Goal: Task Accomplishment & Management: Complete application form

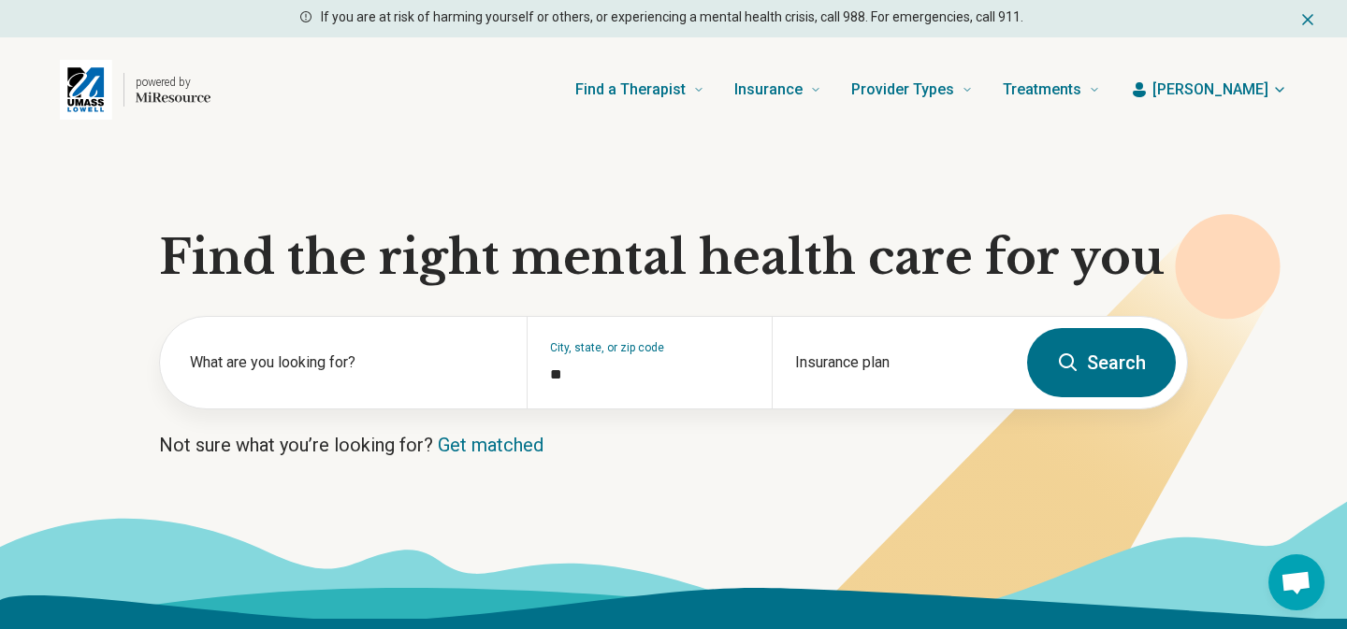
click at [1265, 88] on span "[PERSON_NAME]" at bounding box center [1210, 90] width 116 height 22
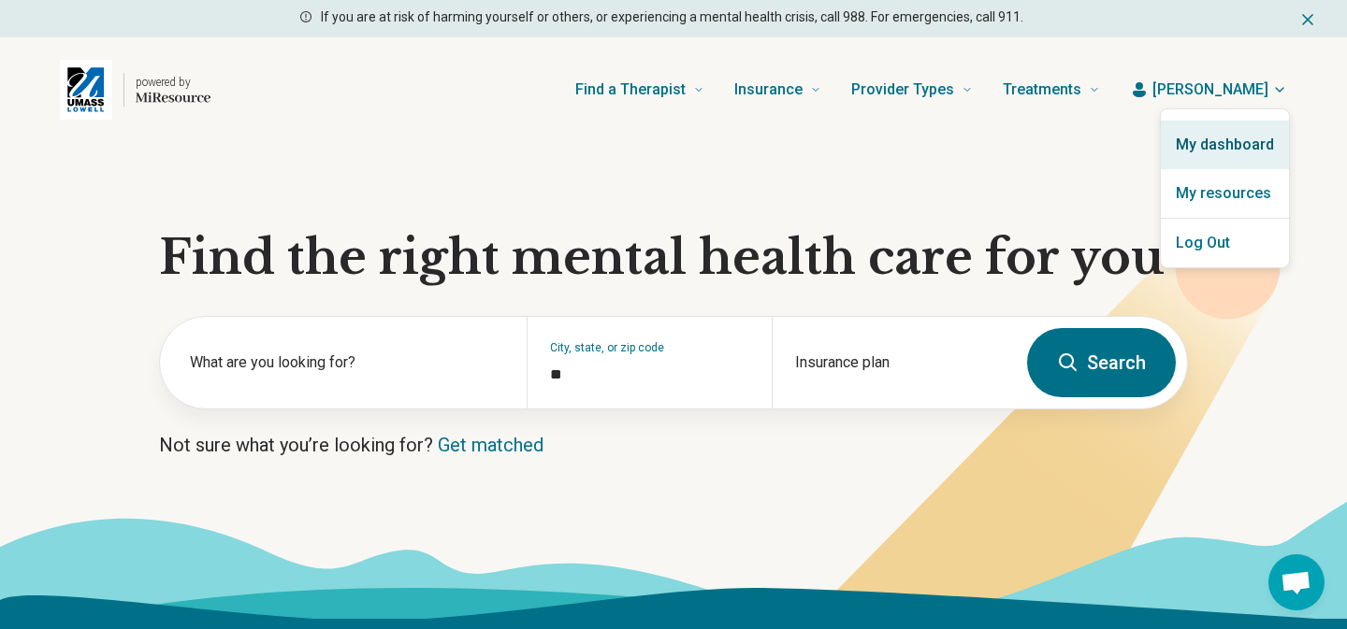
click at [1222, 151] on link "My dashboard" at bounding box center [1225, 145] width 128 height 49
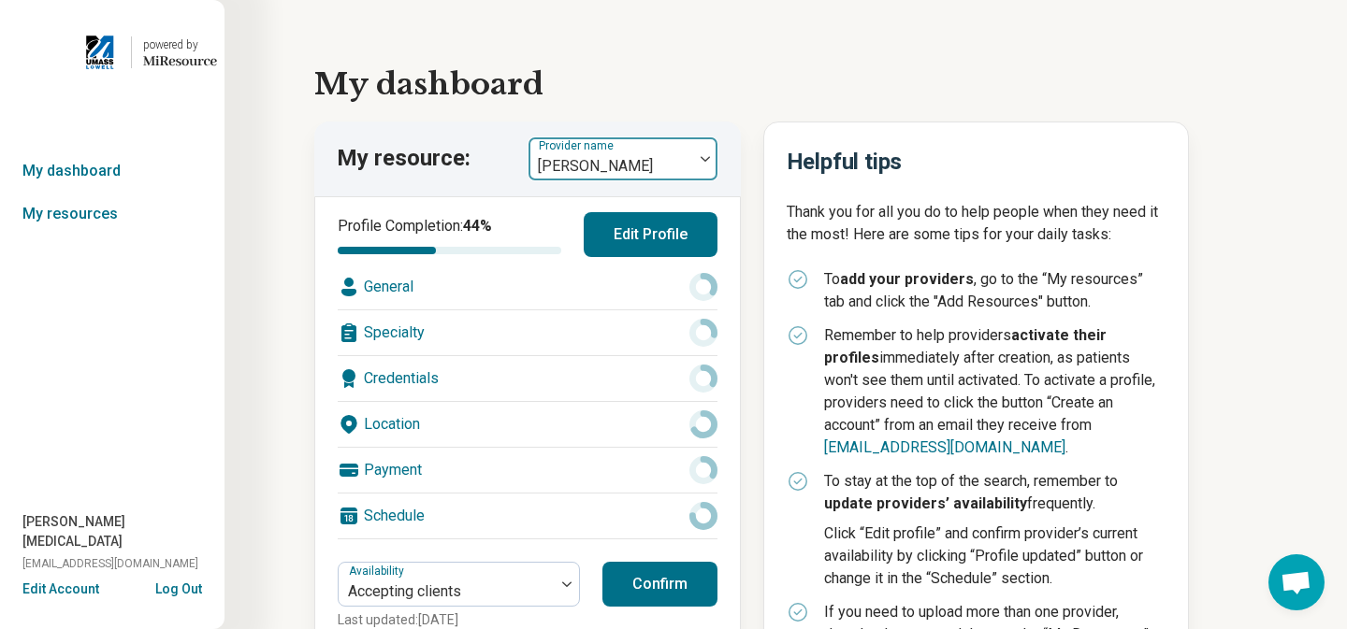
click at [706, 153] on div at bounding box center [705, 158] width 24 height 43
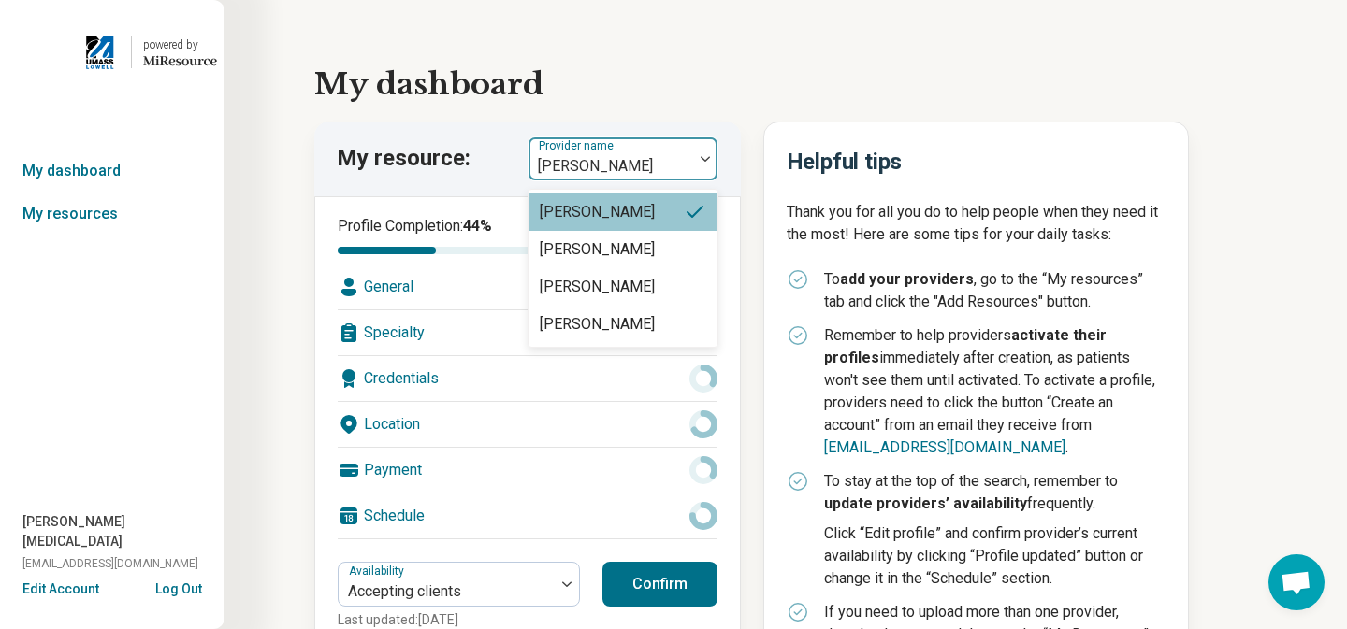
click at [778, 16] on div "My dashboard My resource: [PERSON_NAME], 1 of 4. 4 results available. Use Up an…" at bounding box center [785, 401] width 1122 height 803
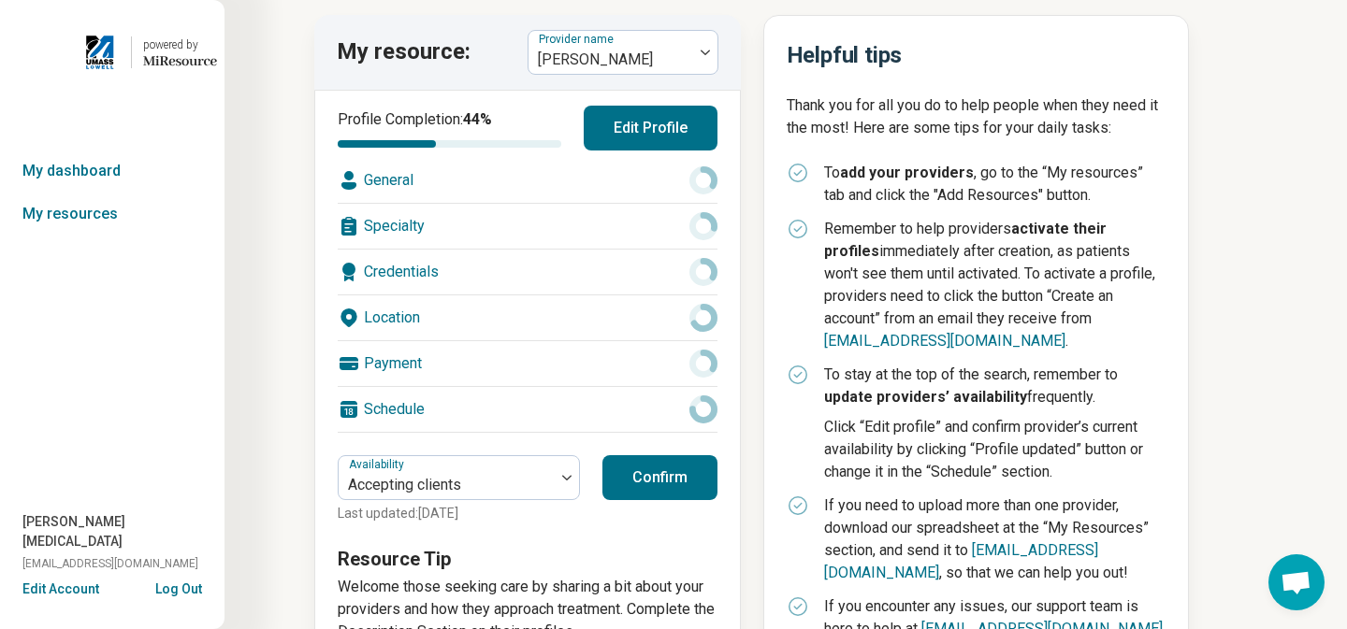
scroll to position [174, 0]
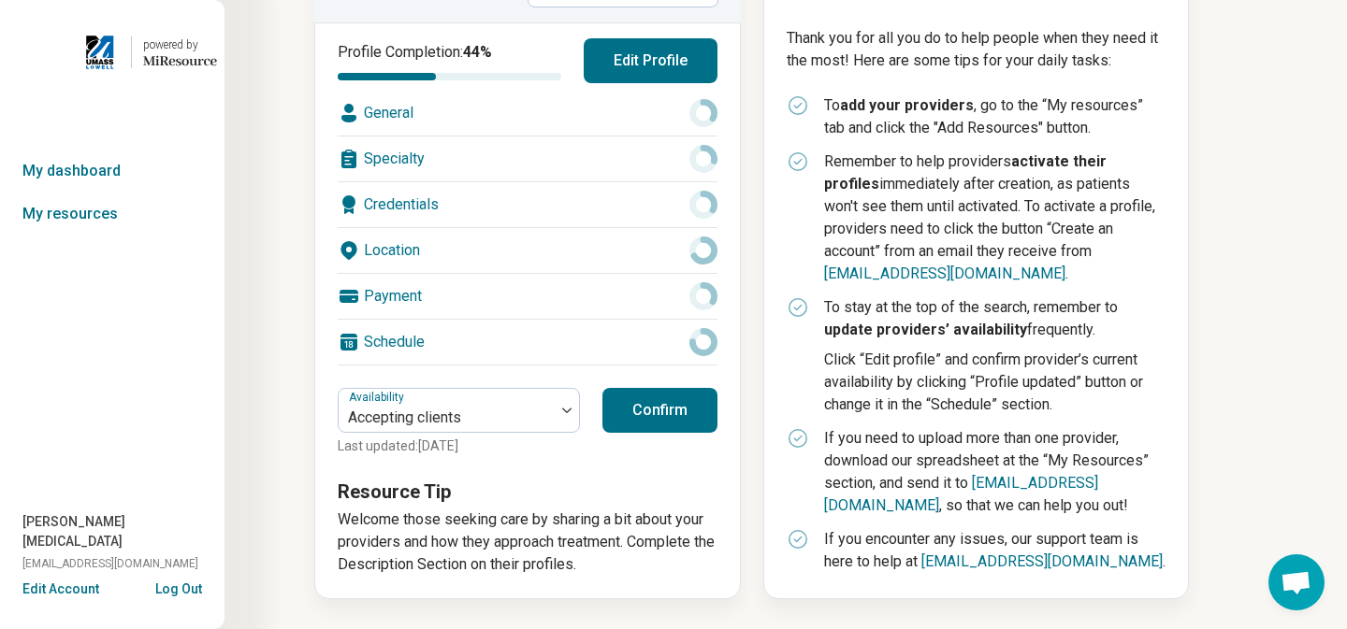
click at [685, 67] on button "Edit Profile" at bounding box center [651, 60] width 134 height 45
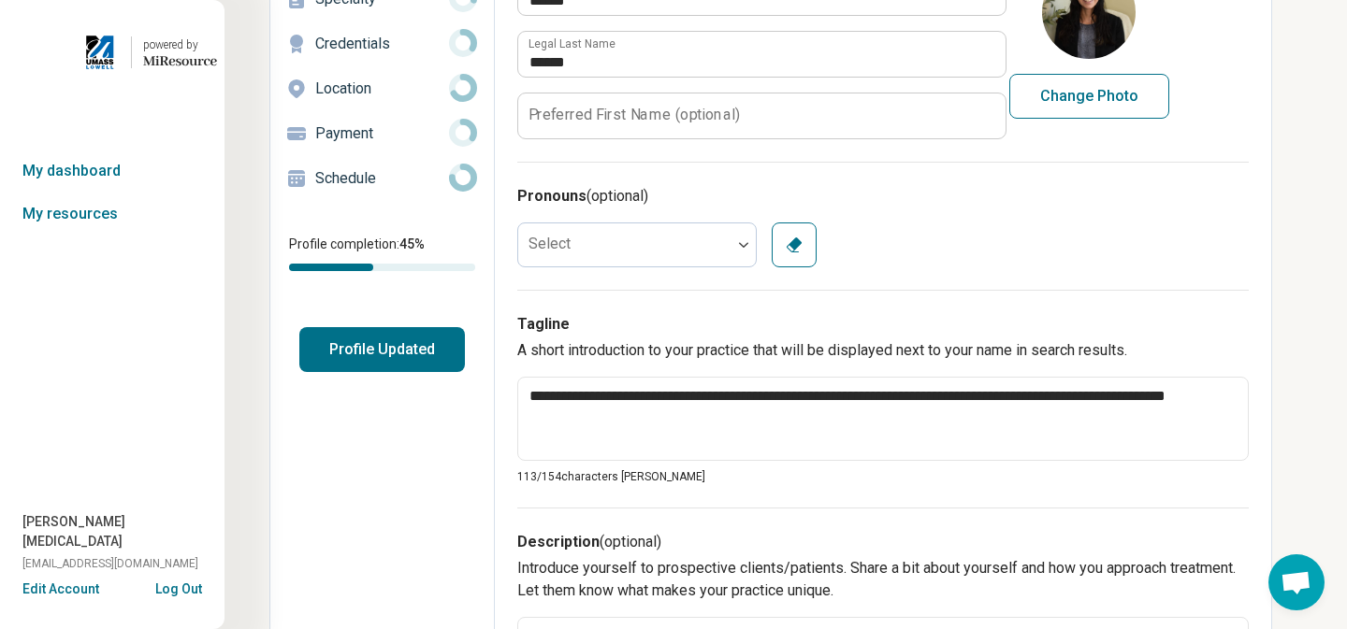
scroll to position [0, 0]
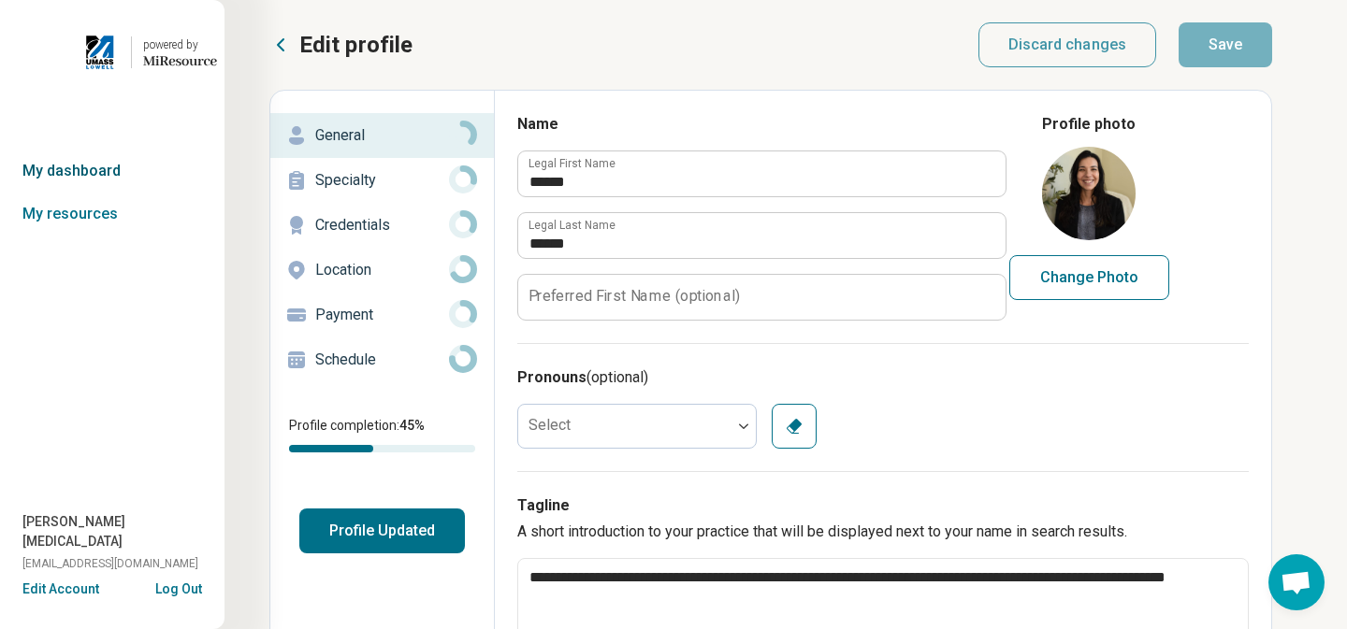
click at [118, 166] on link "My dashboard" at bounding box center [112, 171] width 224 height 43
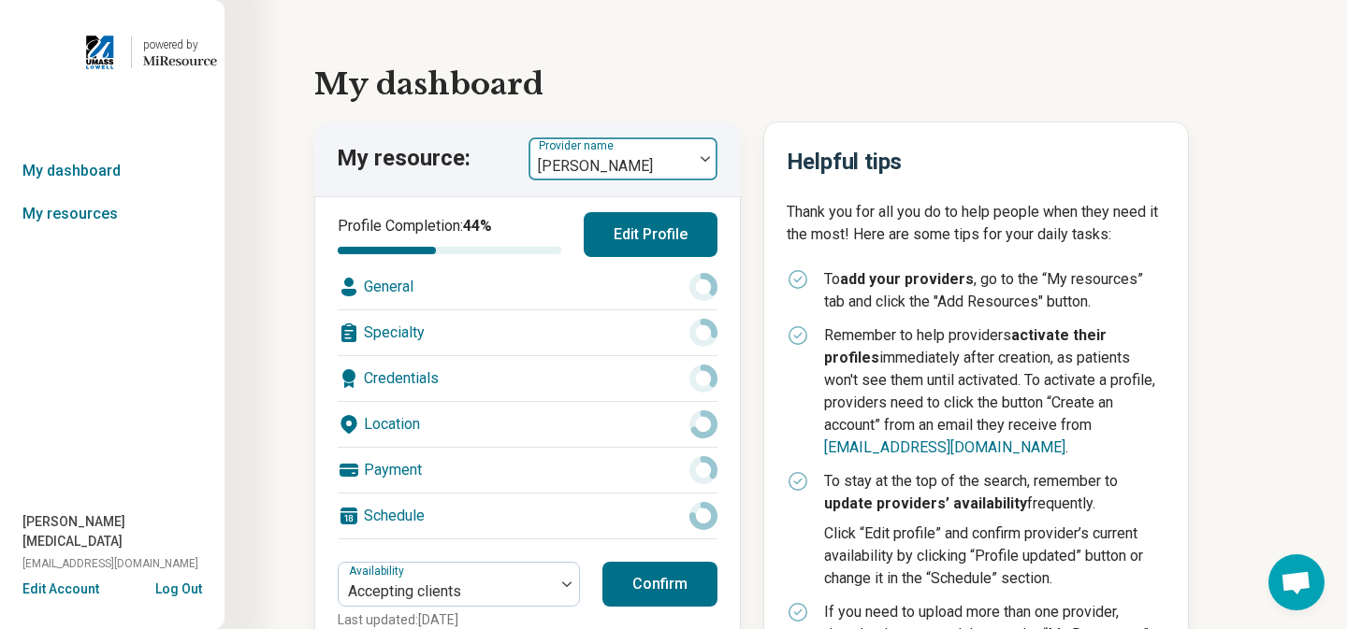
click at [687, 160] on div "[PERSON_NAME]" at bounding box center [610, 158] width 165 height 41
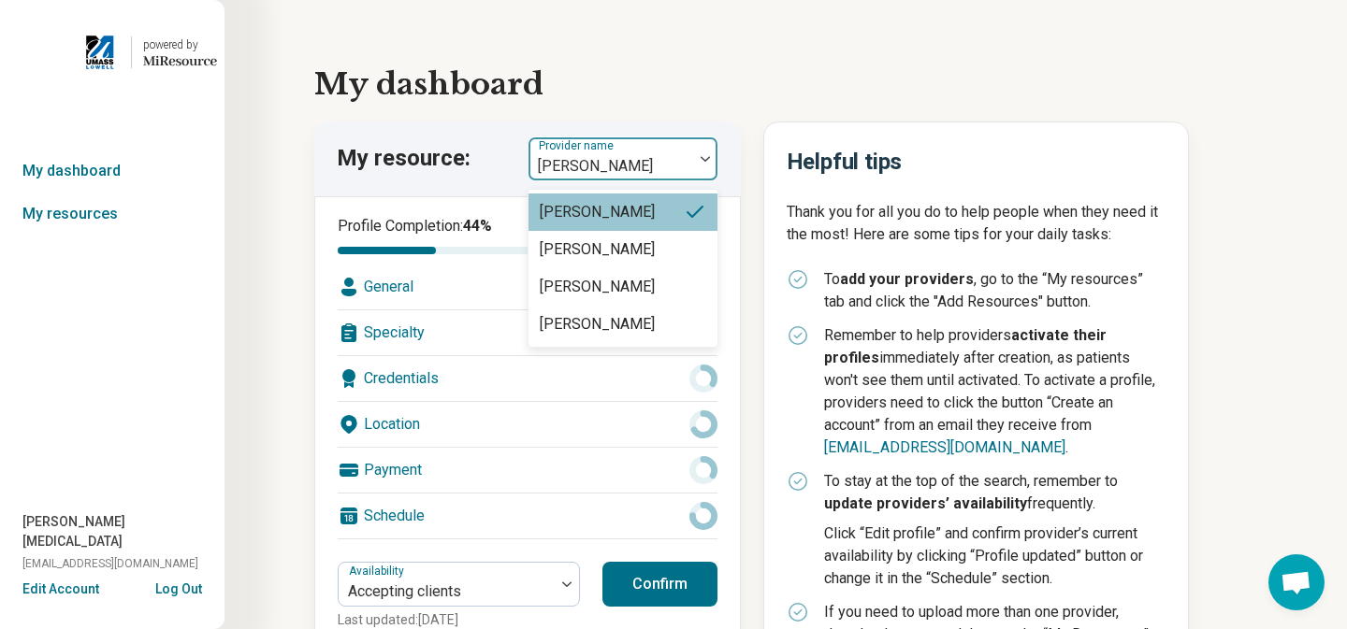
click at [795, 63] on h1 "My dashboard" at bounding box center [785, 84] width 943 height 45
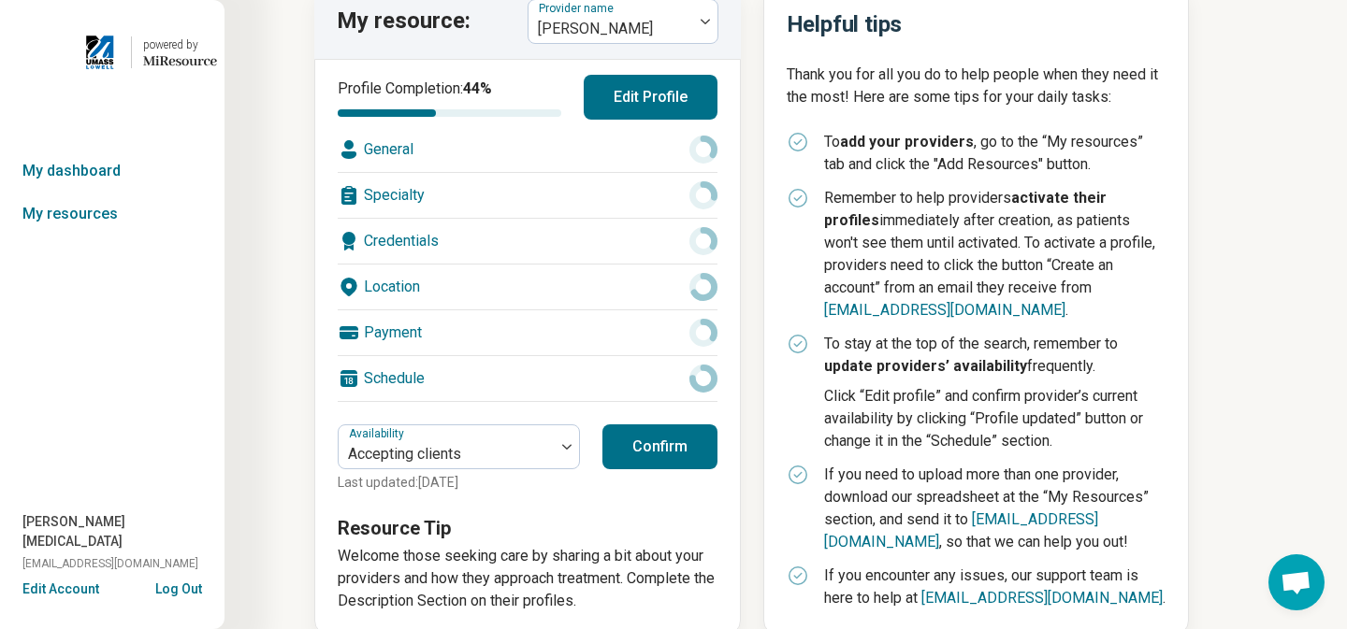
scroll to position [174, 0]
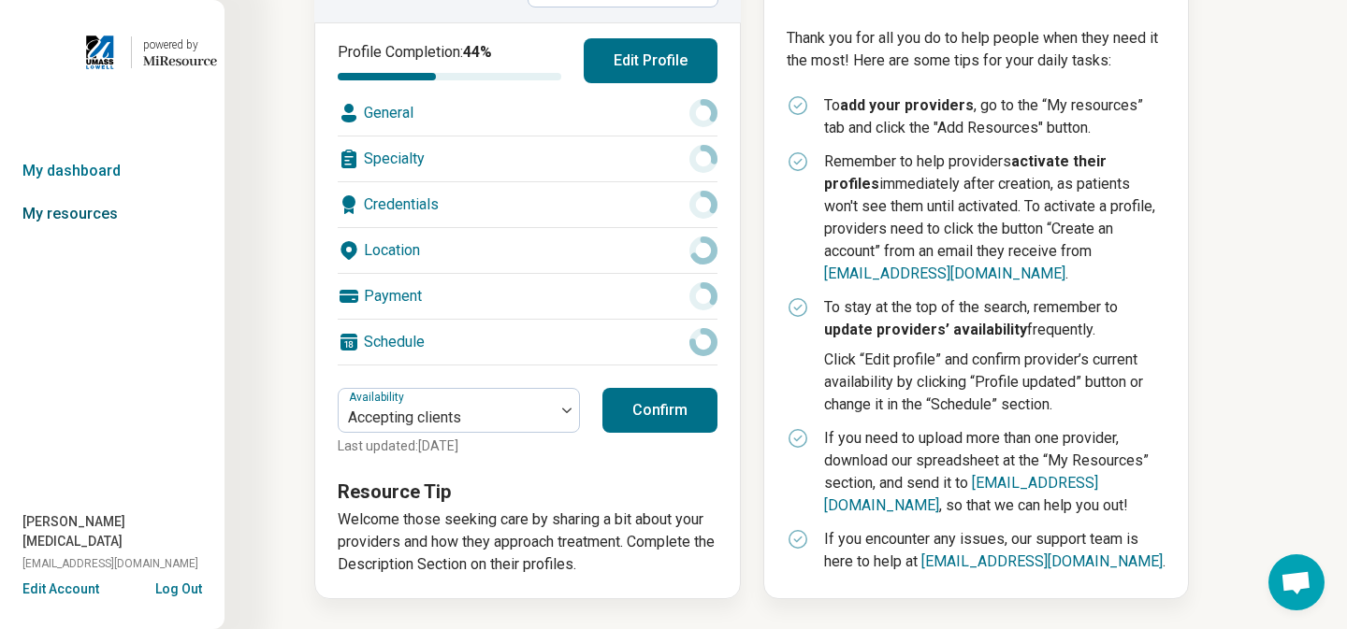
click at [63, 214] on link "My resources" at bounding box center [112, 214] width 224 height 43
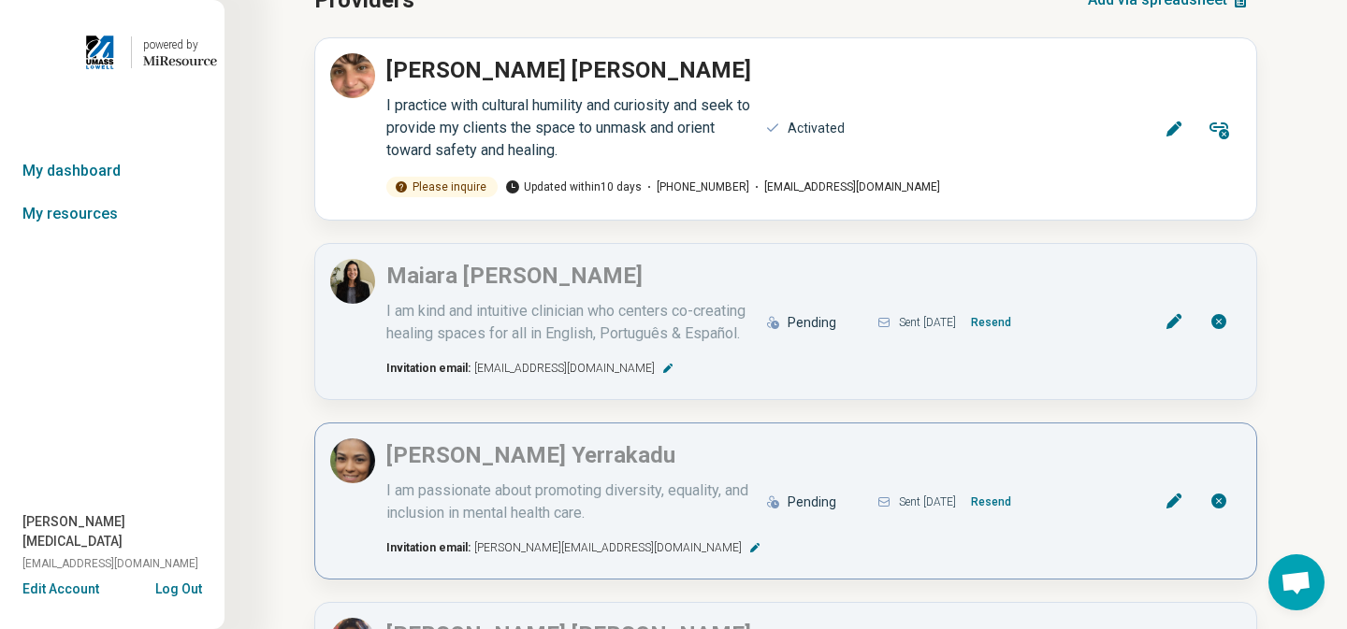
scroll to position [0, 0]
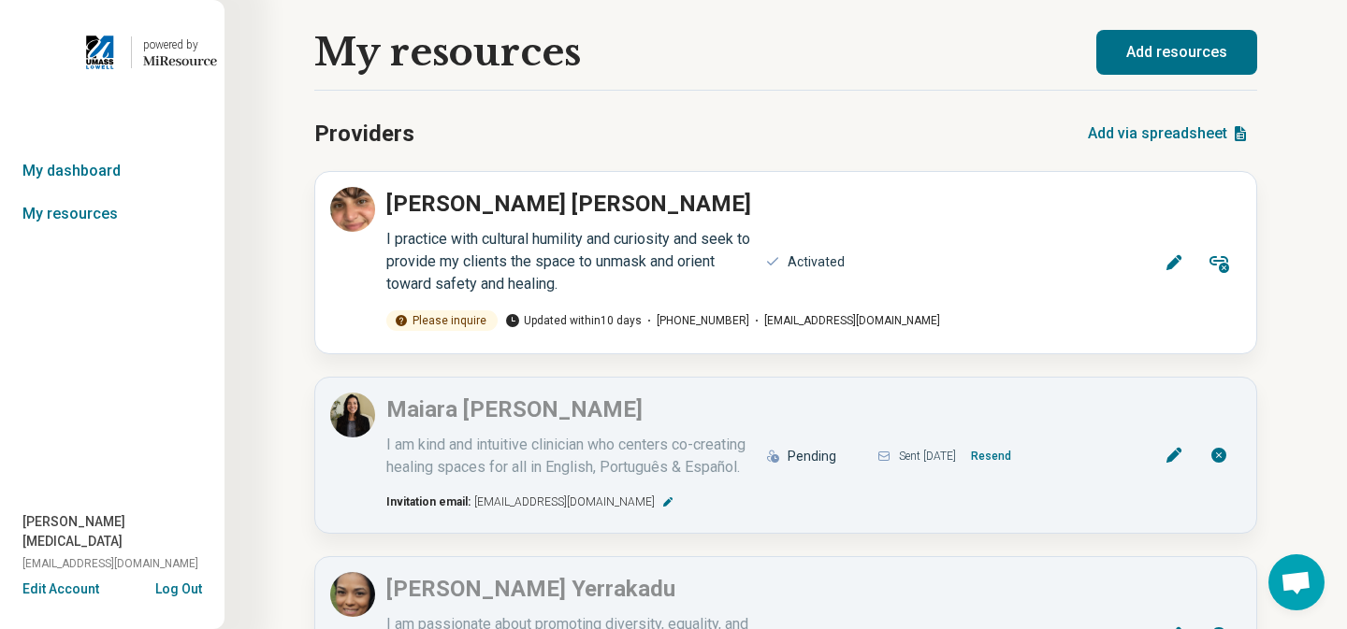
click at [1208, 60] on button "Add resources" at bounding box center [1176, 52] width 161 height 45
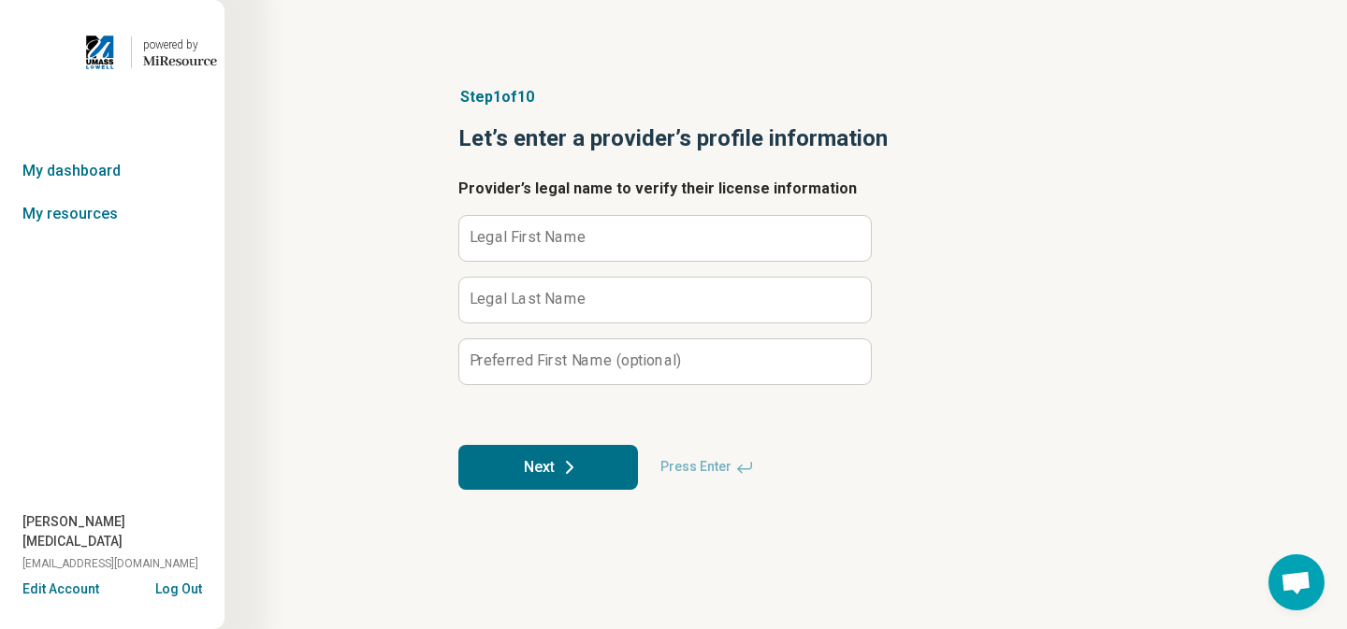
click at [488, 234] on label "Legal First Name" at bounding box center [528, 237] width 117 height 15
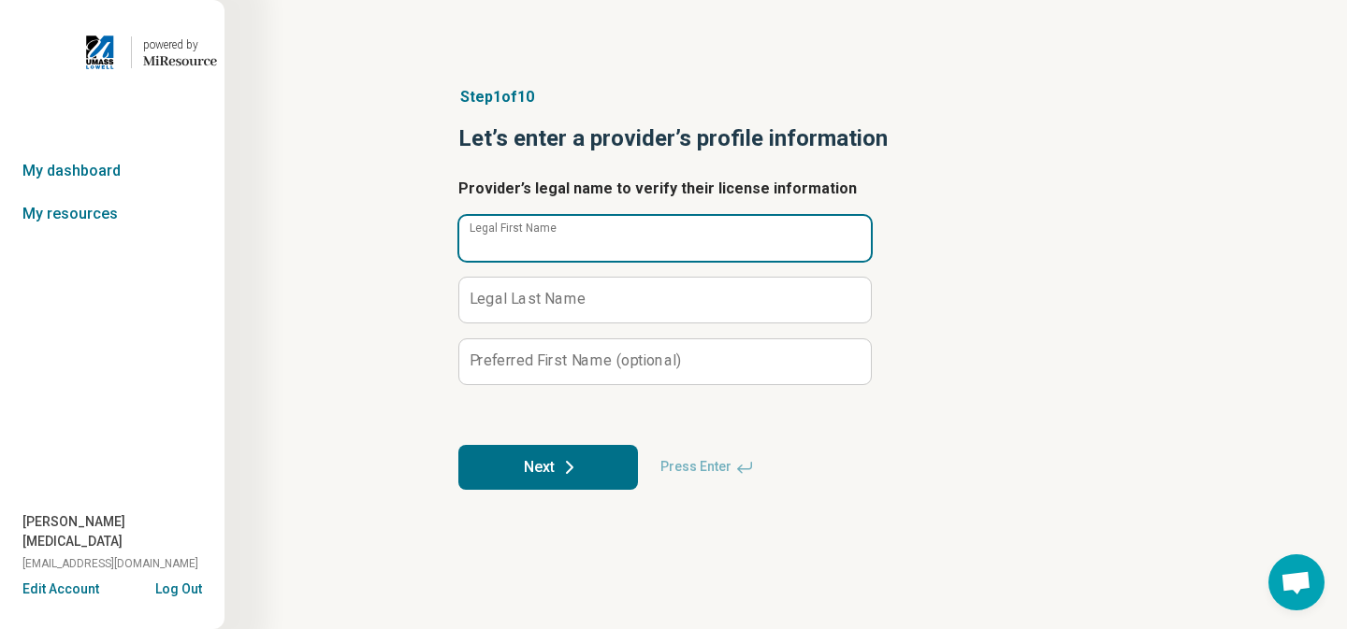
click at [488, 234] on input "Legal First Name" at bounding box center [665, 238] width 412 height 45
type input "*******"
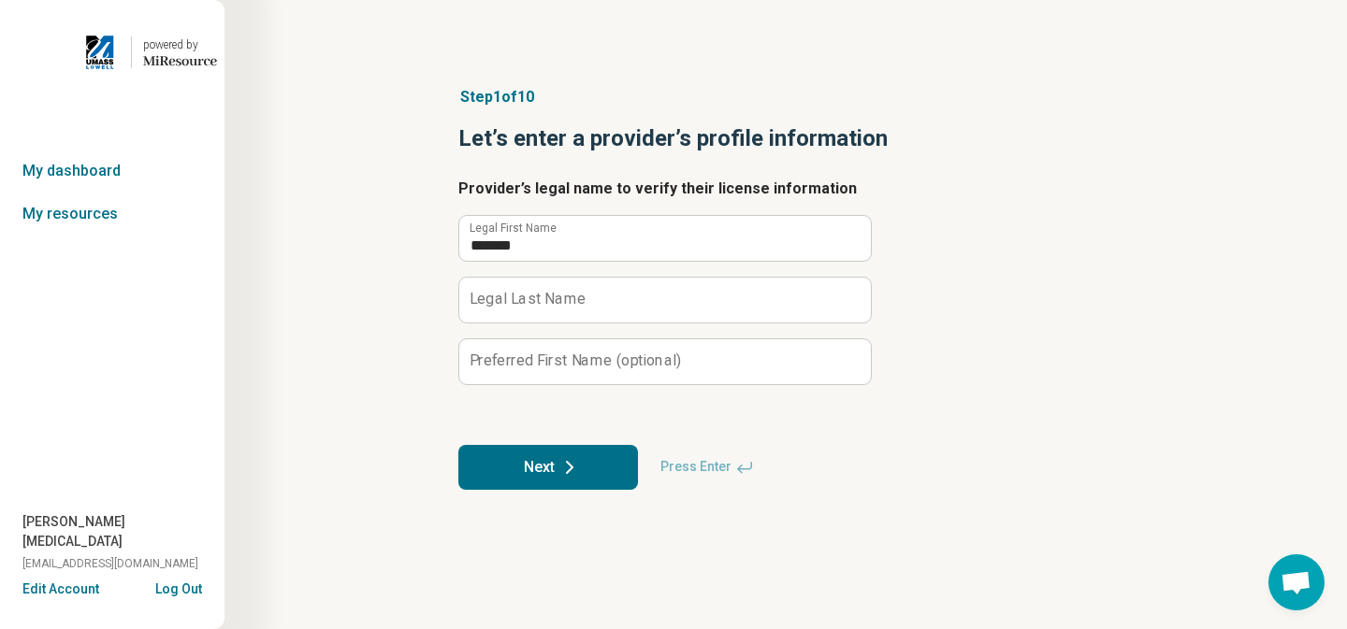
click at [499, 295] on label "Legal Last Name" at bounding box center [528, 299] width 117 height 15
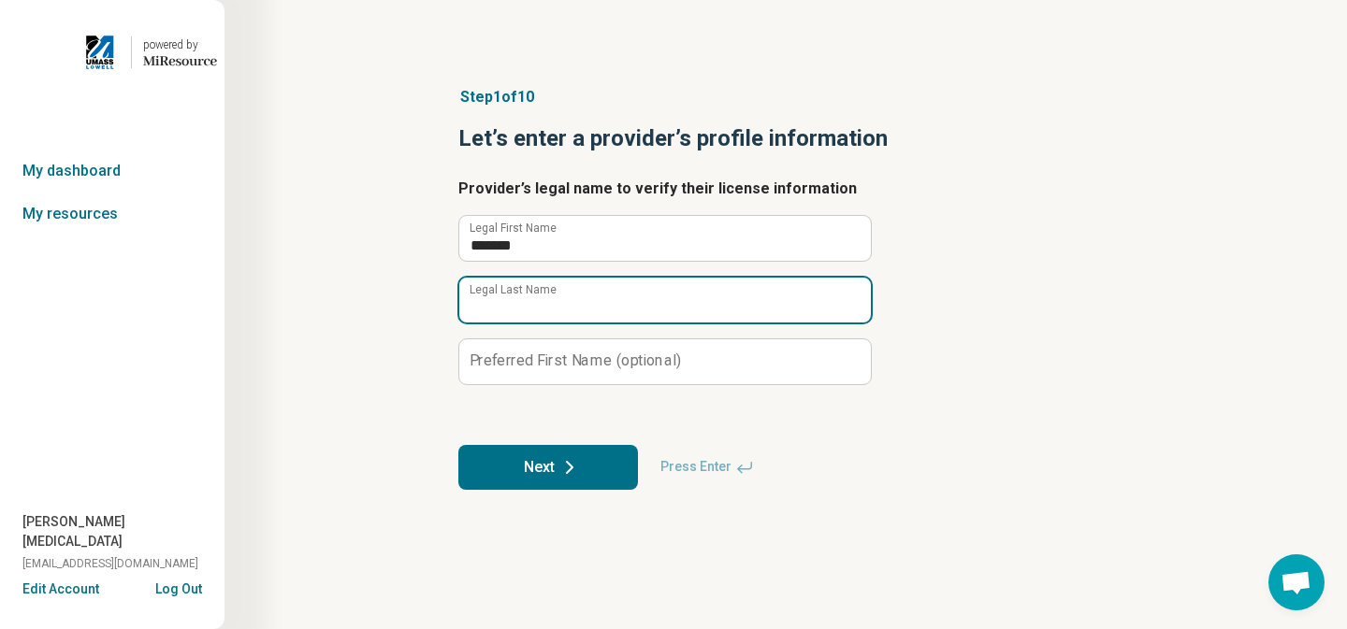
click at [499, 295] on input "Legal Last Name" at bounding box center [665, 300] width 412 height 45
type input "******"
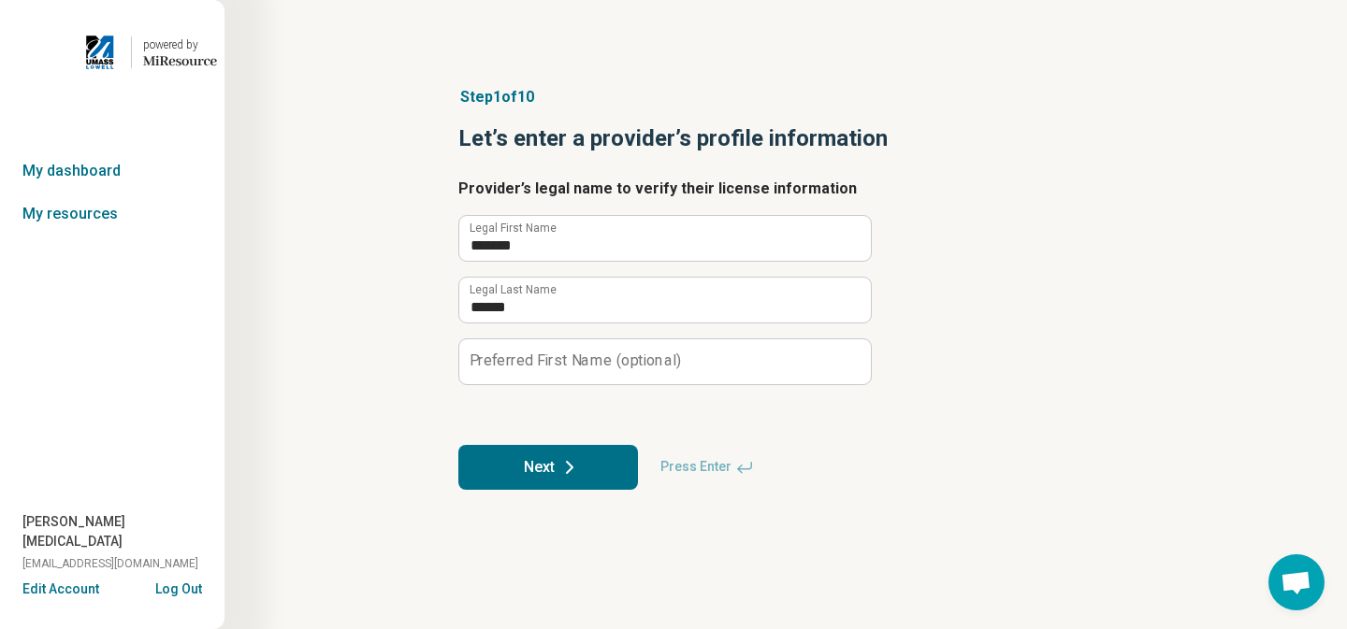
click at [513, 356] on label "Preferred First Name (optional)" at bounding box center [575, 361] width 211 height 15
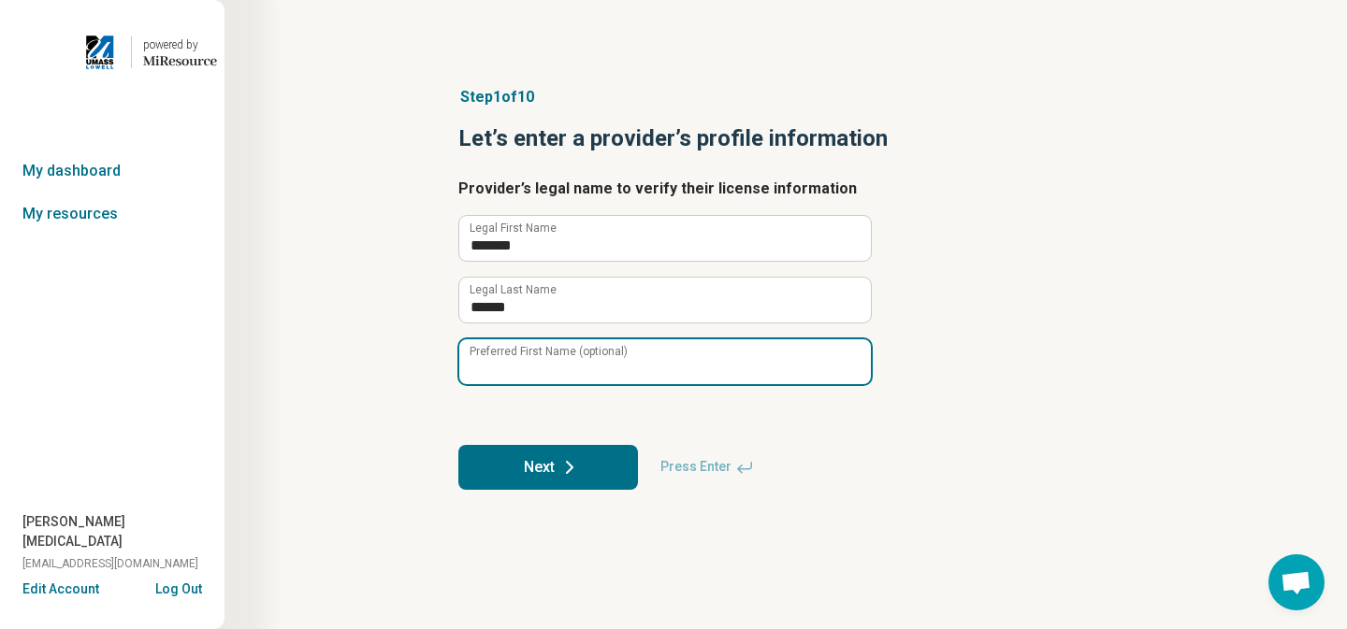
click at [513, 356] on input "Preferred First Name (optional)" at bounding box center [665, 362] width 412 height 45
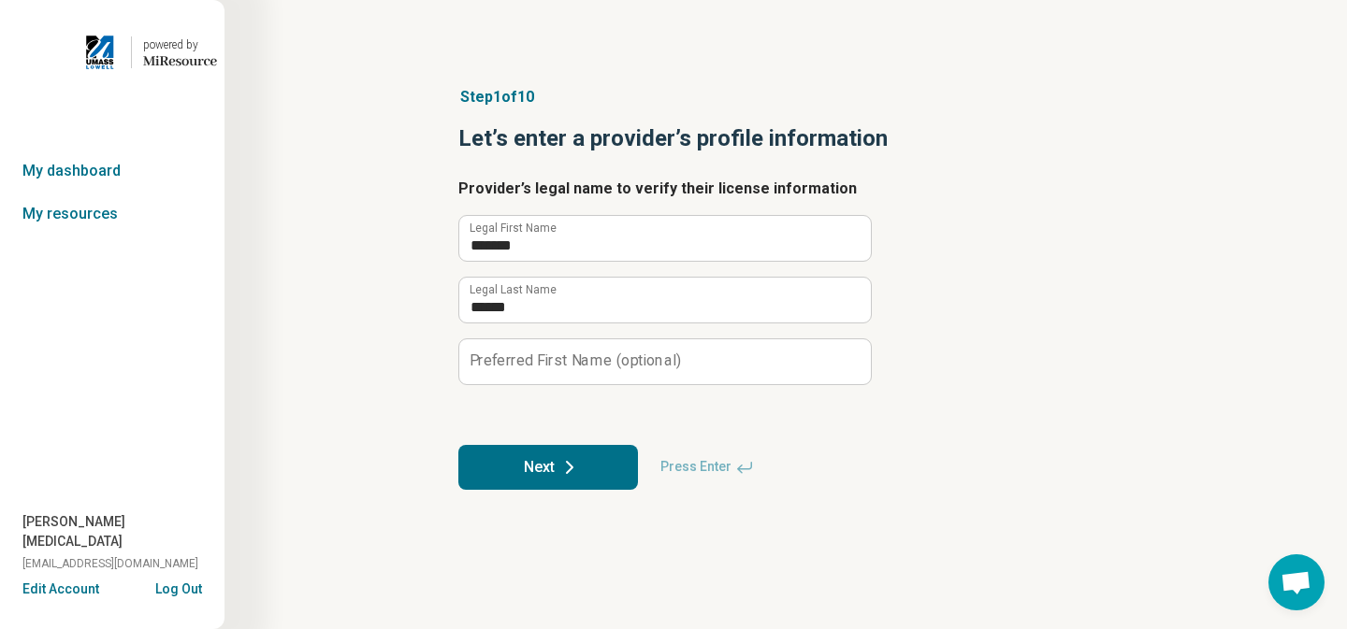
click at [532, 475] on button "Next" at bounding box center [548, 467] width 180 height 45
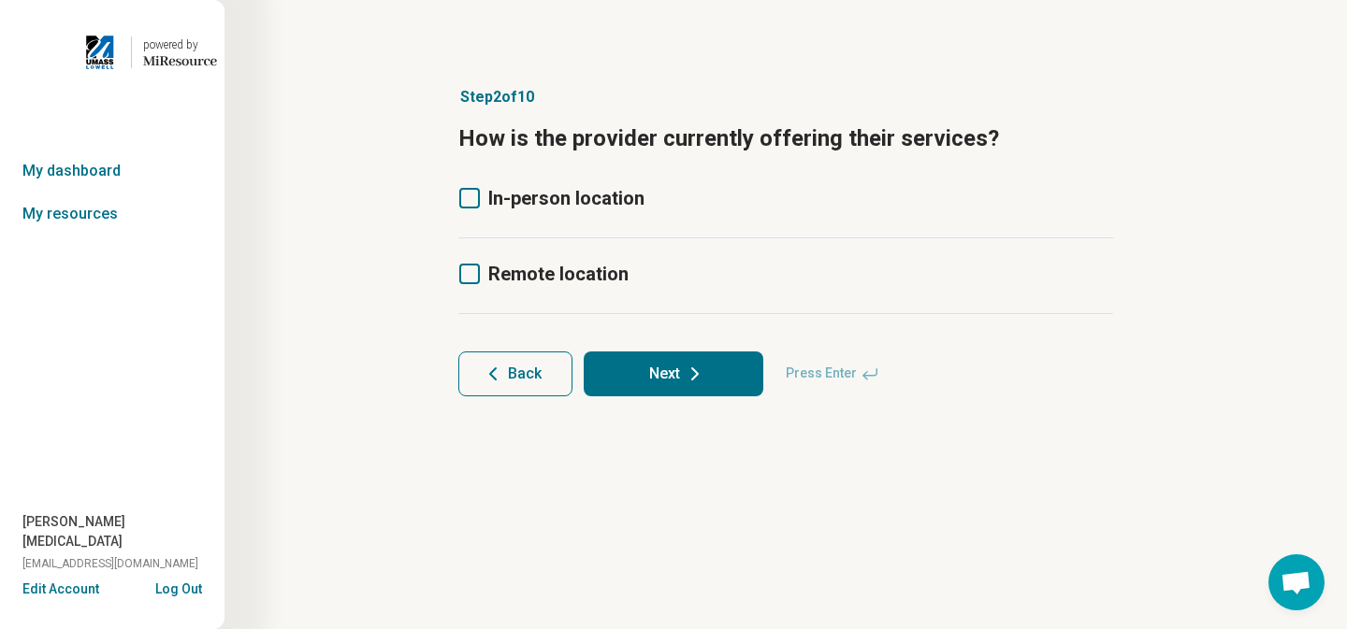
click at [459, 273] on icon at bounding box center [469, 274] width 21 height 21
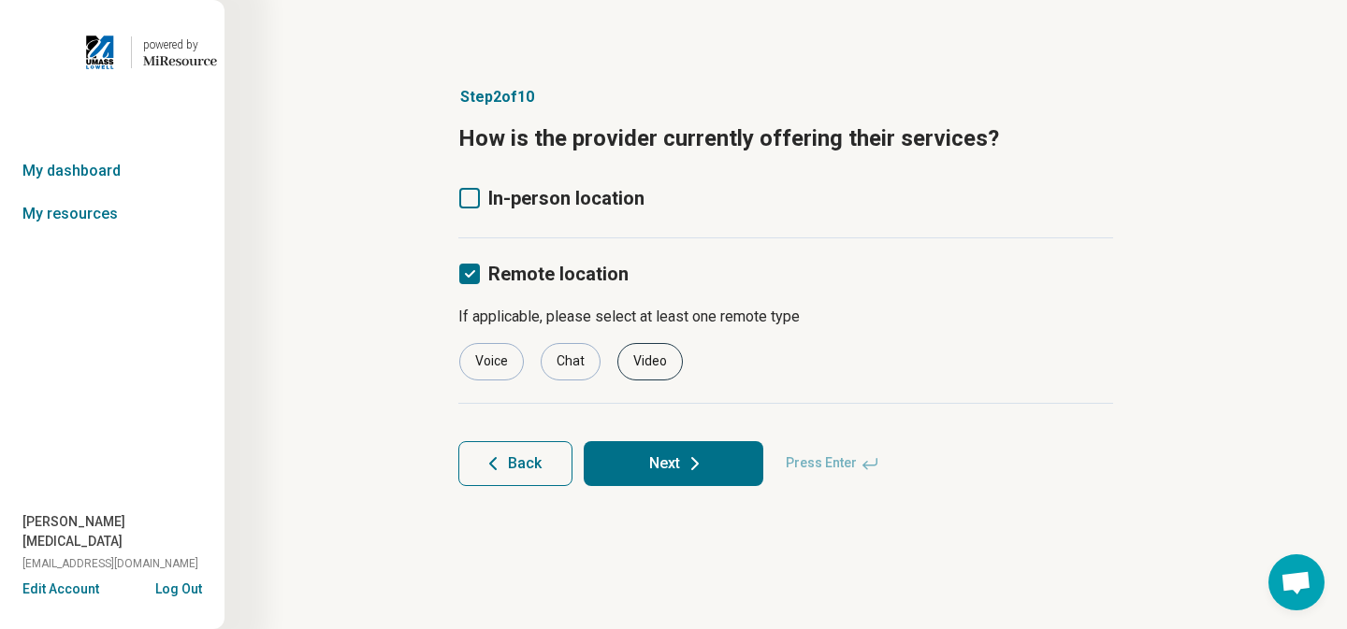
click at [645, 365] on div "Video" at bounding box center [649, 361] width 65 height 37
click at [711, 478] on button "Next" at bounding box center [674, 463] width 180 height 45
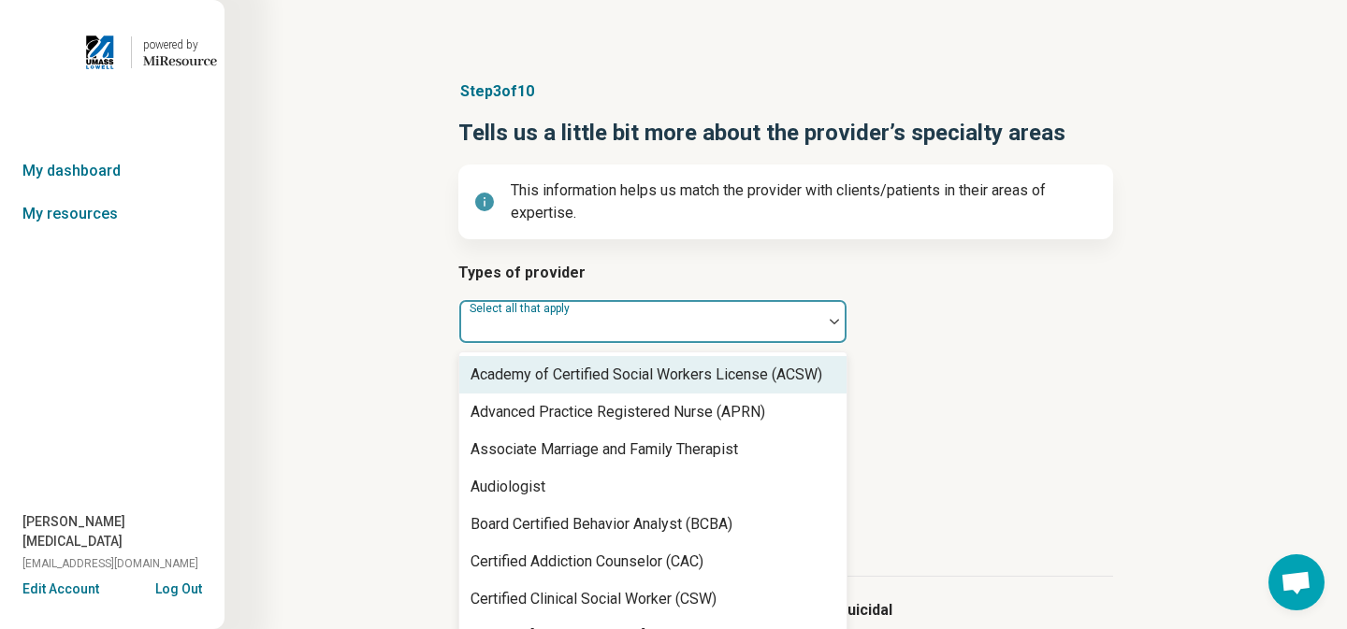
click at [756, 325] on div at bounding box center [641, 329] width 348 height 26
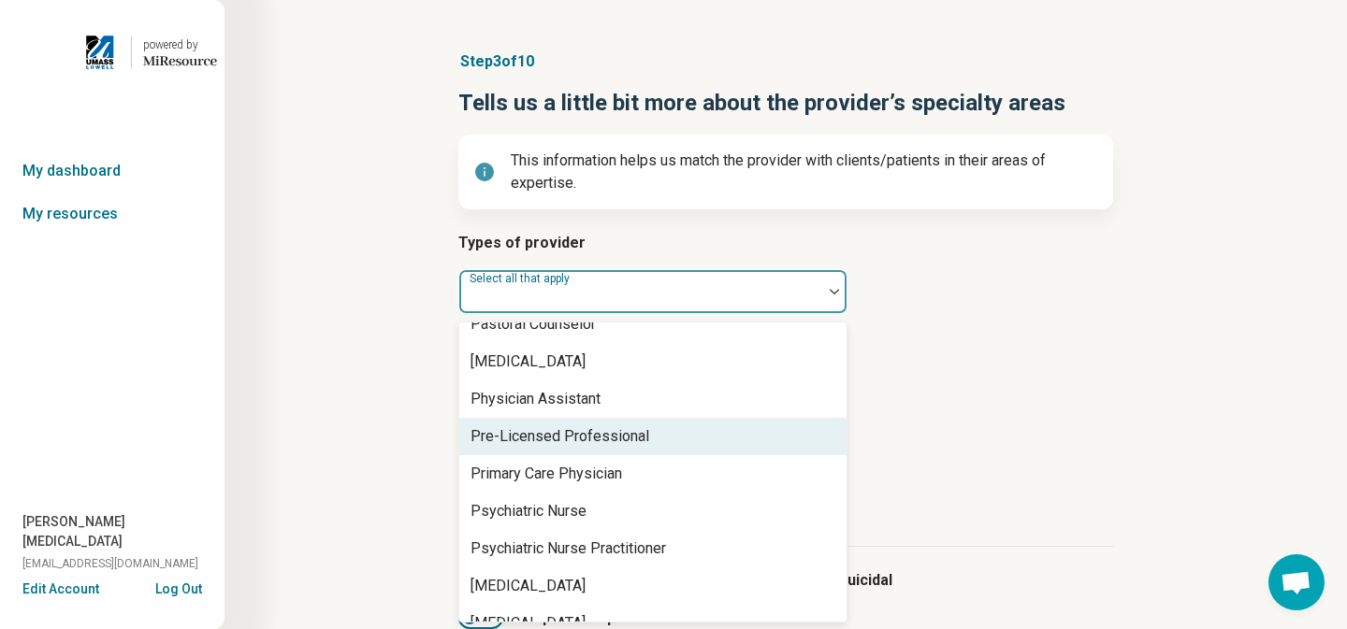
scroll to position [2080, 0]
click at [757, 441] on div "Pre-Licensed Professional" at bounding box center [652, 434] width 387 height 37
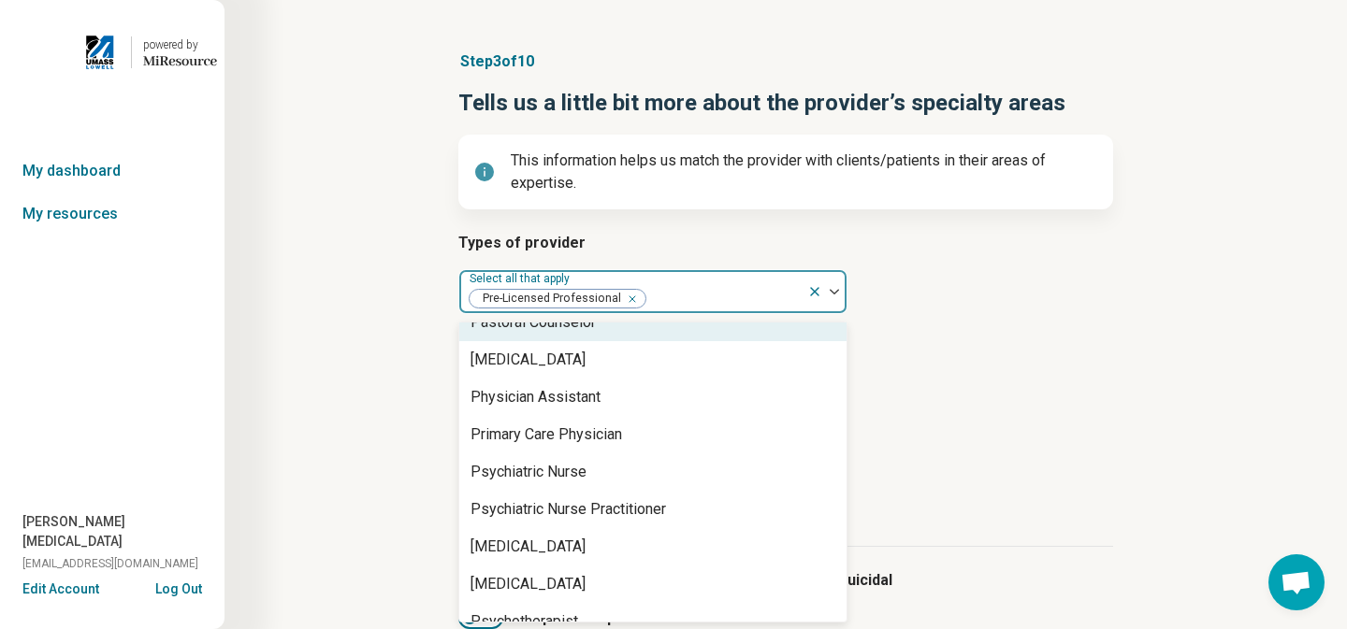
click at [837, 297] on div at bounding box center [826, 291] width 39 height 43
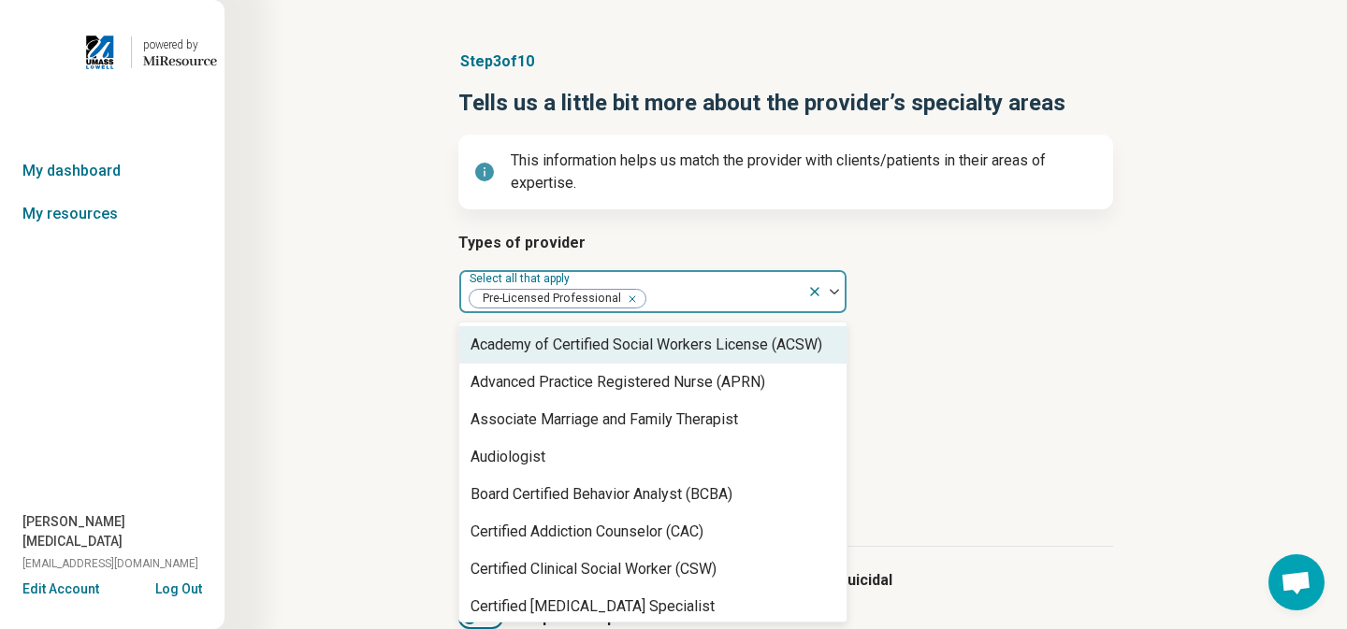
click at [832, 296] on div at bounding box center [826, 291] width 39 height 43
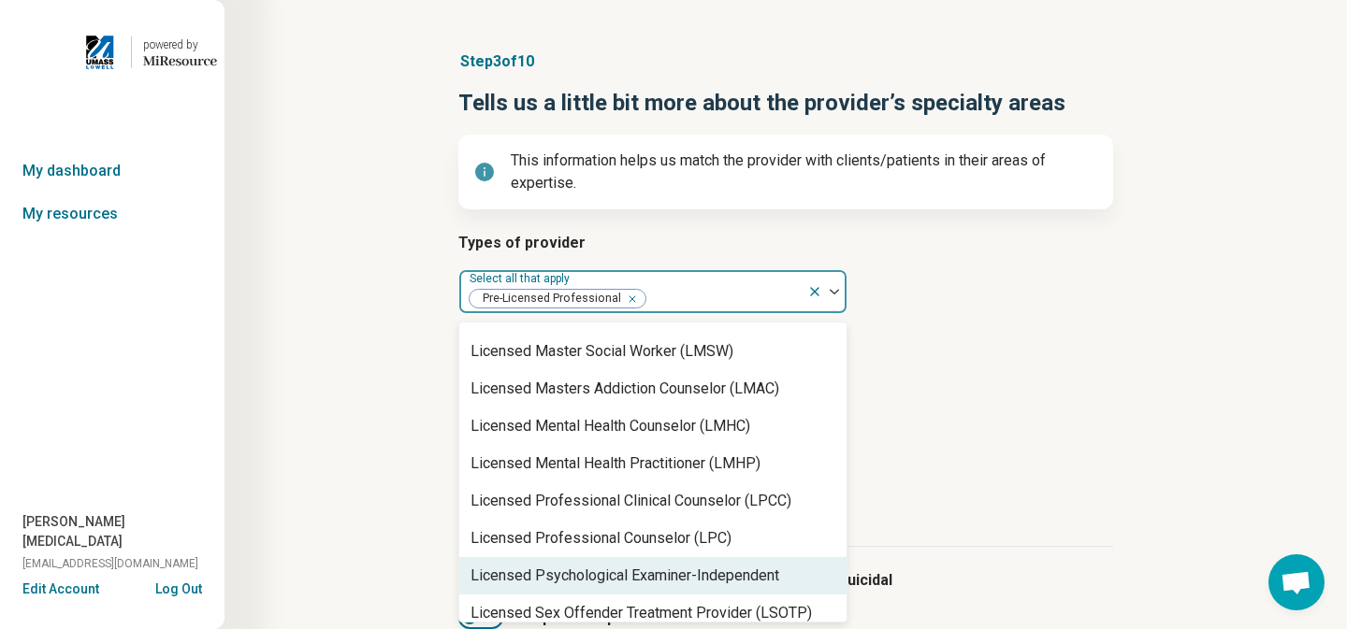
scroll to position [1230, 0]
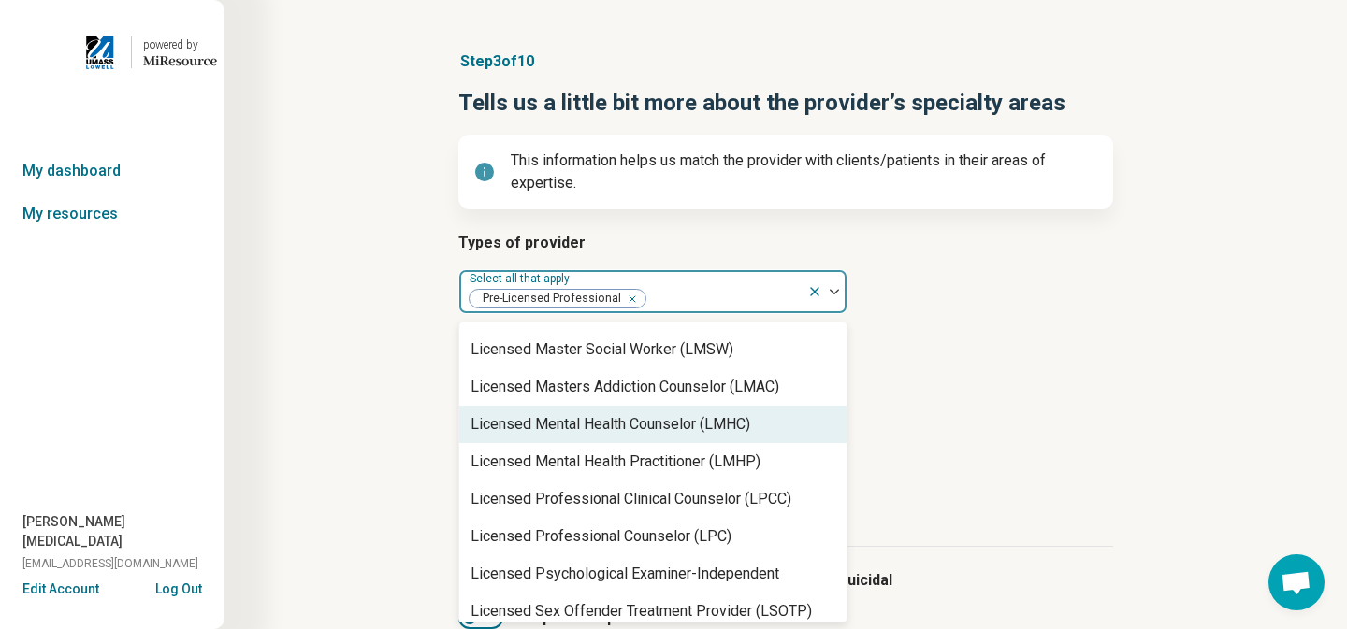
click at [729, 431] on div "Licensed Mental Health Counselor (LMHC)" at bounding box center [610, 424] width 280 height 22
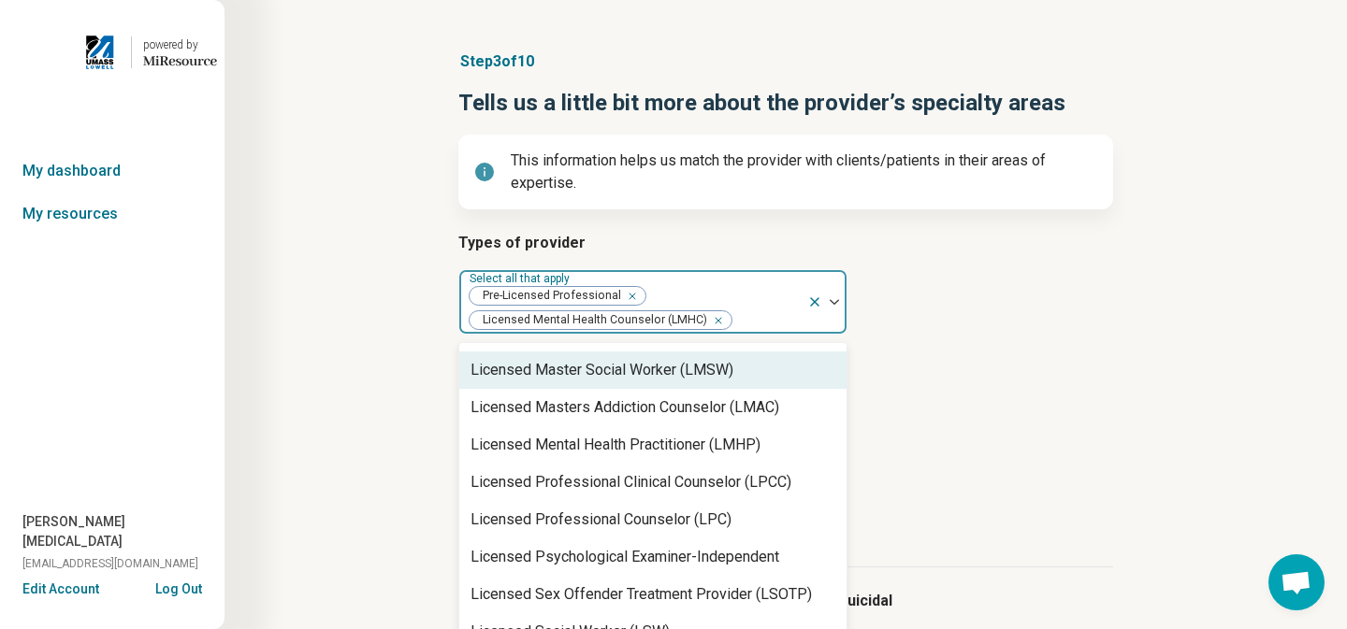
click at [968, 379] on h3 "Provider’s areas of expertise" at bounding box center [785, 368] width 655 height 22
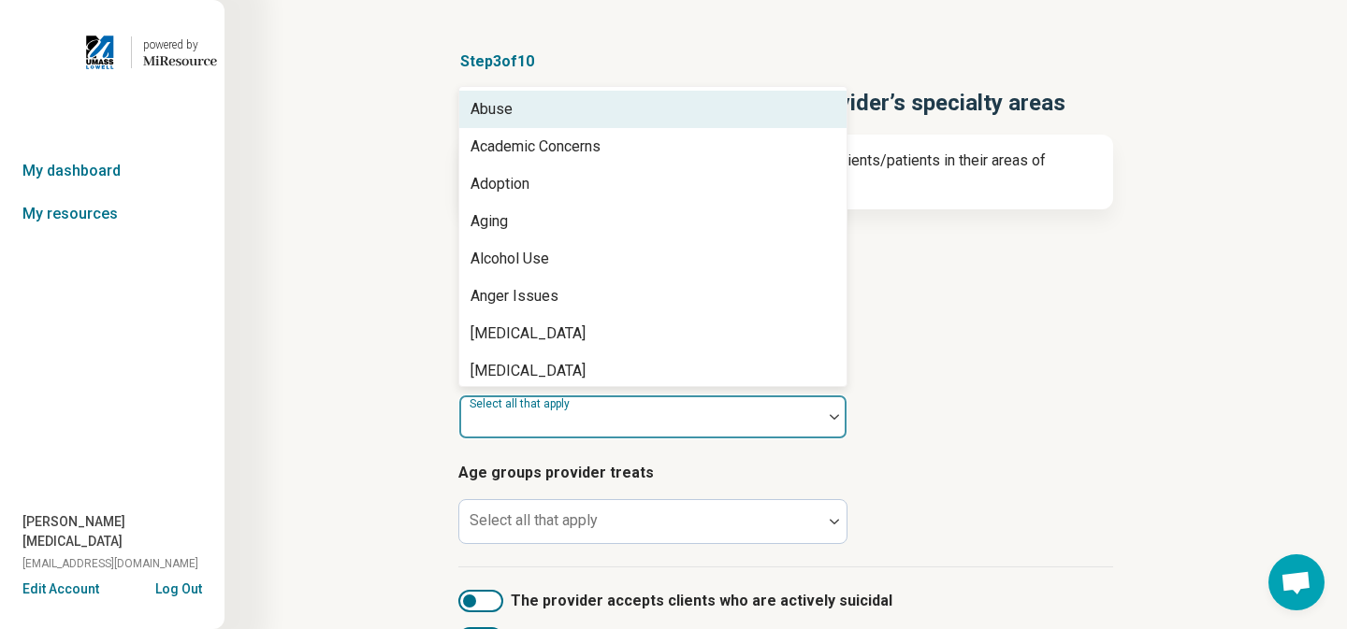
click at [823, 414] on div at bounding box center [834, 417] width 24 height 6
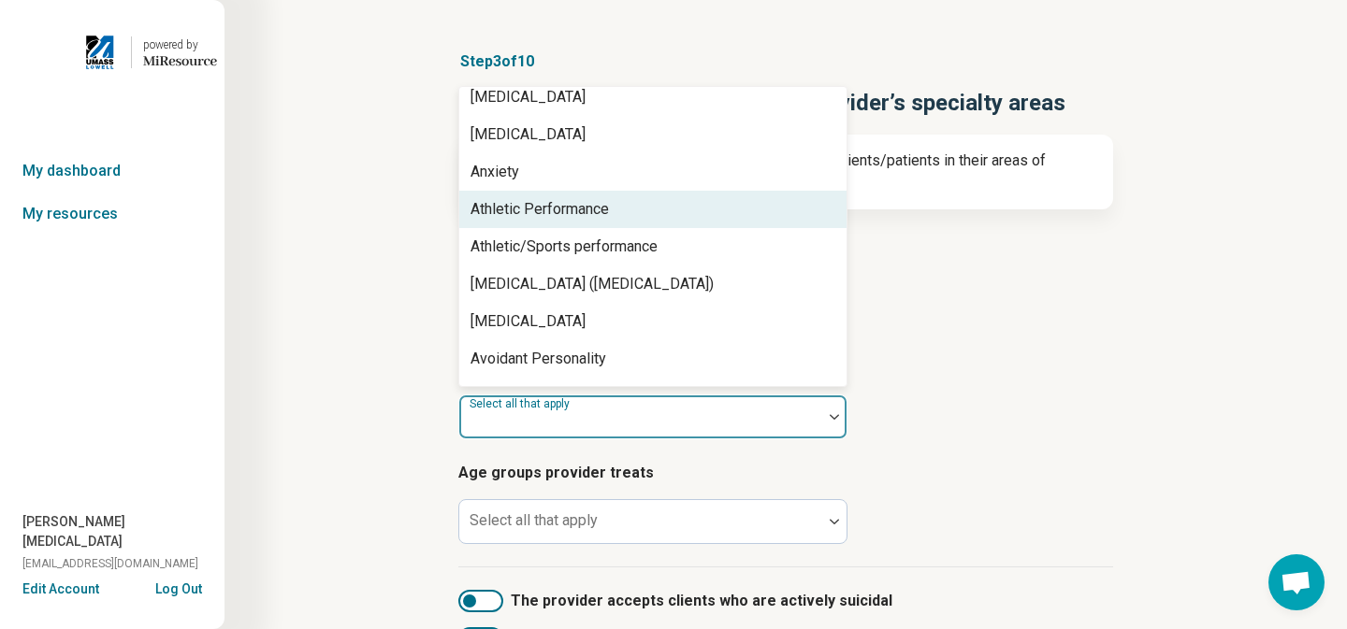
scroll to position [238, 0]
click at [723, 207] on div "Athletic Performance" at bounding box center [652, 208] width 387 height 37
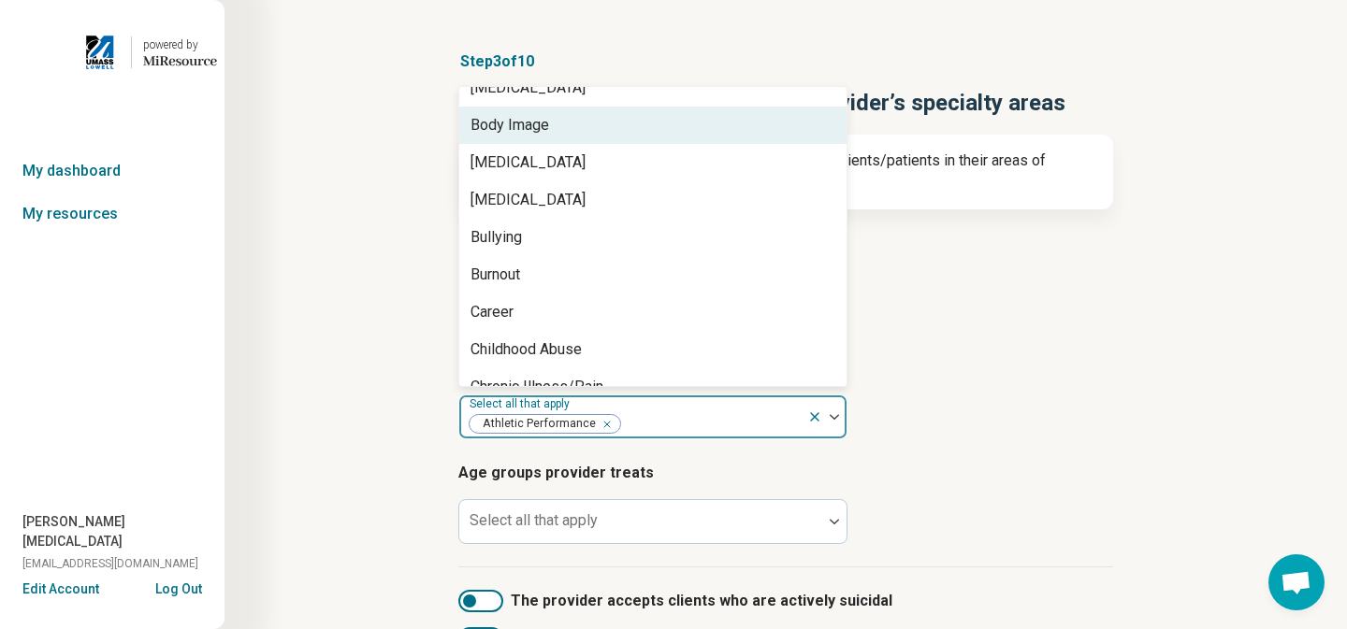
scroll to position [633, 0]
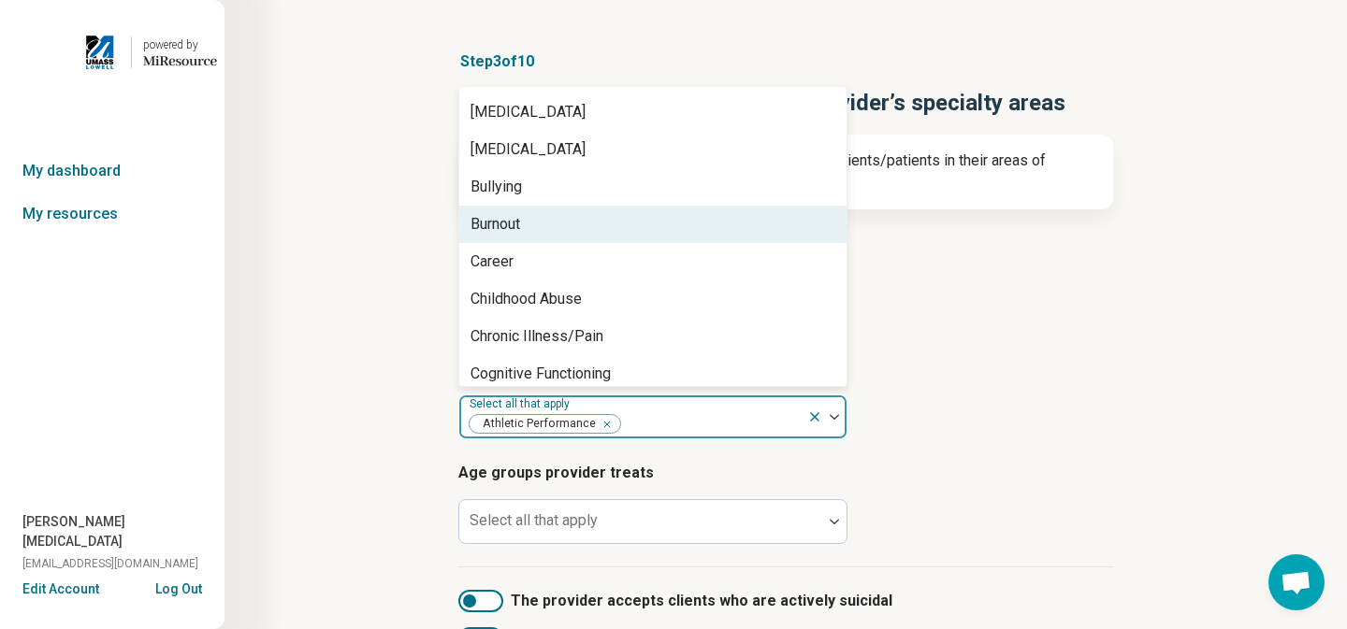
click at [707, 235] on div "Burnout" at bounding box center [652, 224] width 387 height 37
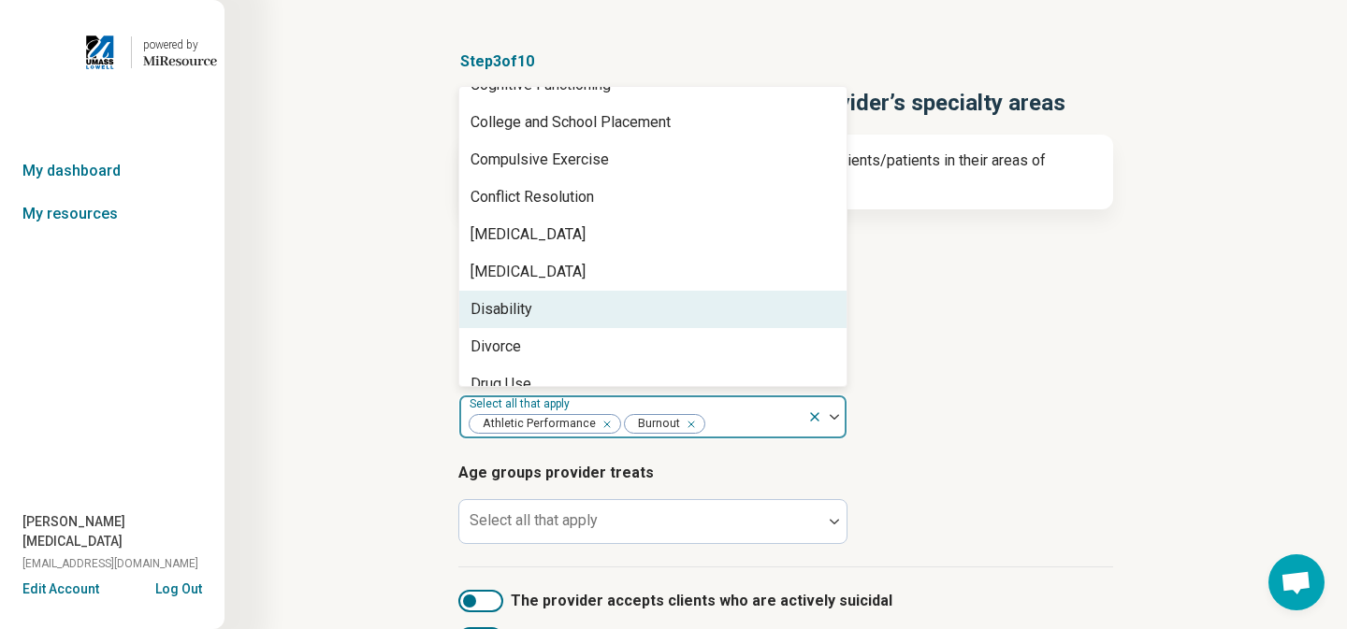
scroll to position [888, 0]
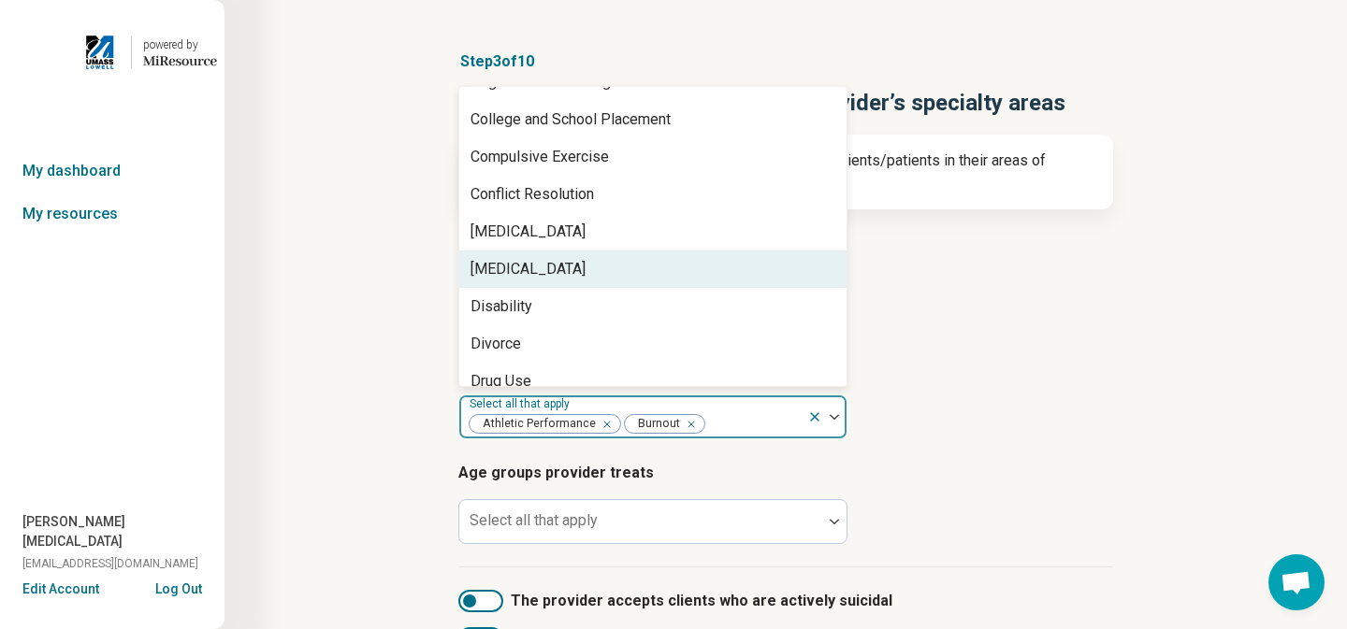
click at [693, 279] on div "[MEDICAL_DATA]" at bounding box center [652, 269] width 387 height 37
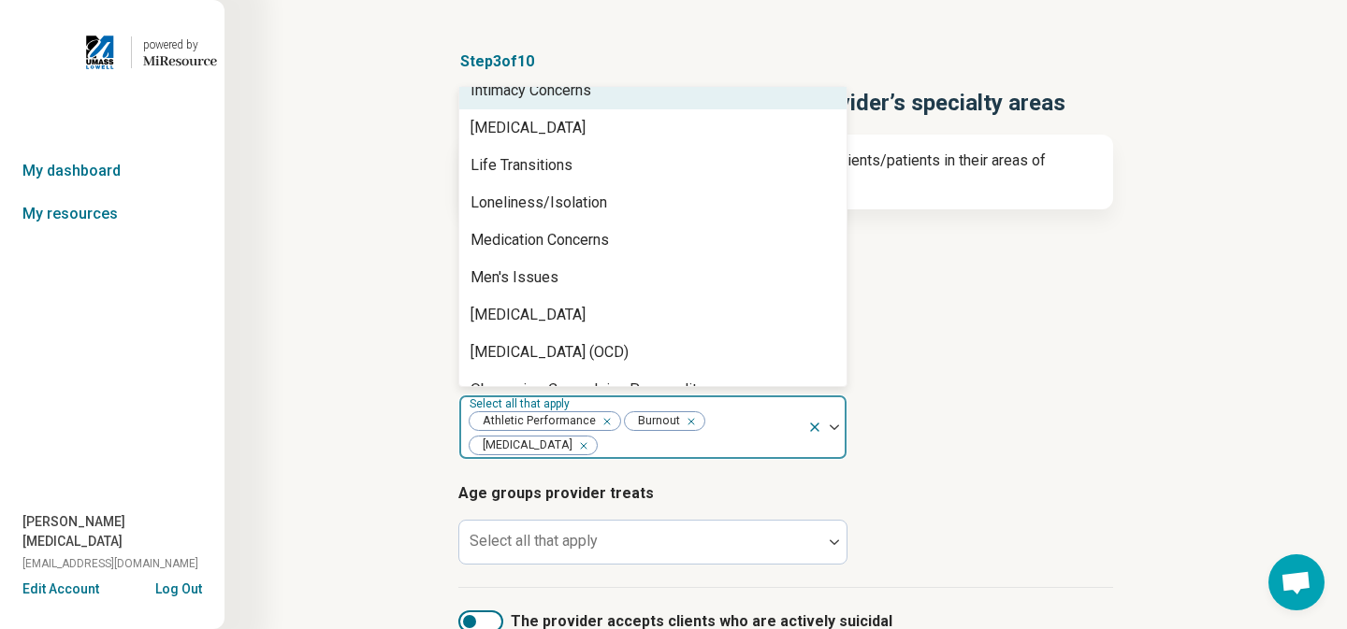
scroll to position [1796, 0]
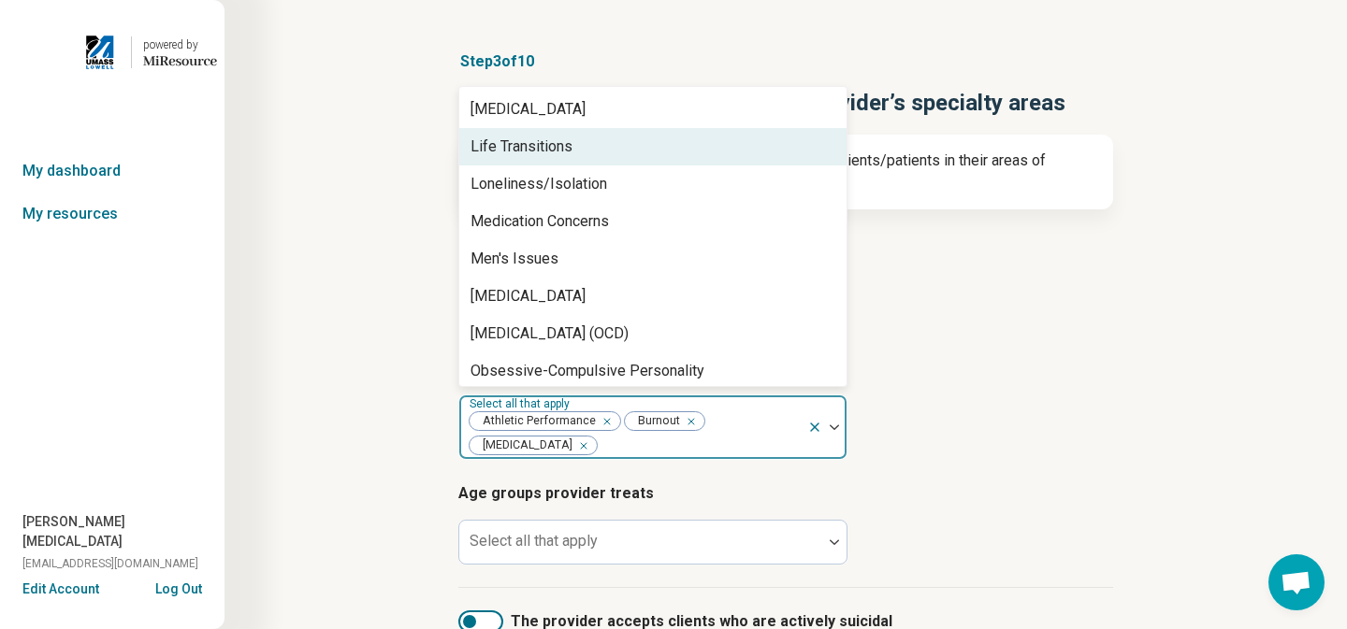
click at [584, 152] on div "Life Transitions" at bounding box center [652, 146] width 387 height 37
click at [590, 150] on div "Loneliness/Isolation" at bounding box center [538, 147] width 137 height 22
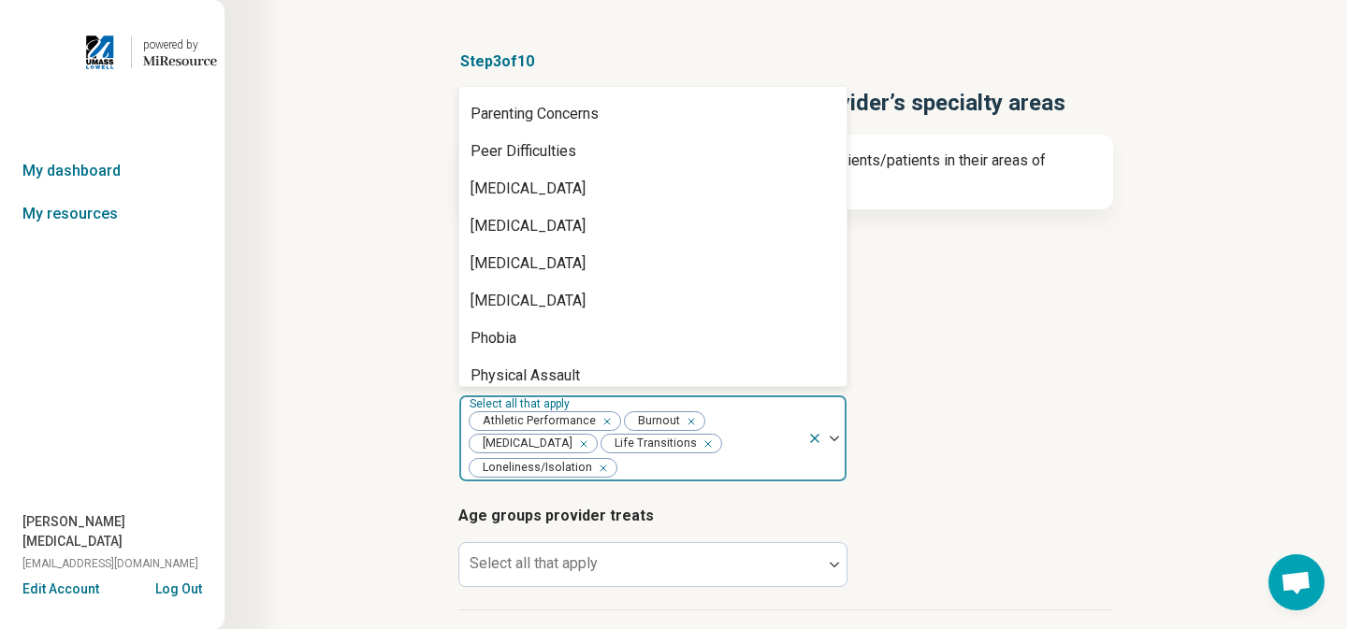
scroll to position [2131, 0]
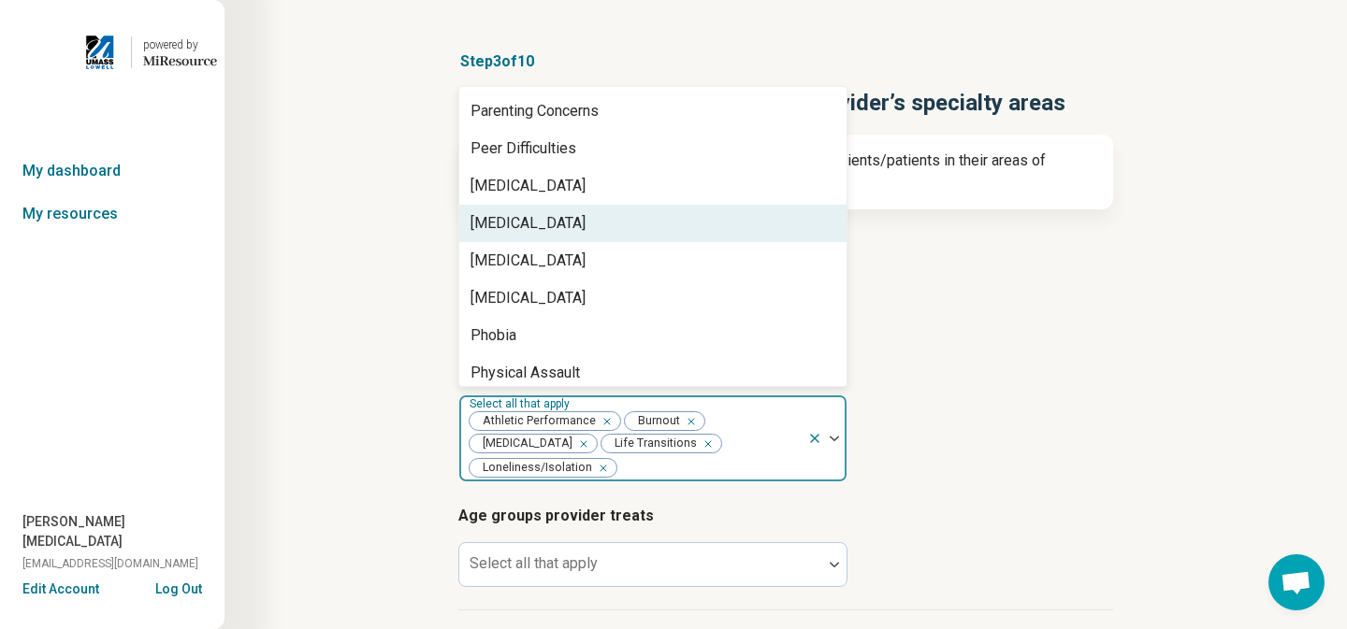
click at [571, 220] on div "[MEDICAL_DATA]" at bounding box center [527, 223] width 115 height 22
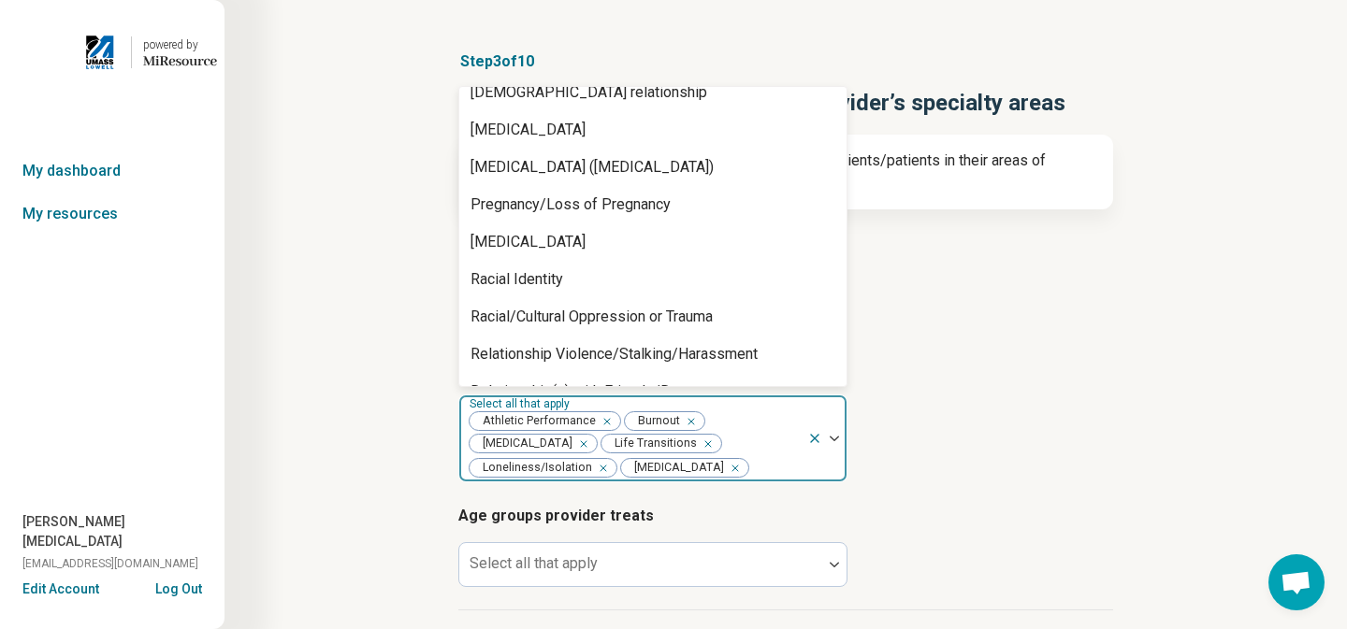
scroll to position [2478, 0]
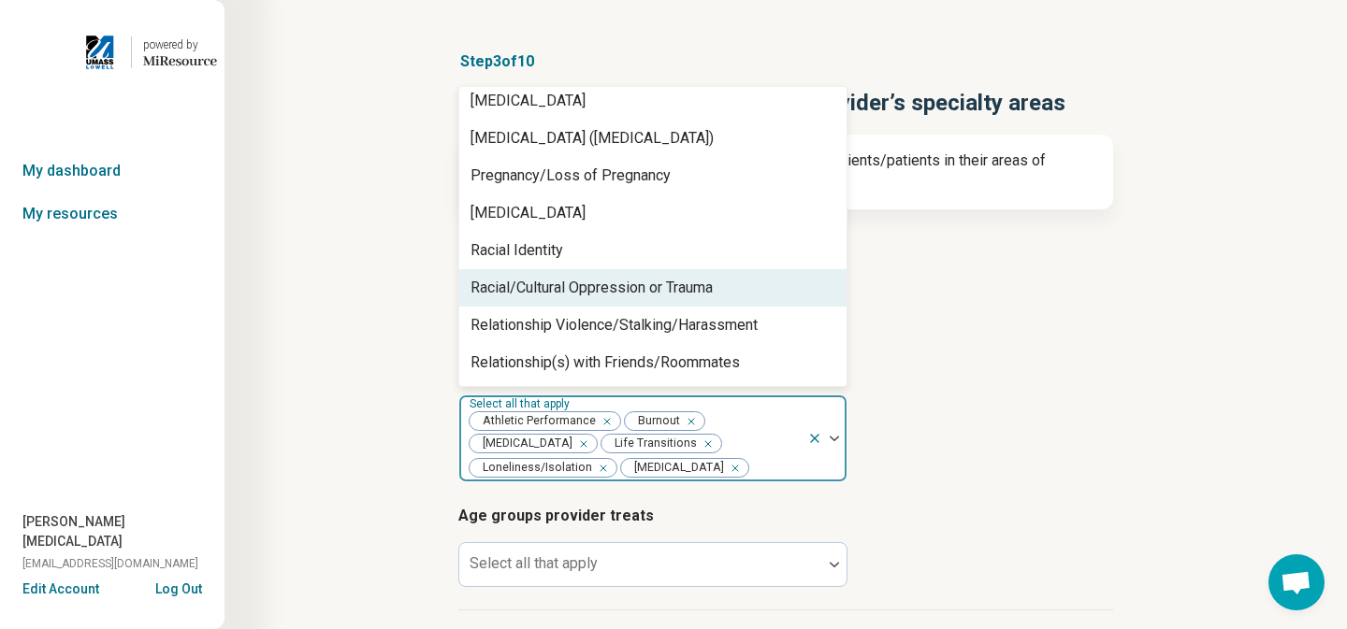
click at [587, 282] on div "Racial/Cultural Oppression or Trauma" at bounding box center [591, 288] width 242 height 22
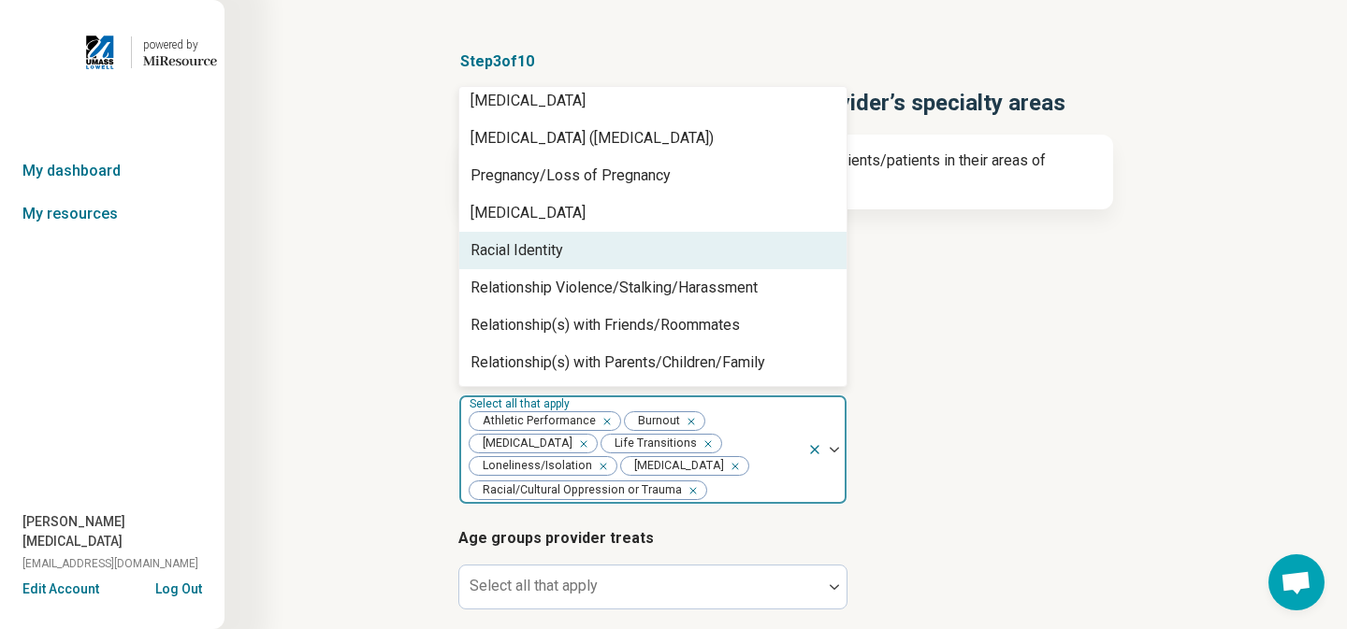
click at [558, 247] on div "Racial Identity" at bounding box center [516, 250] width 93 height 22
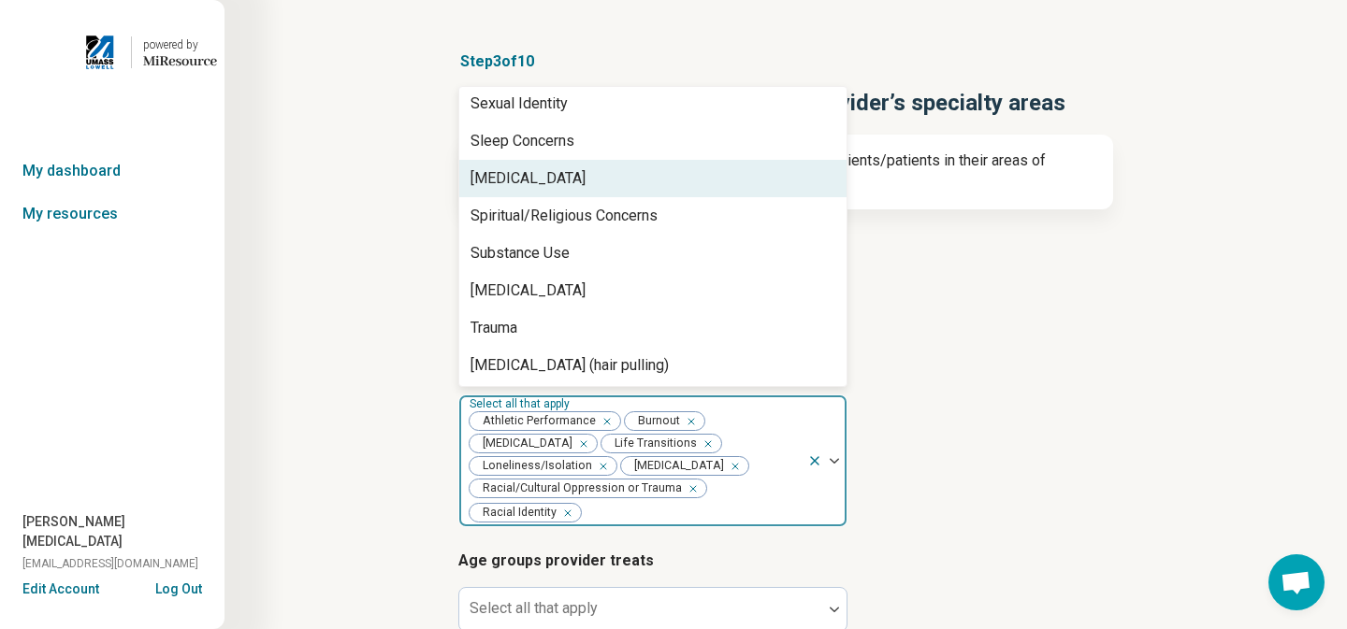
scroll to position [3150, 0]
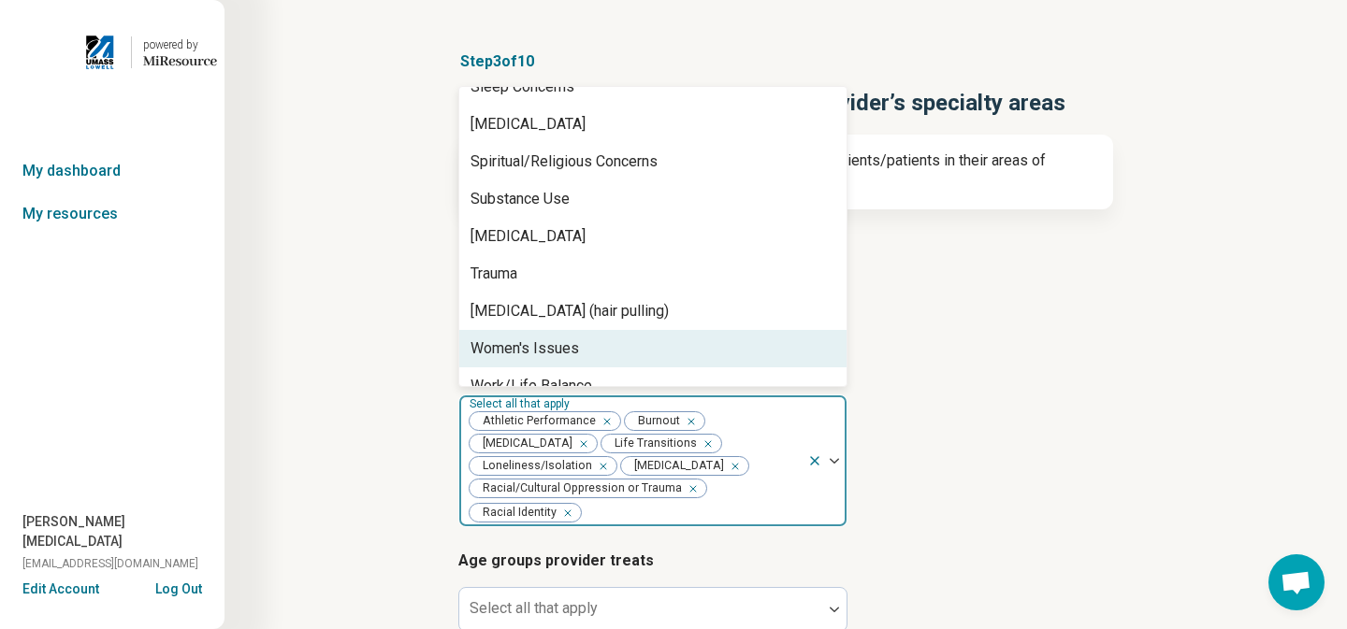
click at [554, 330] on div "Women's Issues" at bounding box center [652, 348] width 387 height 37
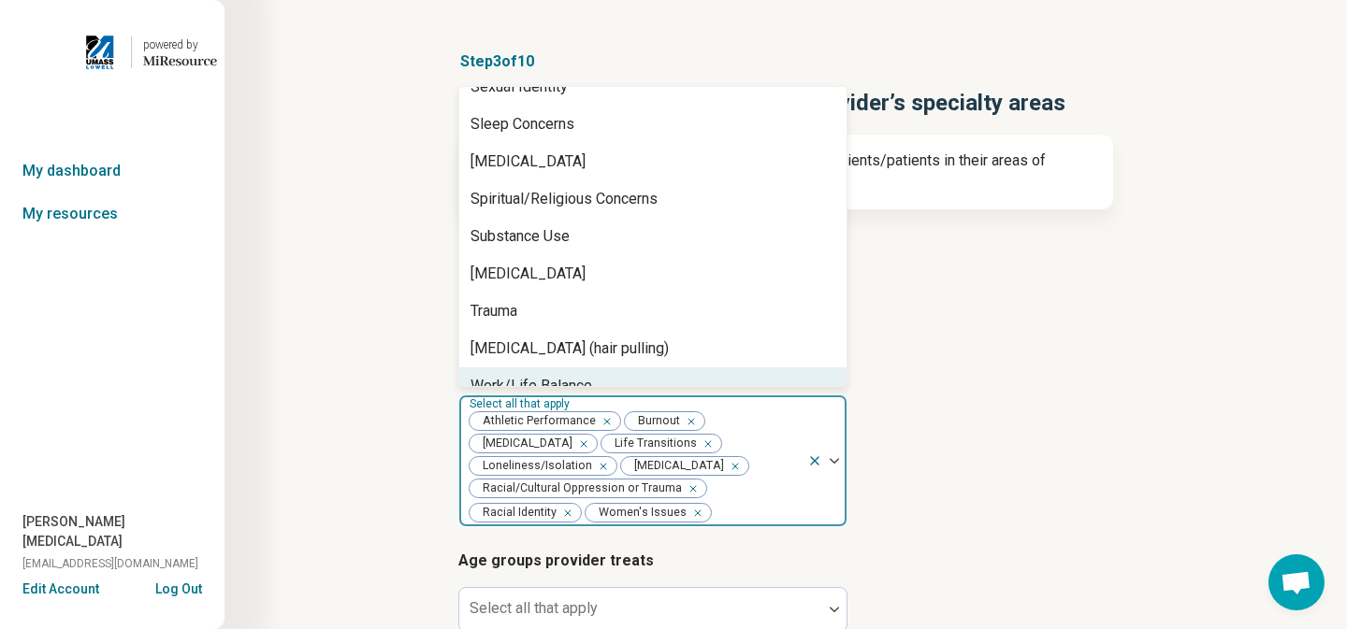
click at [557, 375] on div "Work/Life Balance" at bounding box center [531, 386] width 122 height 22
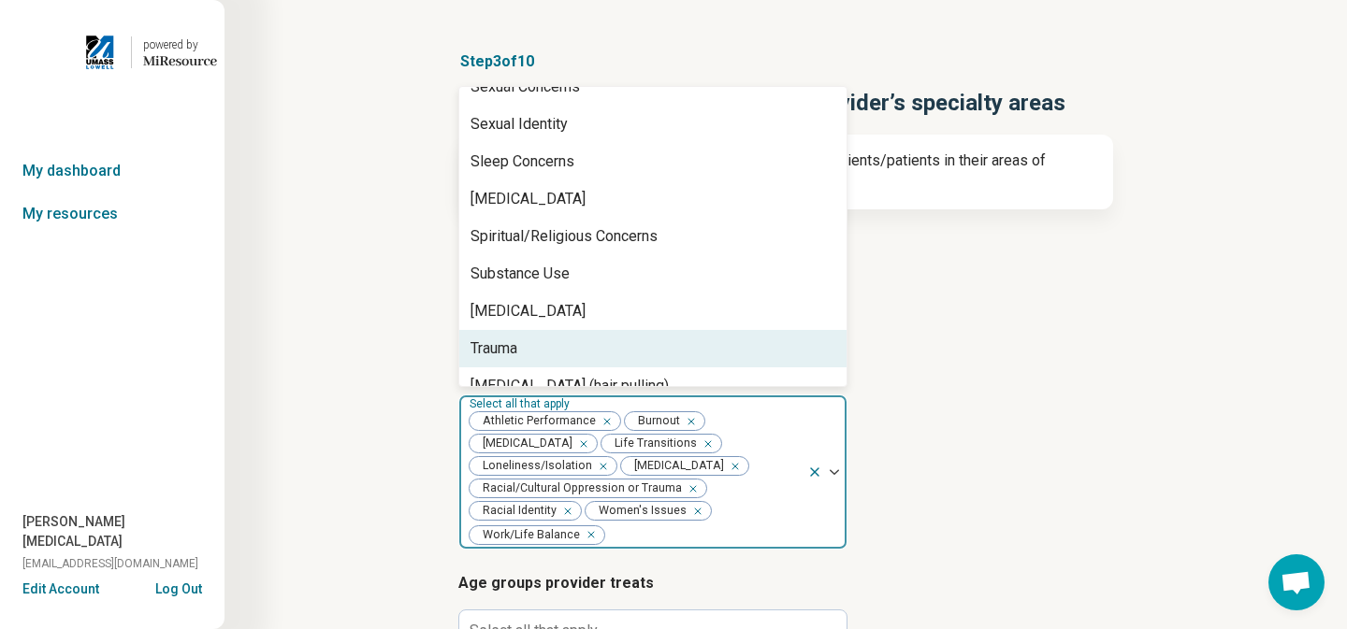
click at [545, 330] on div "Trauma" at bounding box center [652, 348] width 387 height 37
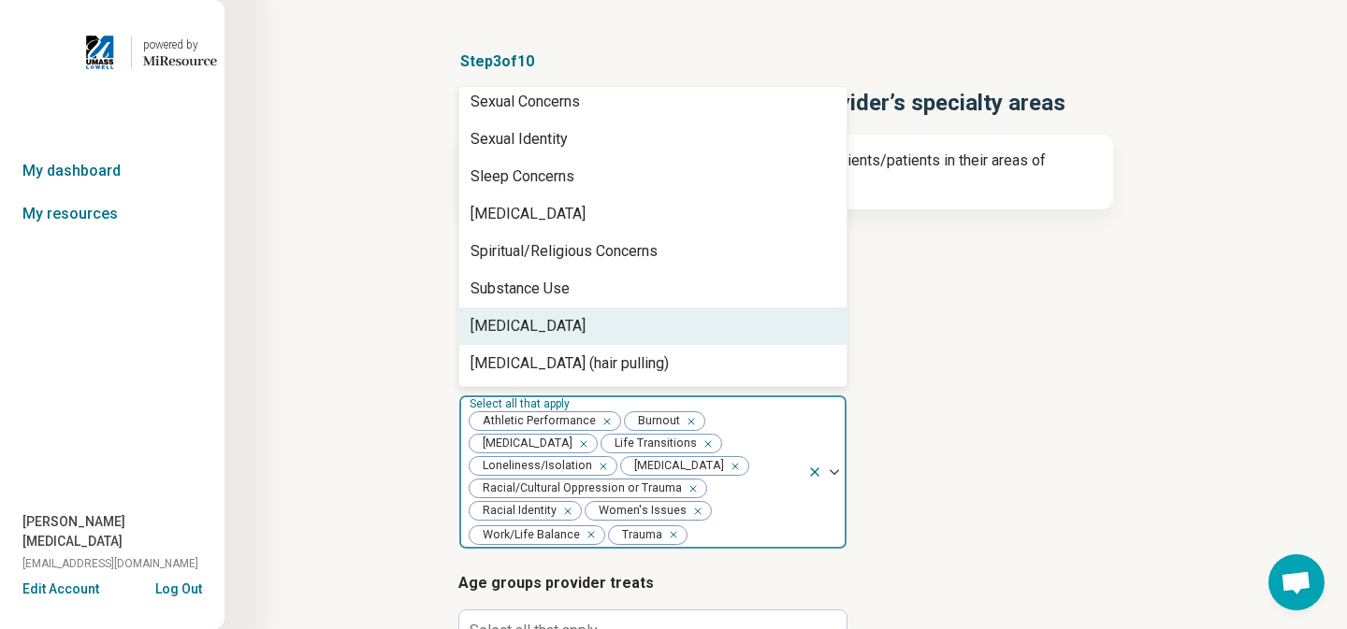
scroll to position [3038, 0]
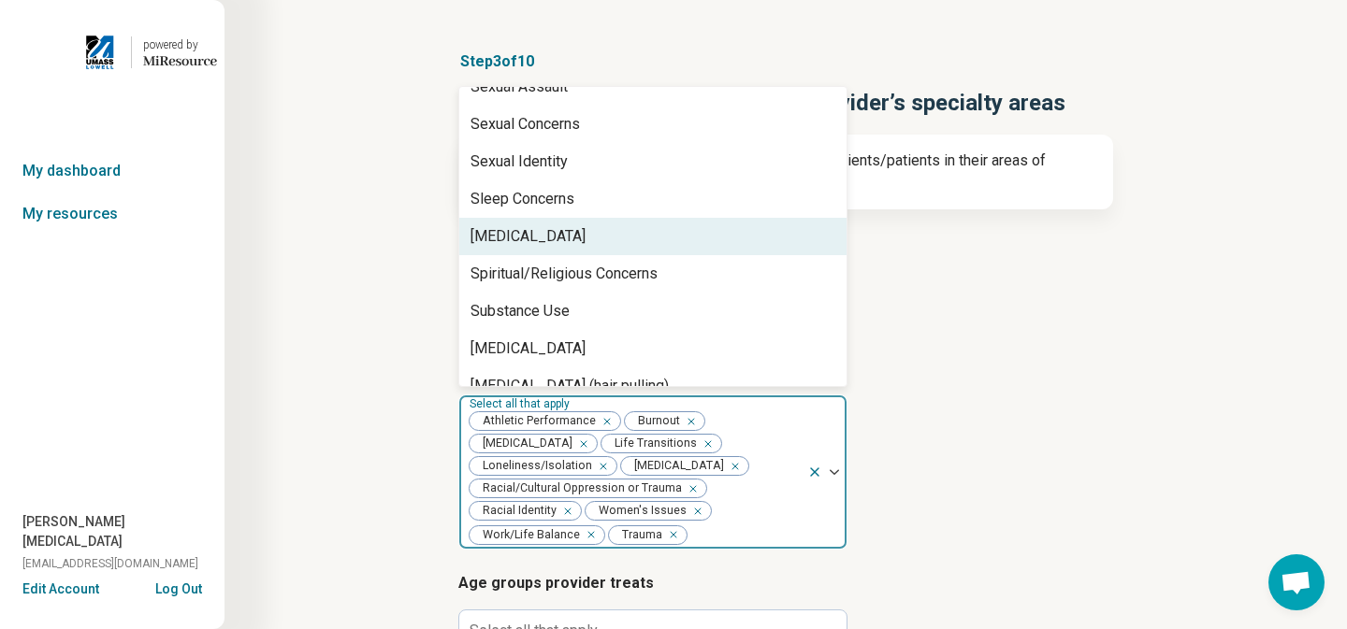
click at [569, 218] on div "[MEDICAL_DATA]" at bounding box center [652, 236] width 387 height 37
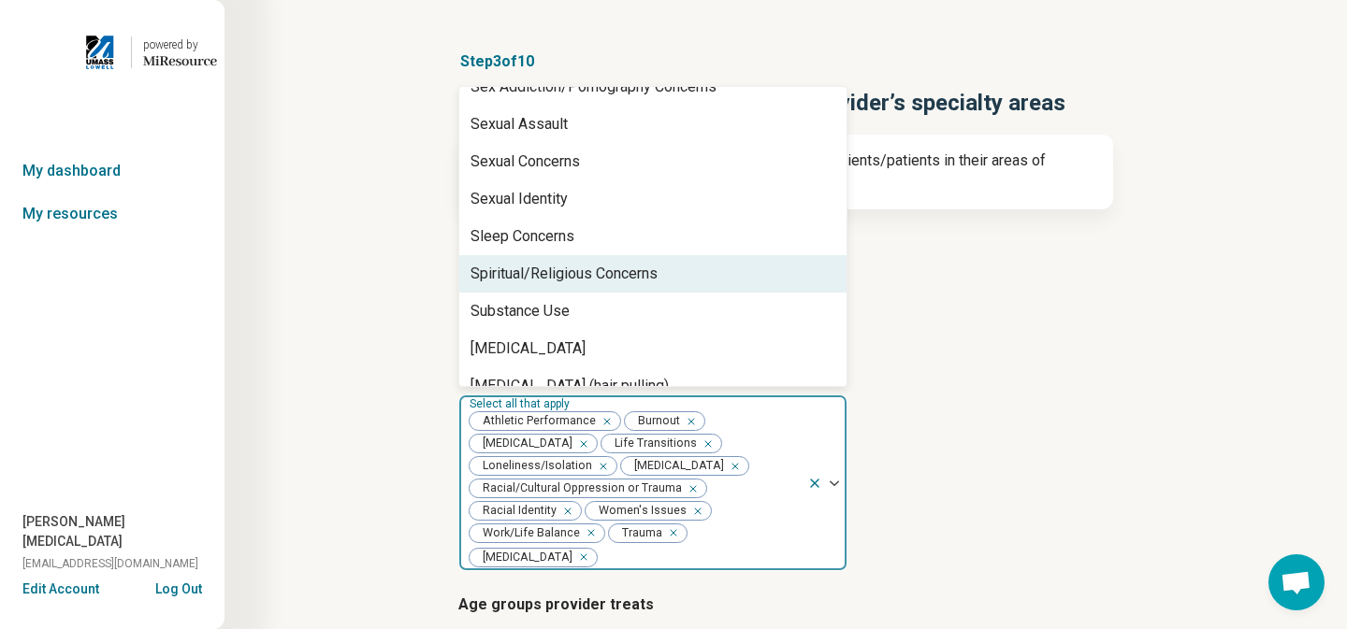
click at [976, 301] on article "Types of provider Select all that apply Pre-Licensed Professional Licensed Ment…" at bounding box center [785, 283] width 655 height 103
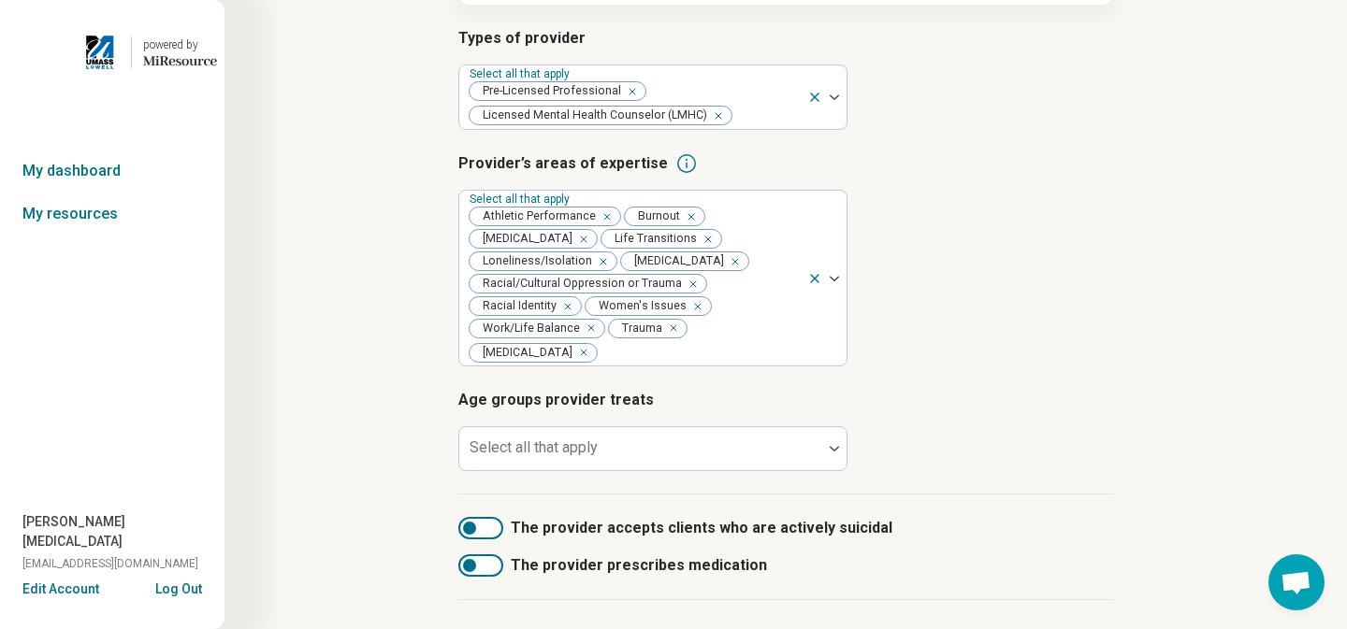
scroll to position [367, 0]
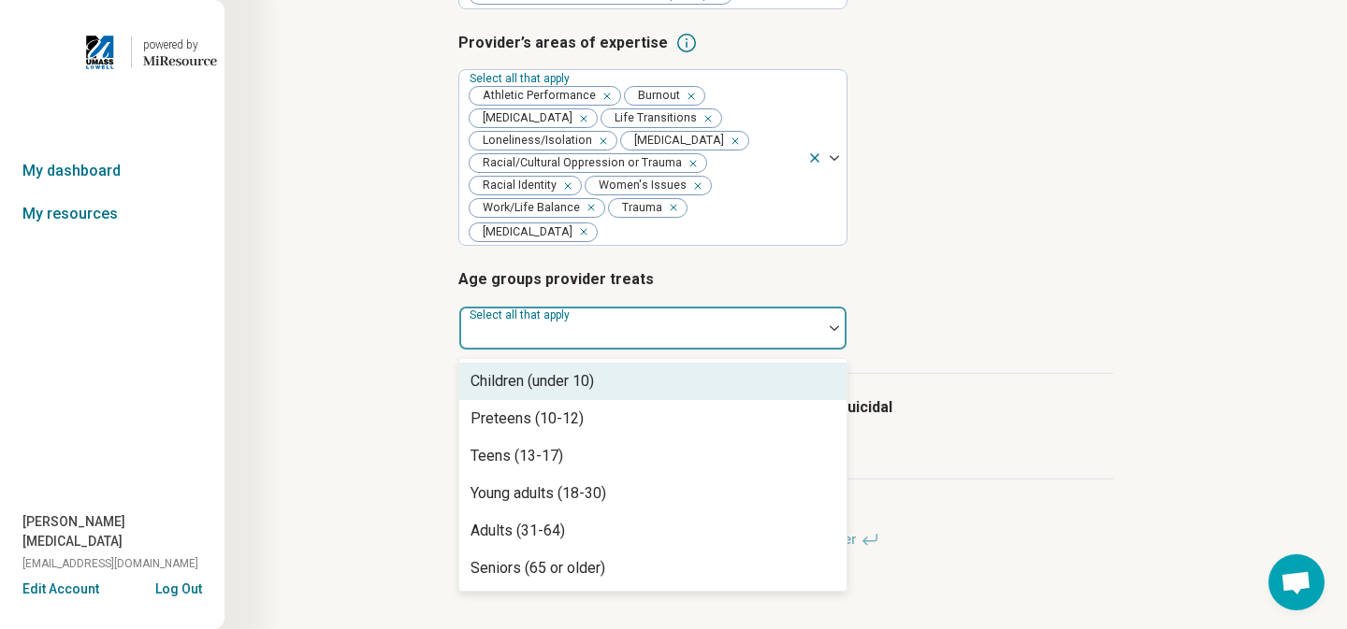
click at [825, 331] on div at bounding box center [834, 328] width 24 height 43
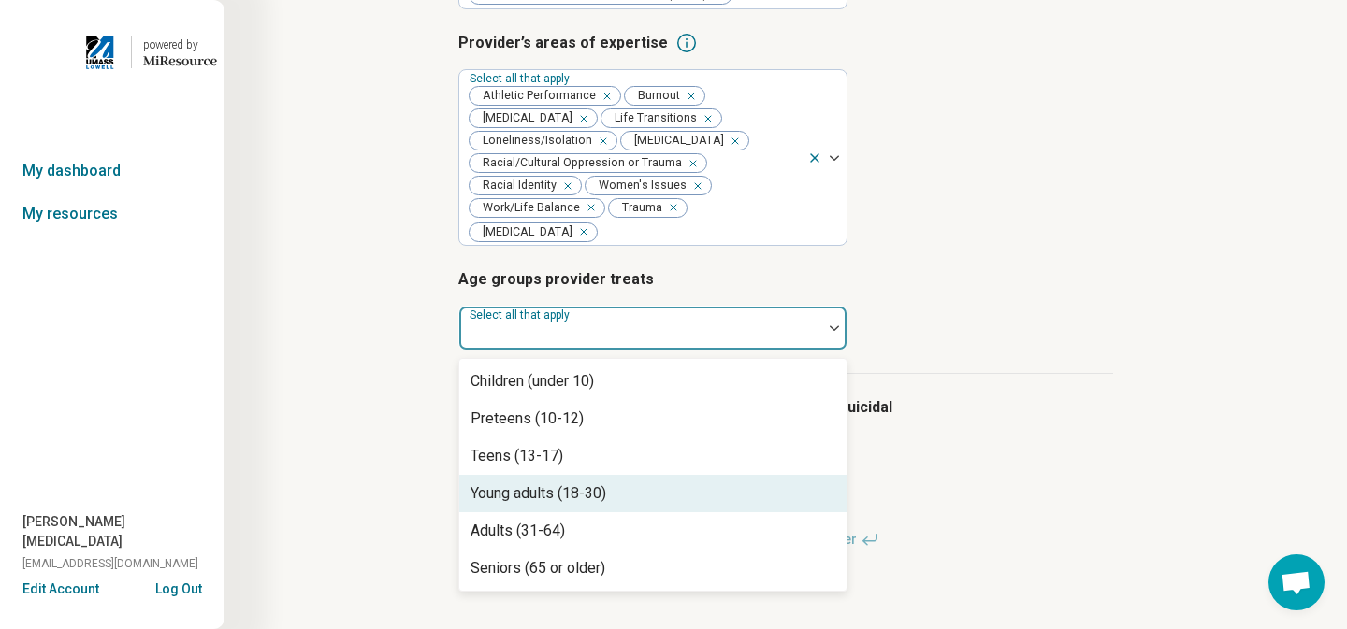
click at [792, 511] on div "Young adults (18-30)" at bounding box center [652, 493] width 387 height 37
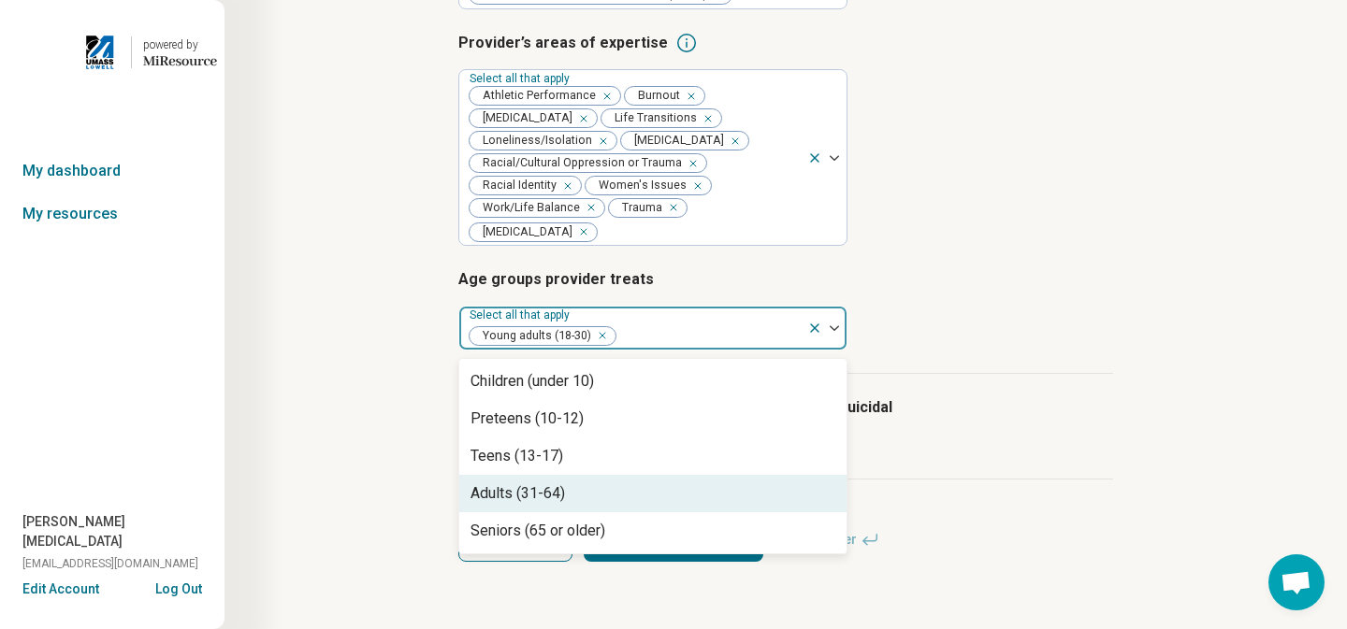
click at [754, 508] on div "Adults (31-64)" at bounding box center [652, 493] width 387 height 37
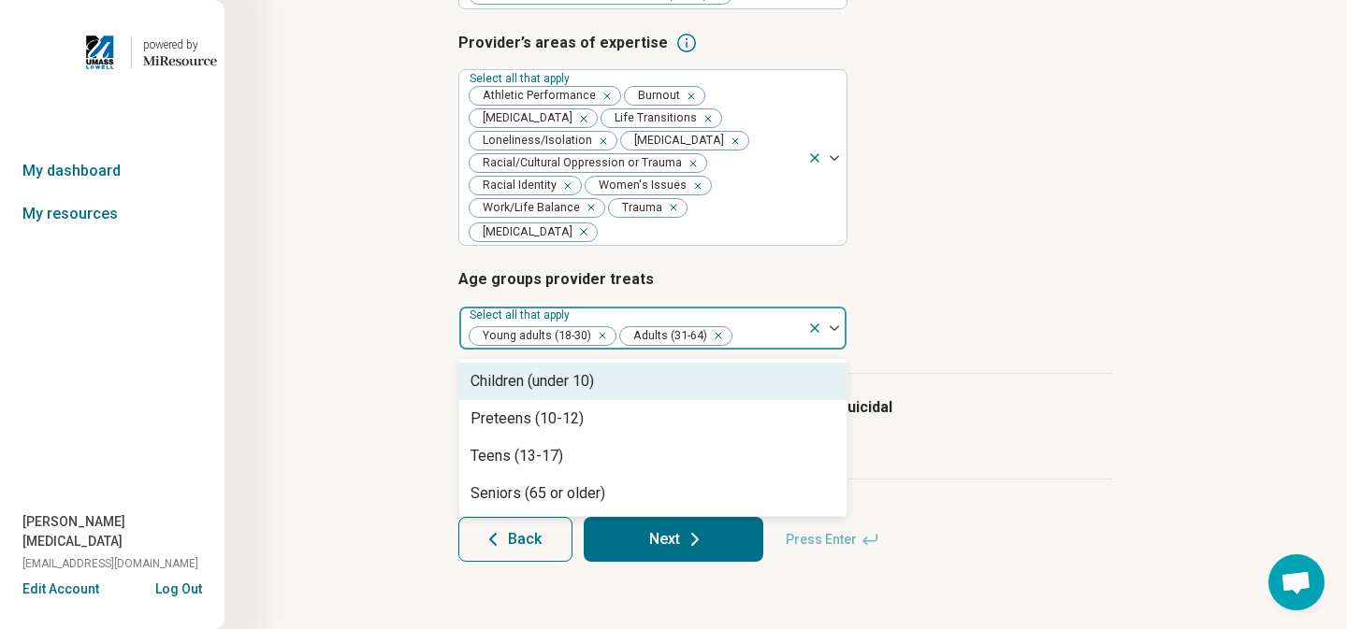
click at [1039, 271] on h3 "Age groups provider treats" at bounding box center [785, 279] width 655 height 22
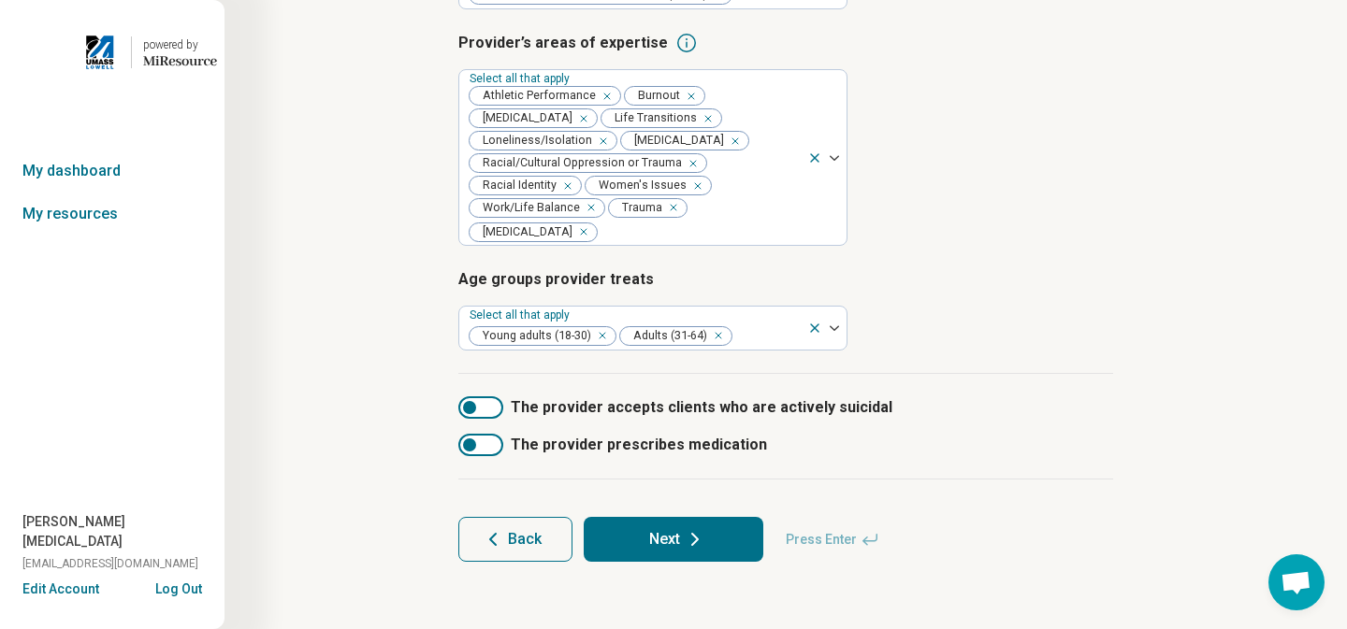
click at [701, 537] on icon at bounding box center [695, 539] width 22 height 22
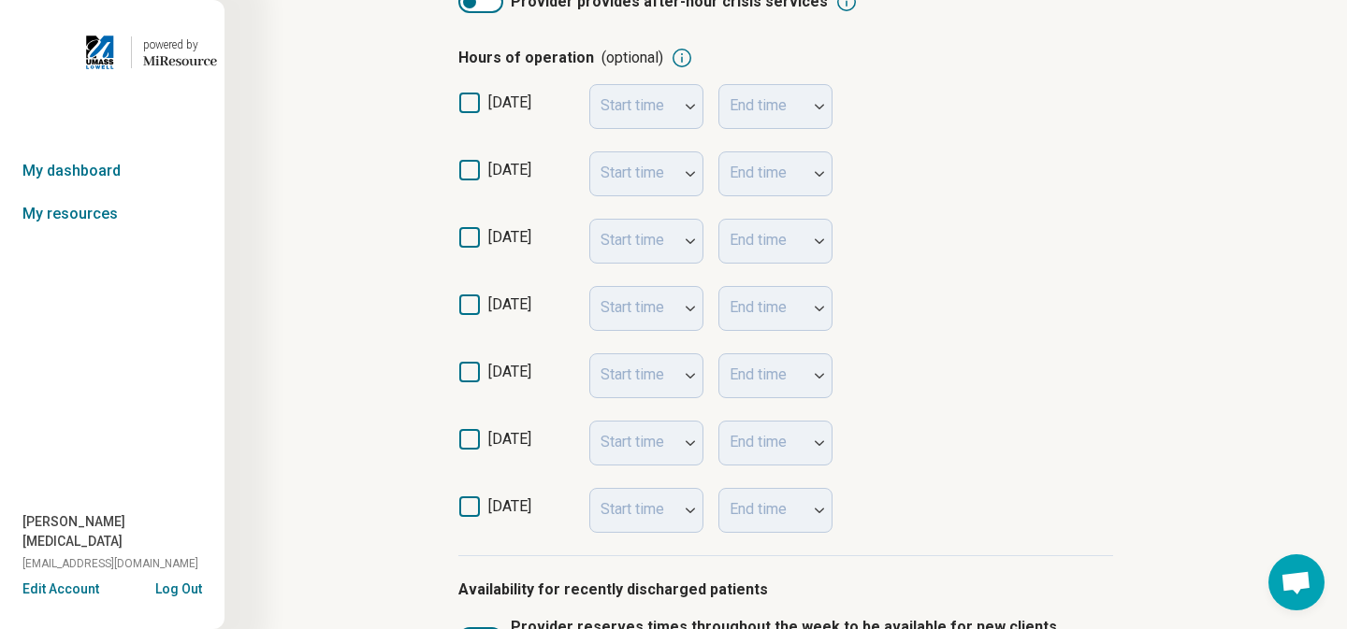
scroll to position [0, 0]
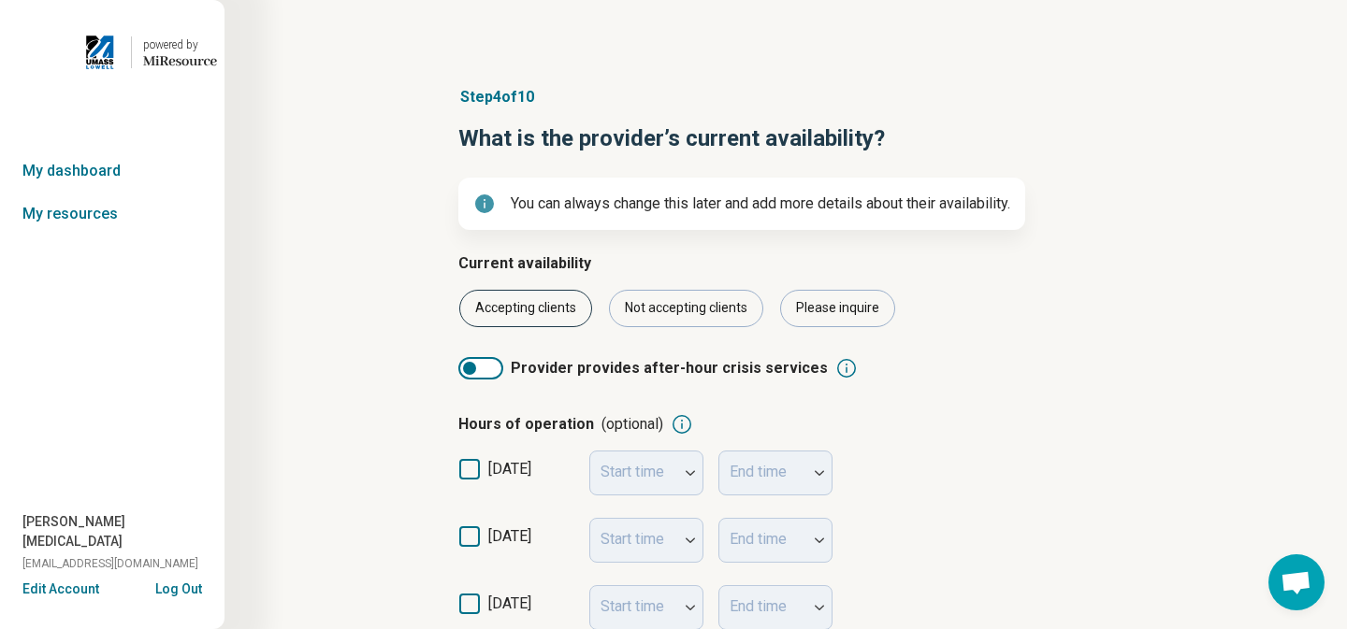
click at [509, 320] on div "Accepting clients" at bounding box center [525, 308] width 133 height 37
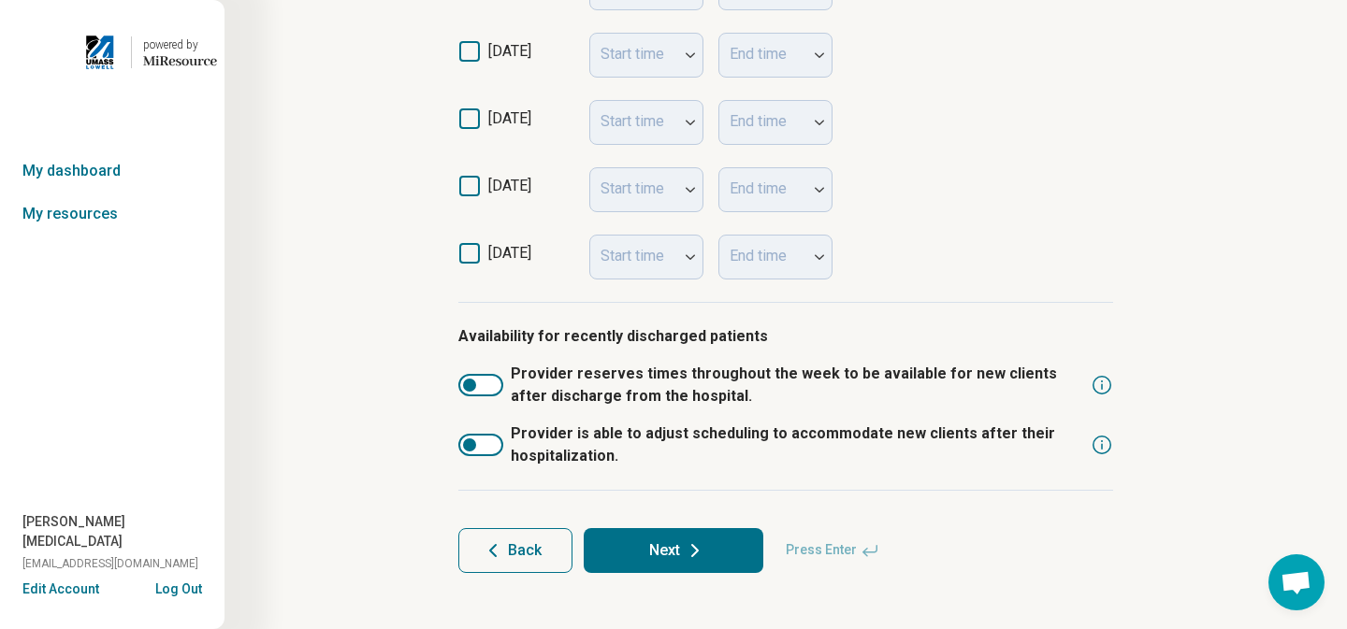
scroll to position [630, 0]
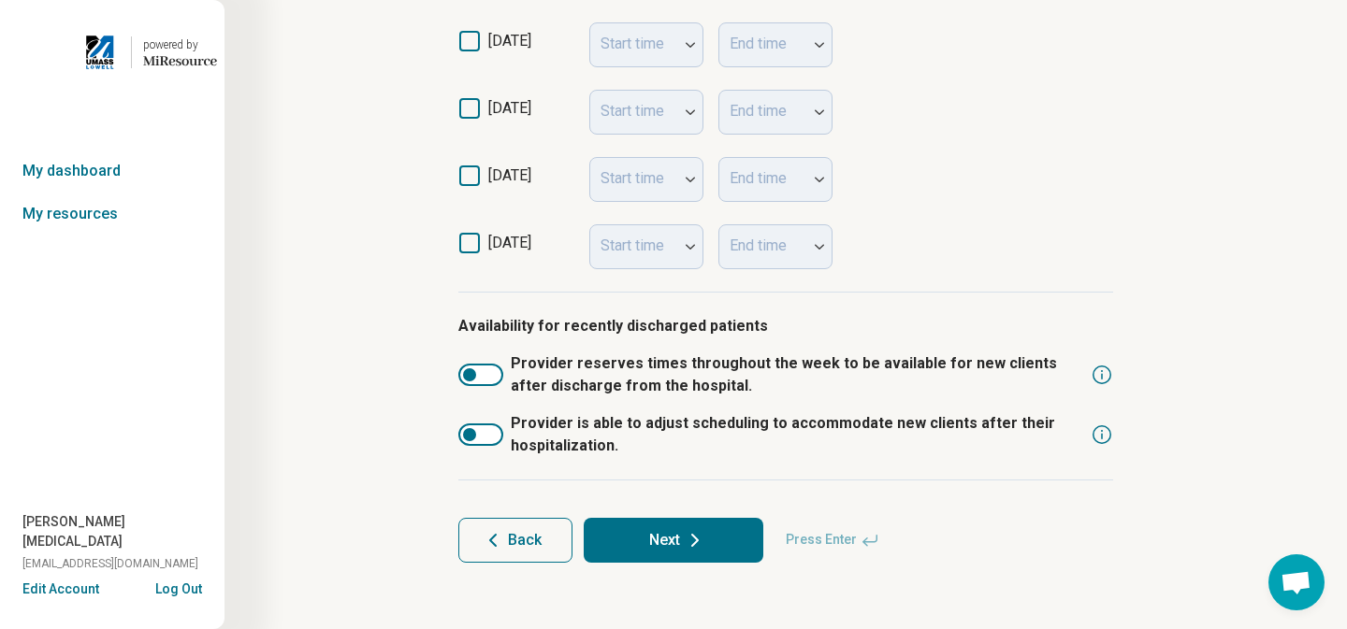
click at [702, 549] on icon at bounding box center [695, 540] width 22 height 22
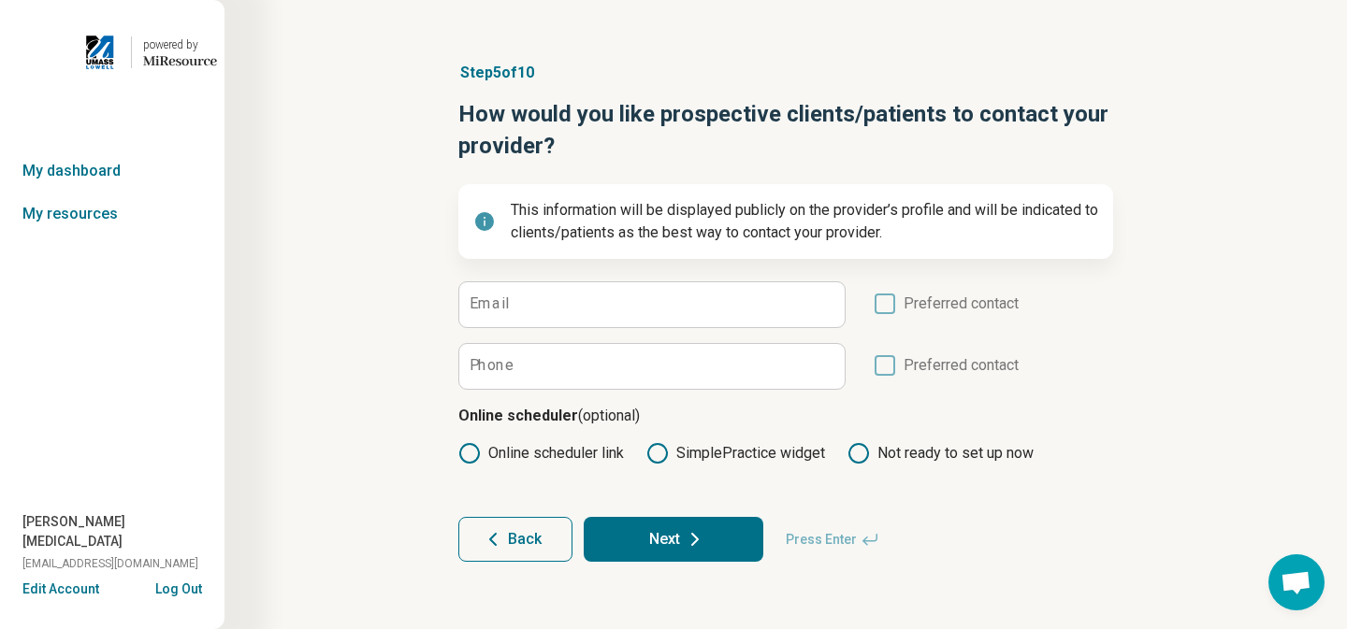
scroll to position [0, 0]
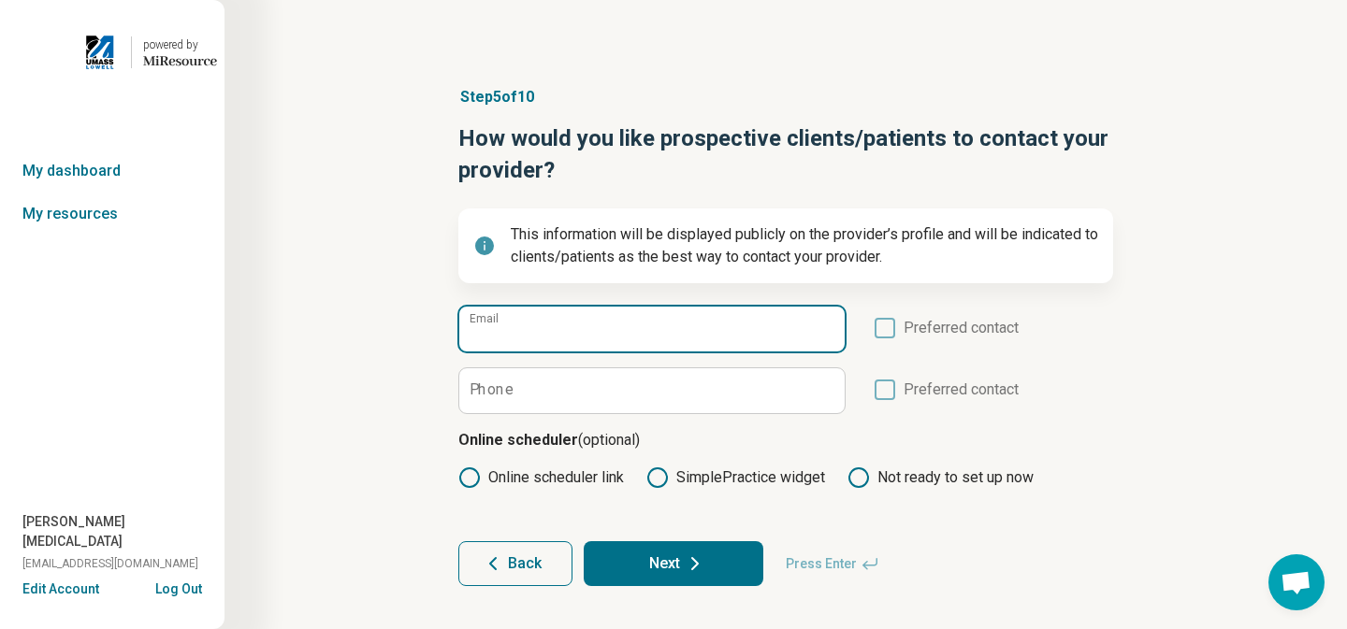
click at [564, 334] on input "Email" at bounding box center [651, 329] width 385 height 45
type input "**********"
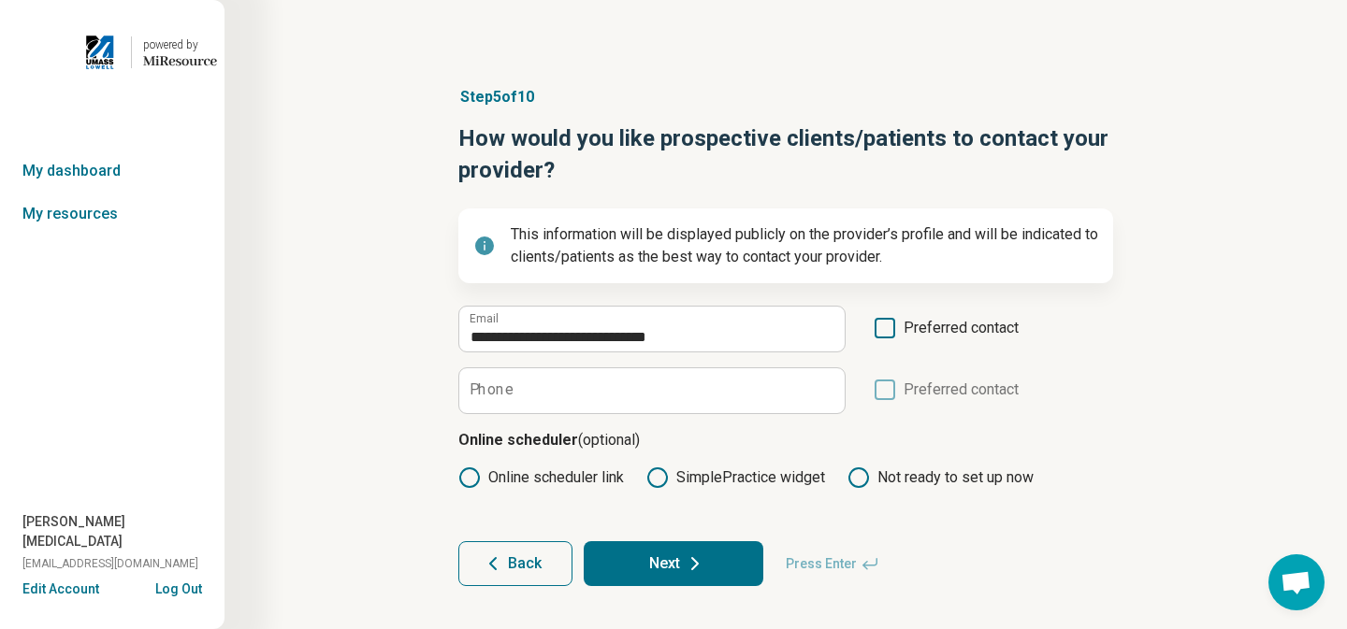
click at [888, 326] on icon at bounding box center [885, 328] width 21 height 21
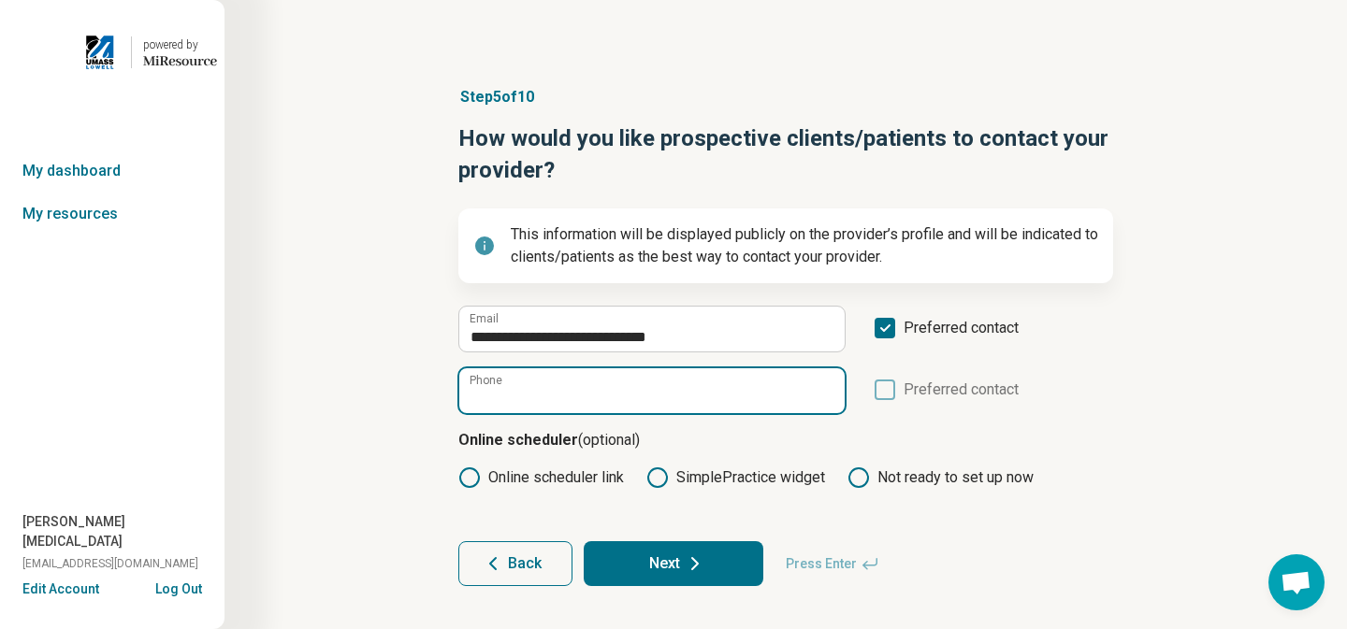
click at [774, 388] on input "Phone" at bounding box center [651, 391] width 385 height 45
type input "**********"
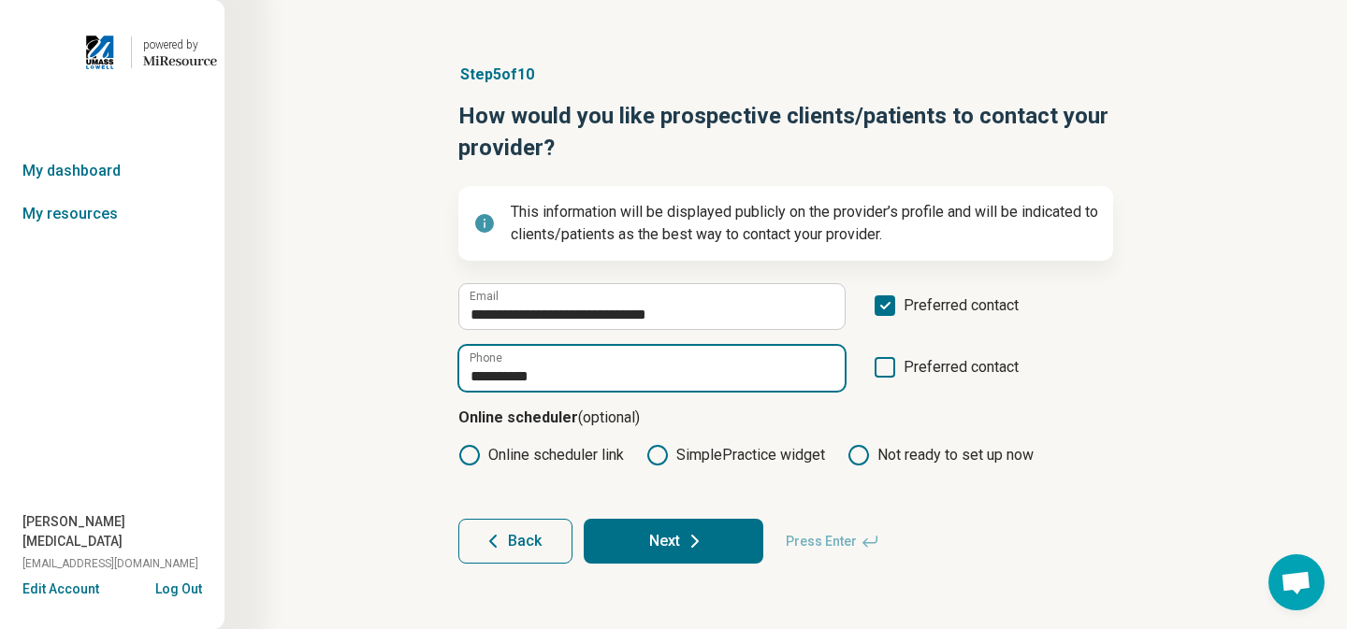
scroll to position [24, 0]
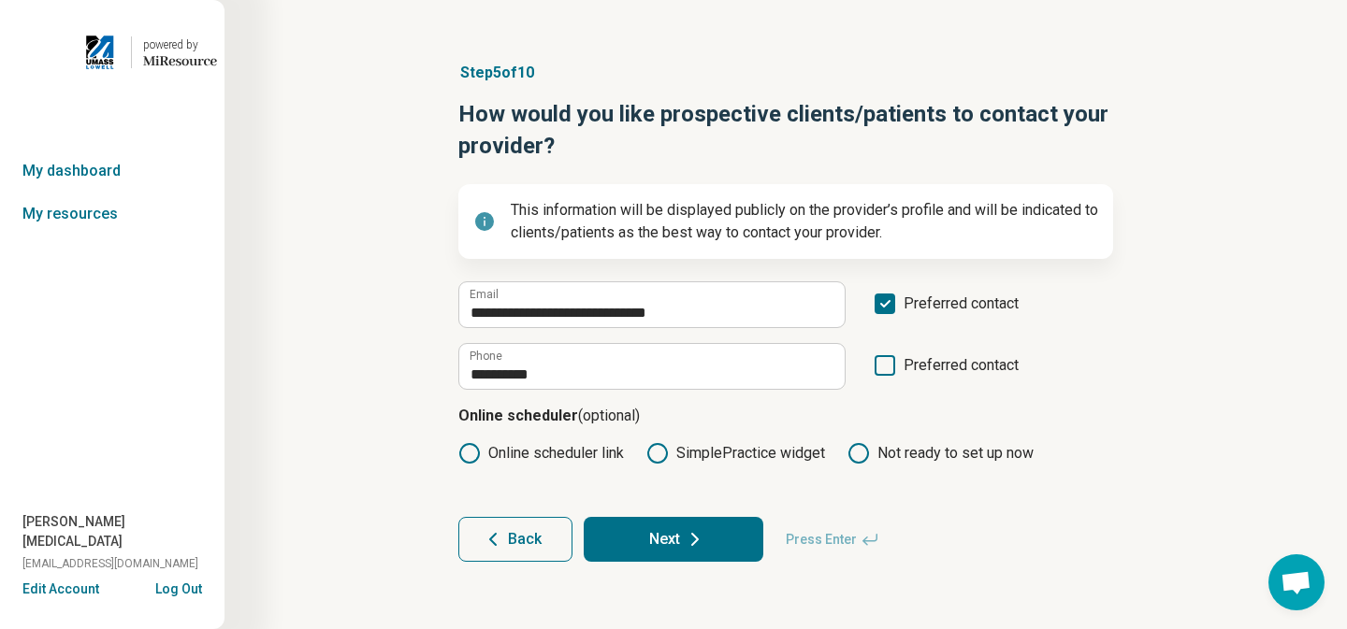
click at [735, 524] on button "Next" at bounding box center [674, 539] width 180 height 45
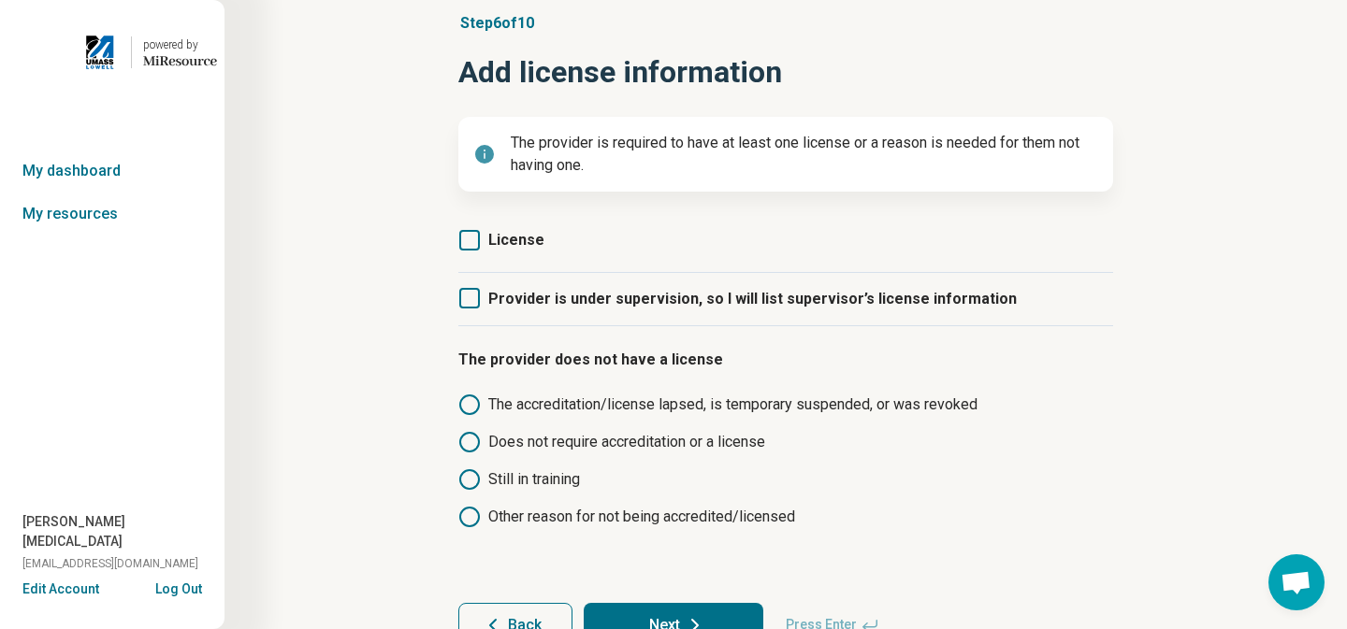
scroll to position [76, 0]
click at [478, 292] on icon at bounding box center [469, 296] width 21 height 21
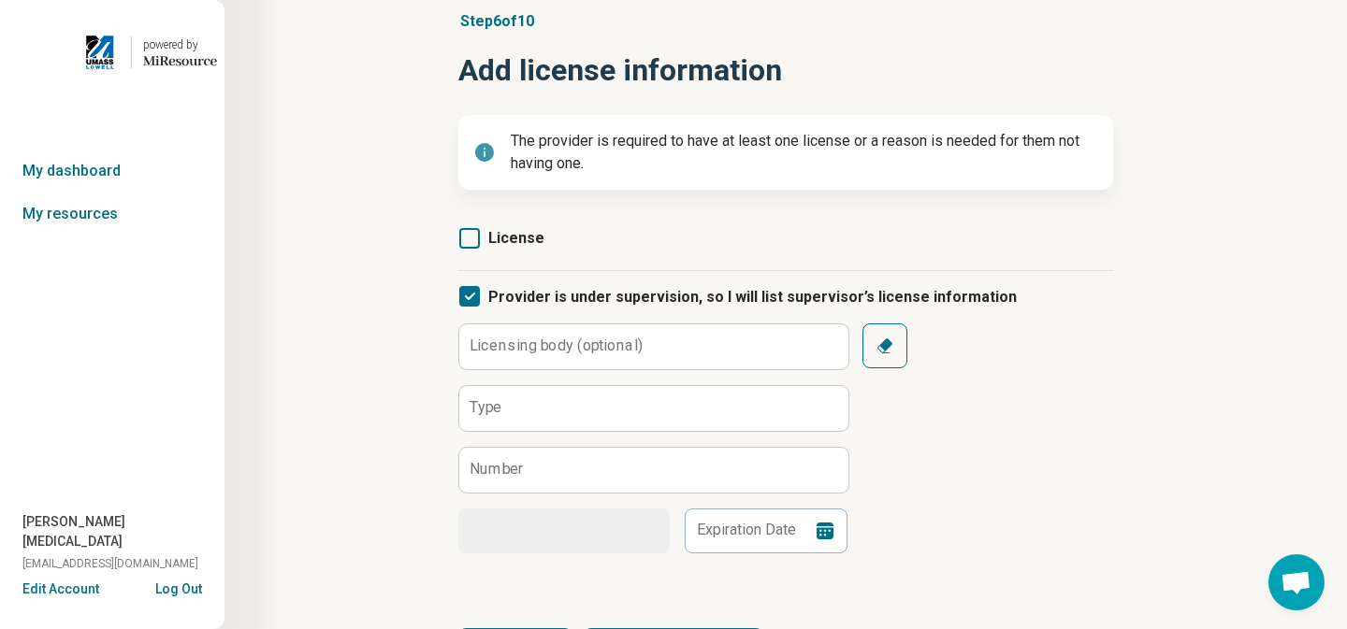
scroll to position [9, 0]
click at [523, 351] on label "Licensing body (optional)" at bounding box center [556, 346] width 173 height 15
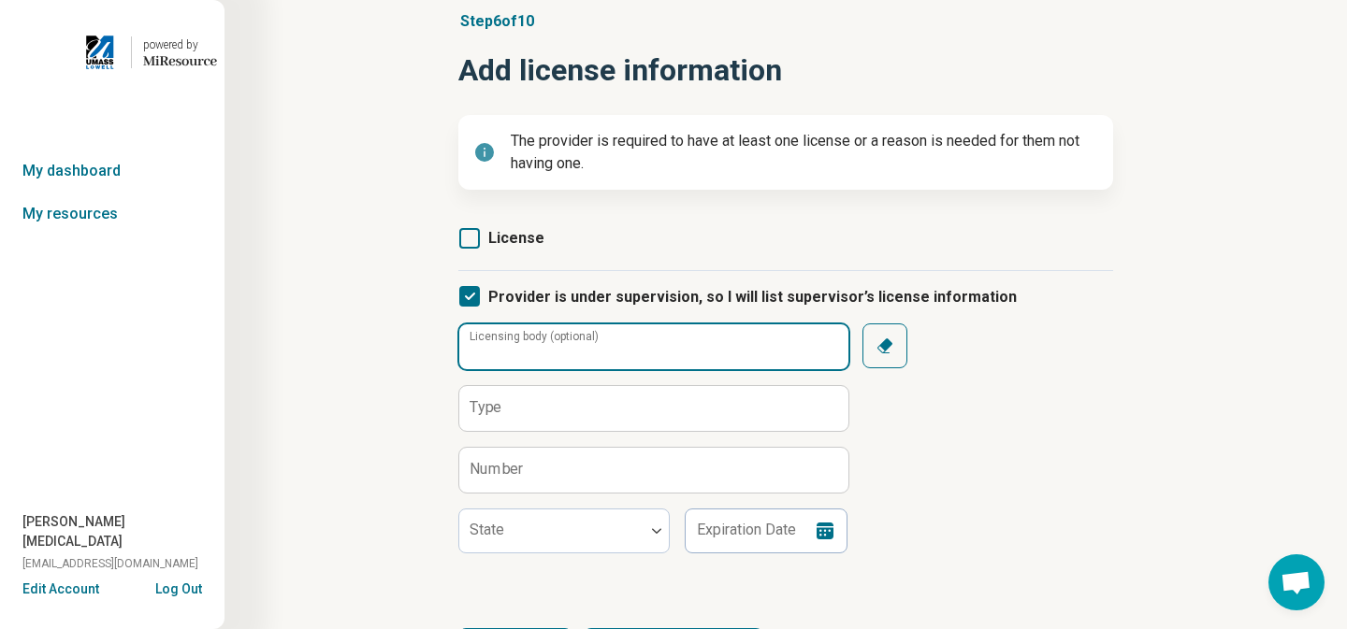
click at [523, 351] on input "Licensing body (optional)" at bounding box center [653, 347] width 389 height 45
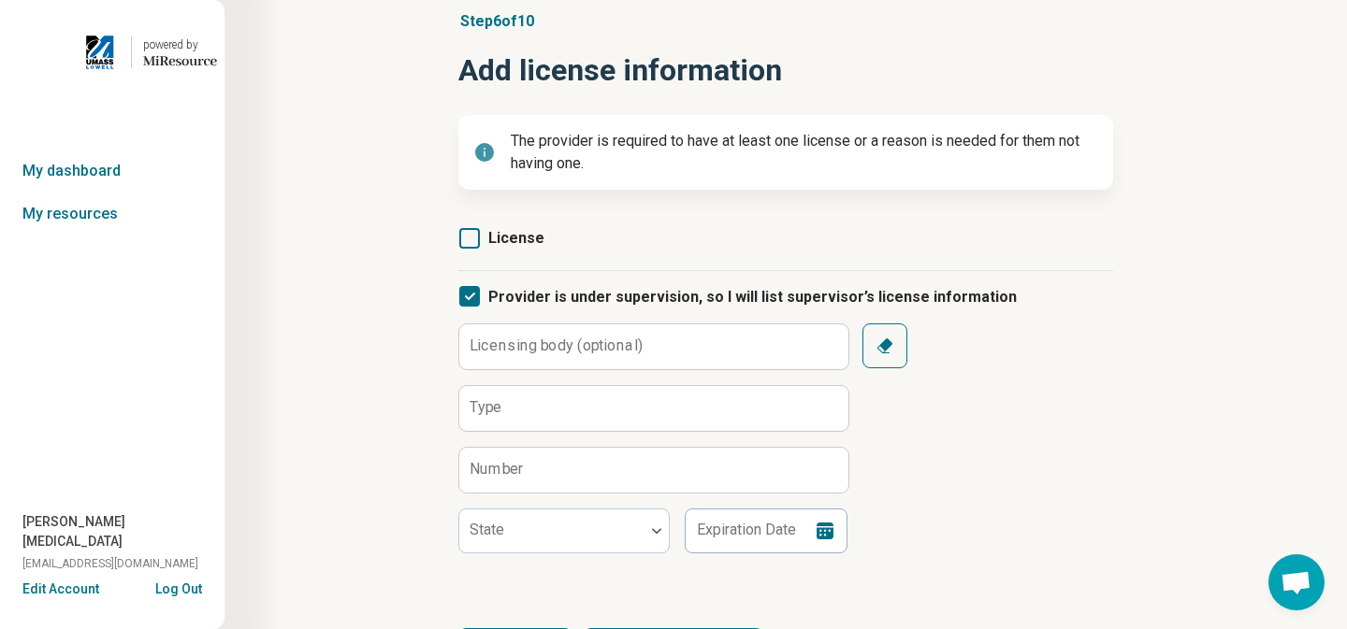
click at [892, 341] on icon "button" at bounding box center [884, 346] width 19 height 19
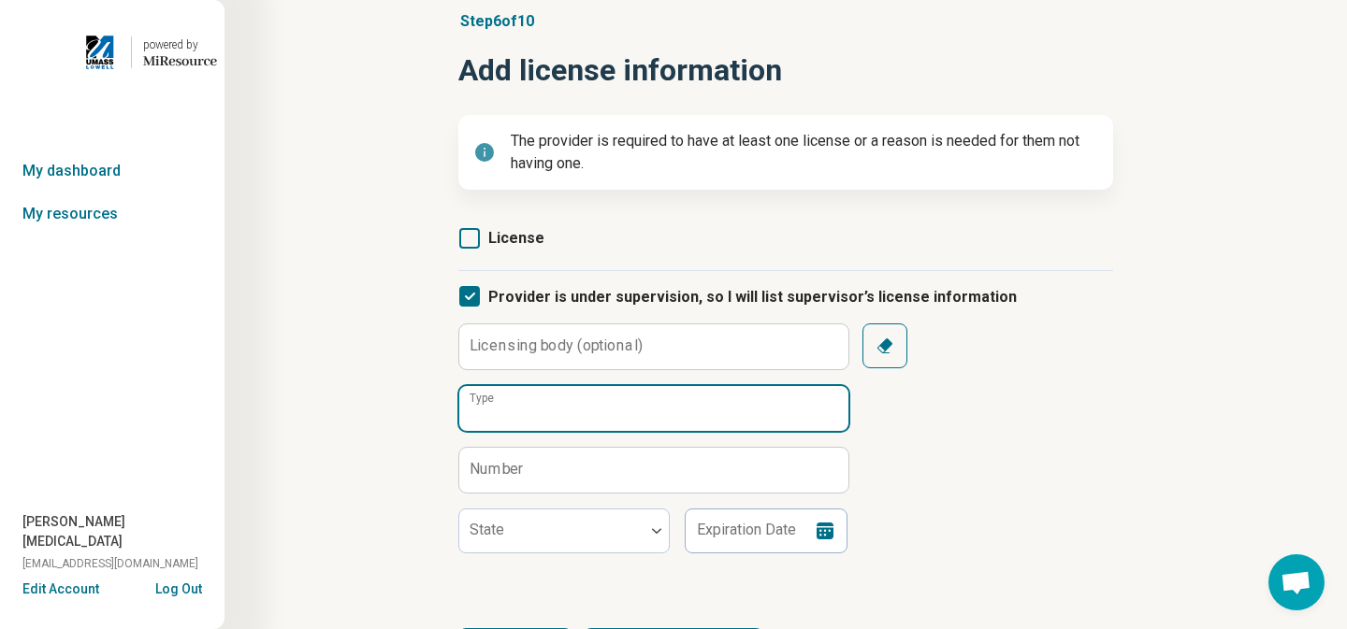
click at [670, 406] on input "Type" at bounding box center [653, 408] width 389 height 45
type input "*****"
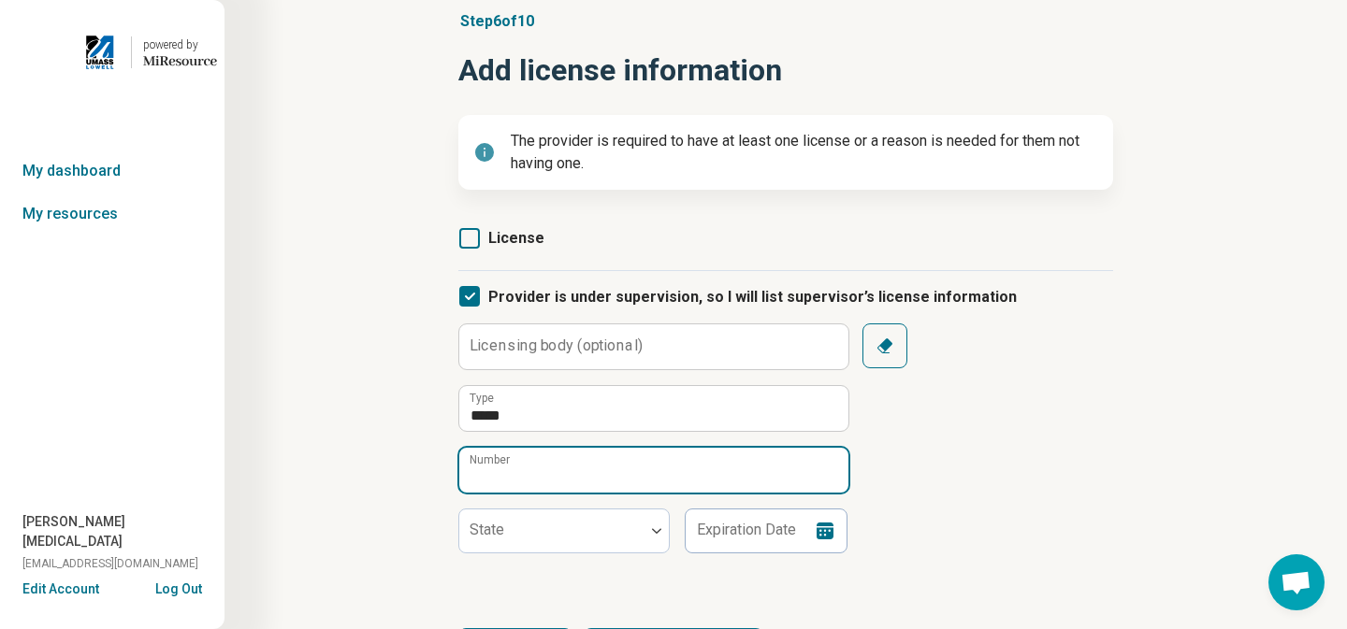
click at [608, 458] on input "Number" at bounding box center [653, 470] width 389 height 45
type input "******"
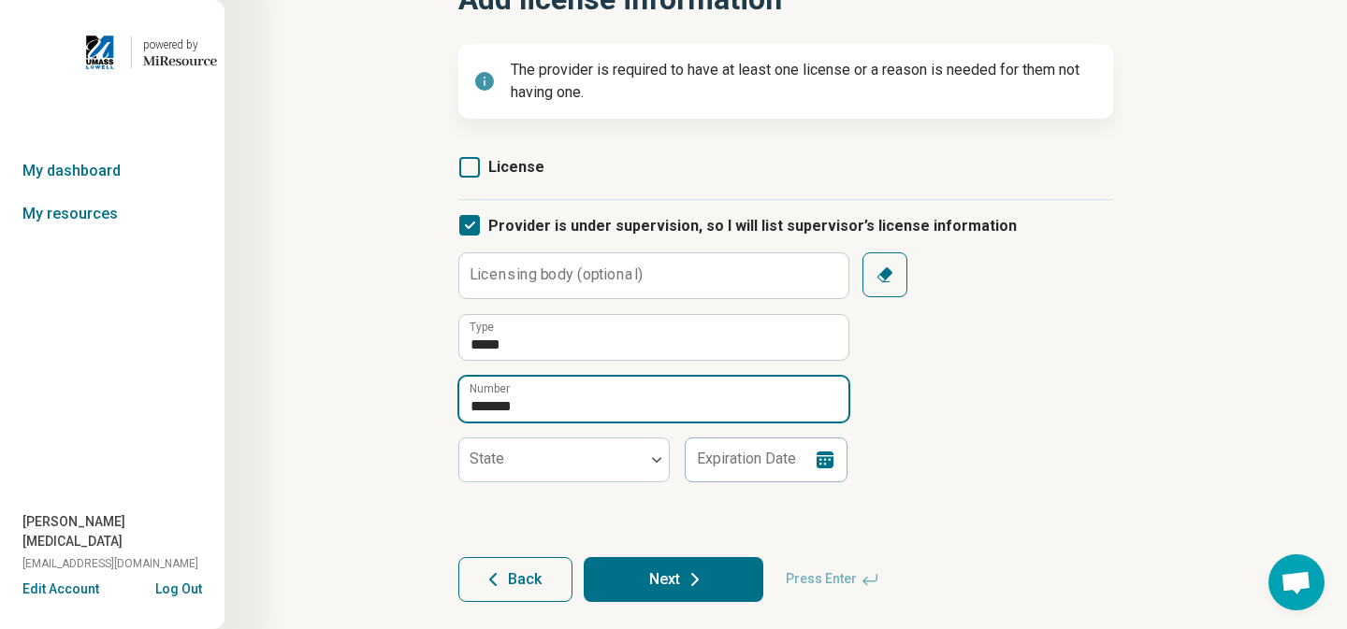
scroll to position [150, 0]
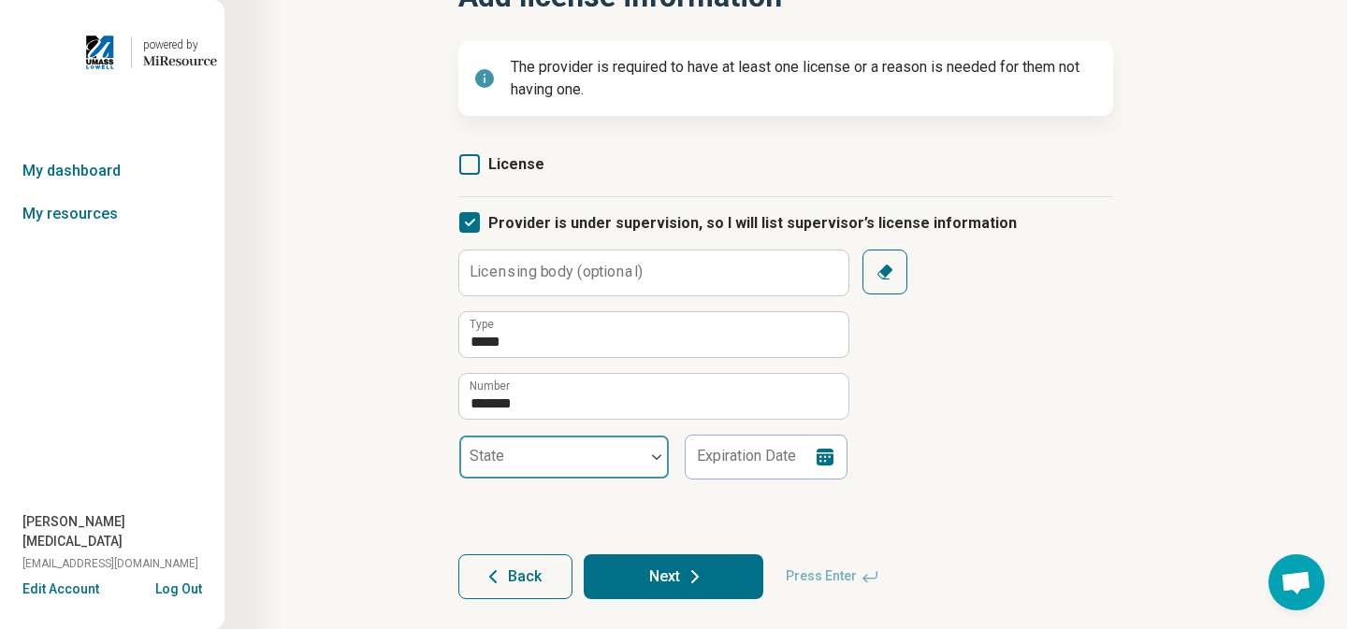
click at [644, 460] on div at bounding box center [656, 457] width 24 height 43
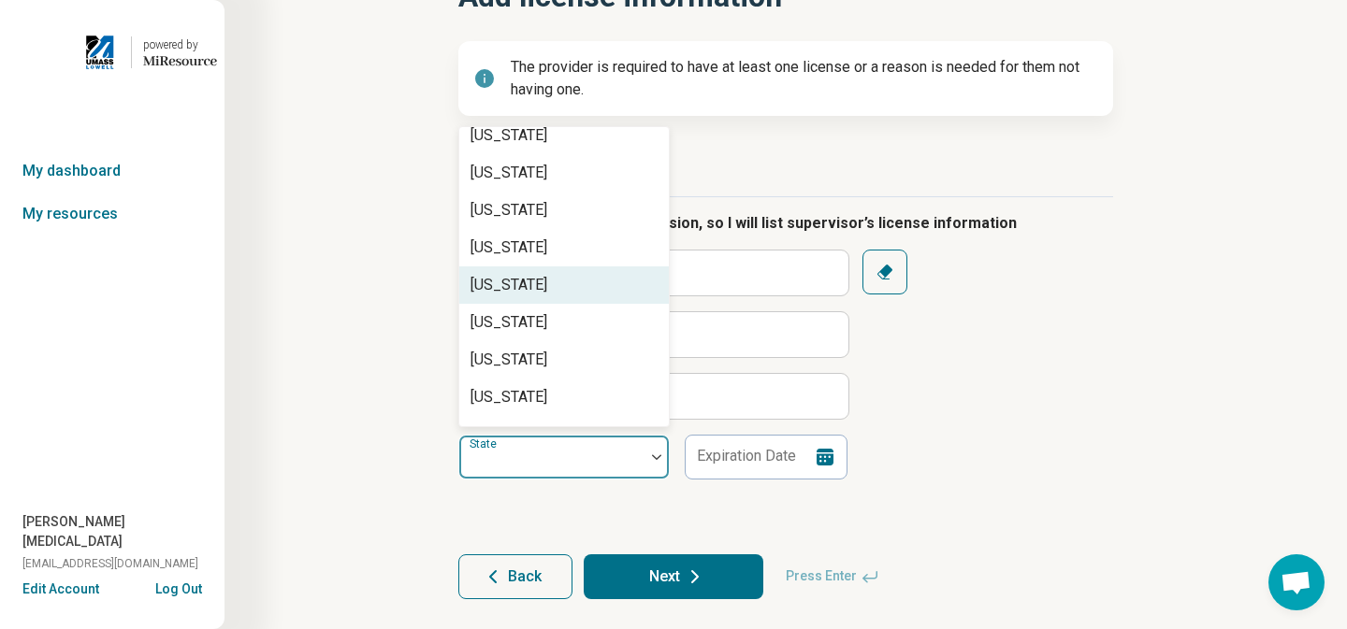
scroll to position [719, 0]
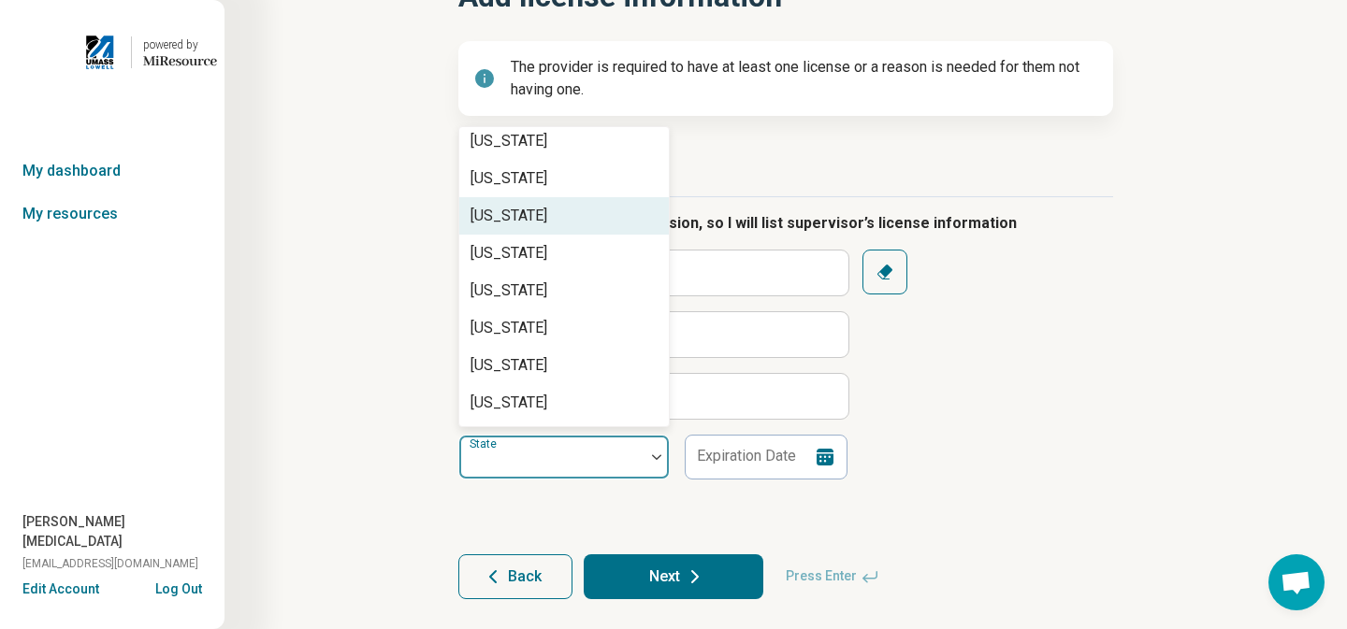
click at [589, 226] on div "[US_STATE]" at bounding box center [564, 215] width 210 height 37
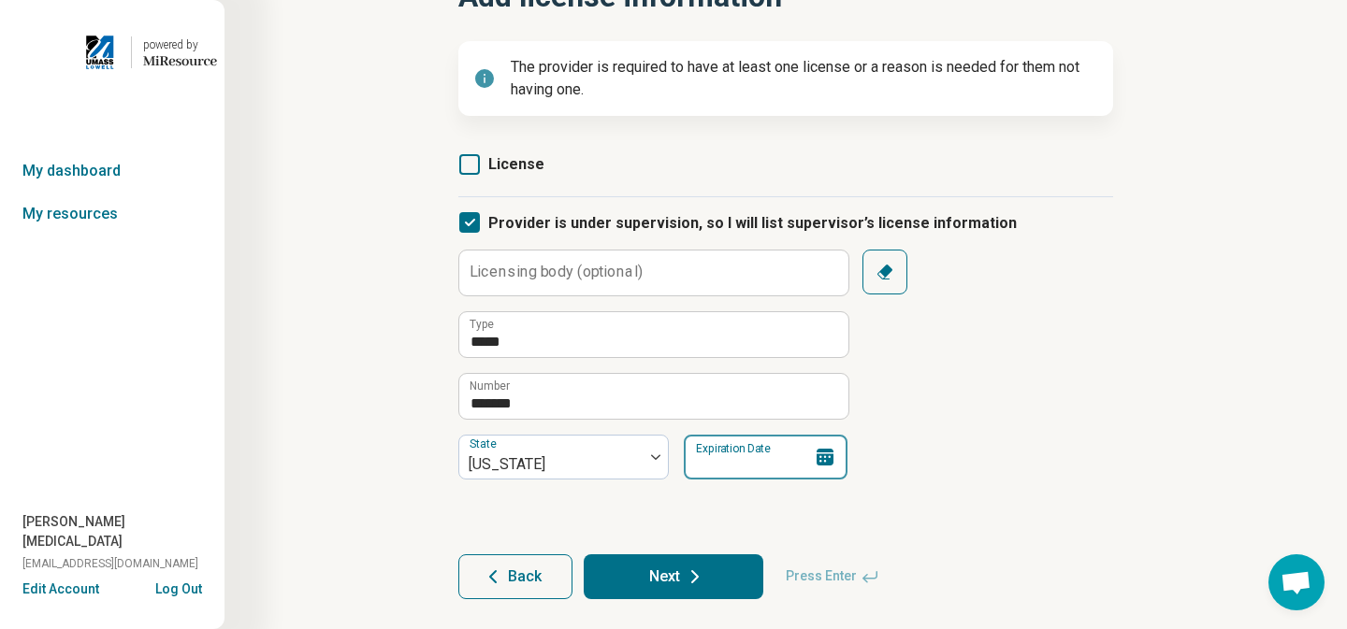
click at [807, 463] on div "Expiration Date" at bounding box center [766, 457] width 164 height 45
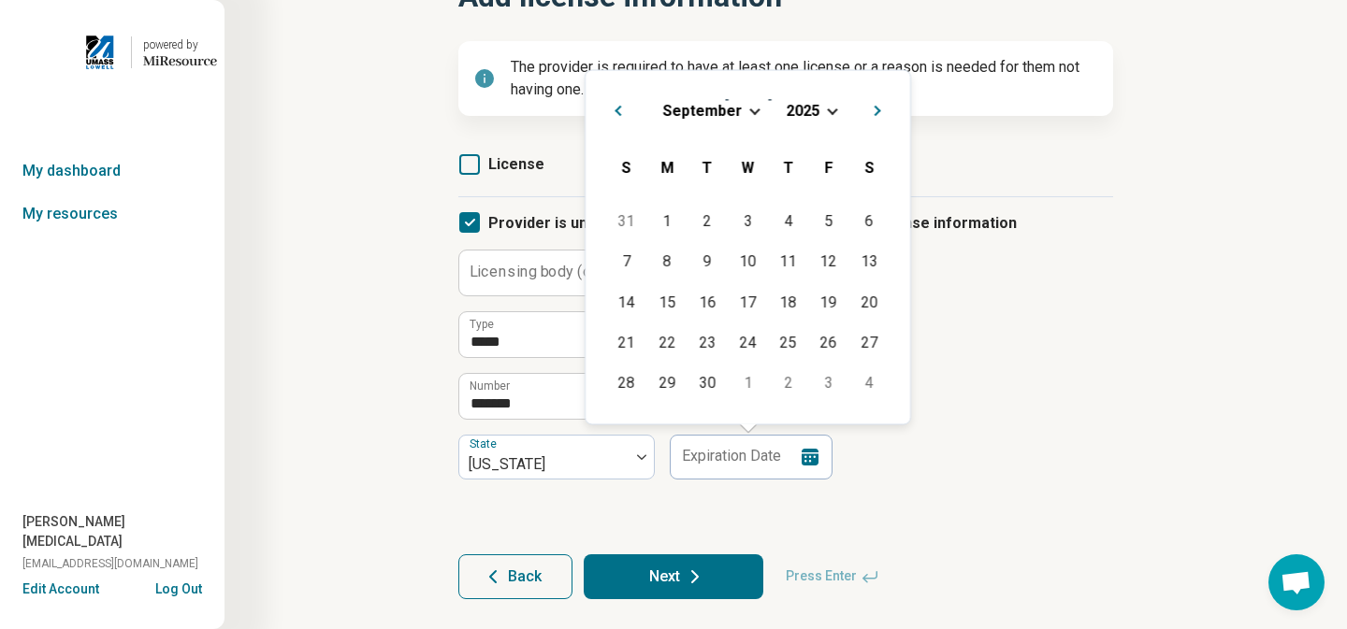
click at [755, 108] on div "[DATE]" at bounding box center [747, 110] width 295 height 20
click at [751, 108] on span "Choose Date" at bounding box center [754, 109] width 10 height 10
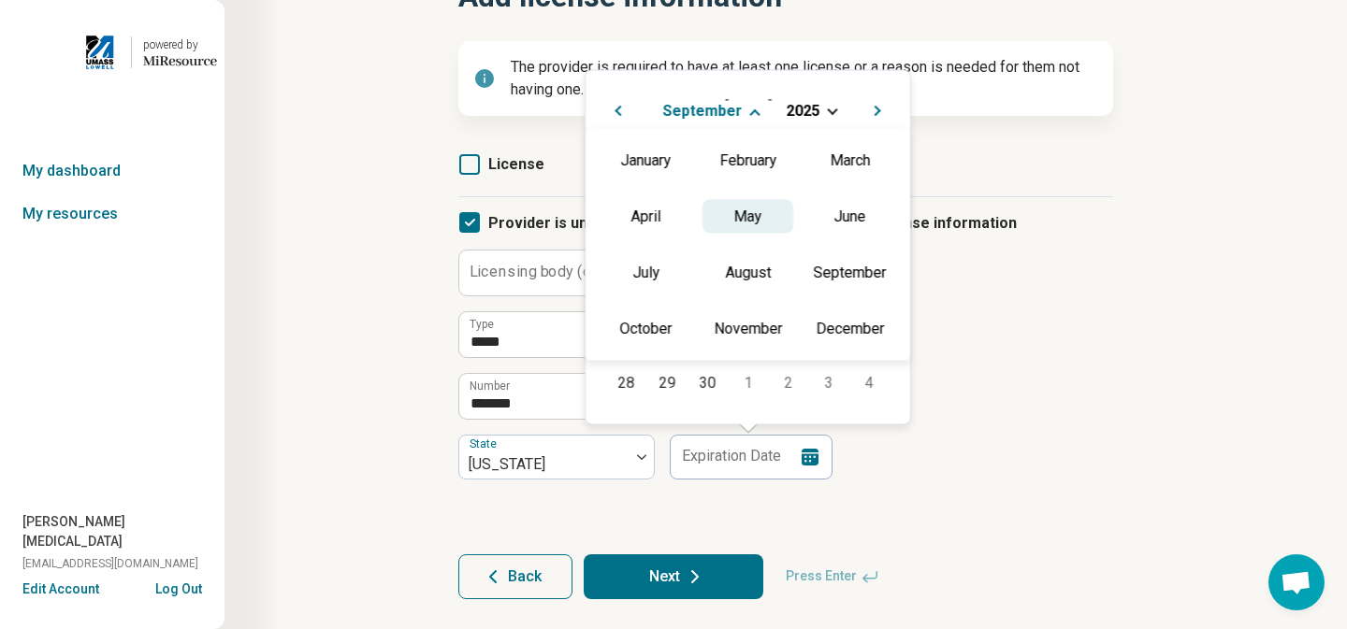
click at [749, 222] on div "May" at bounding box center [747, 216] width 91 height 34
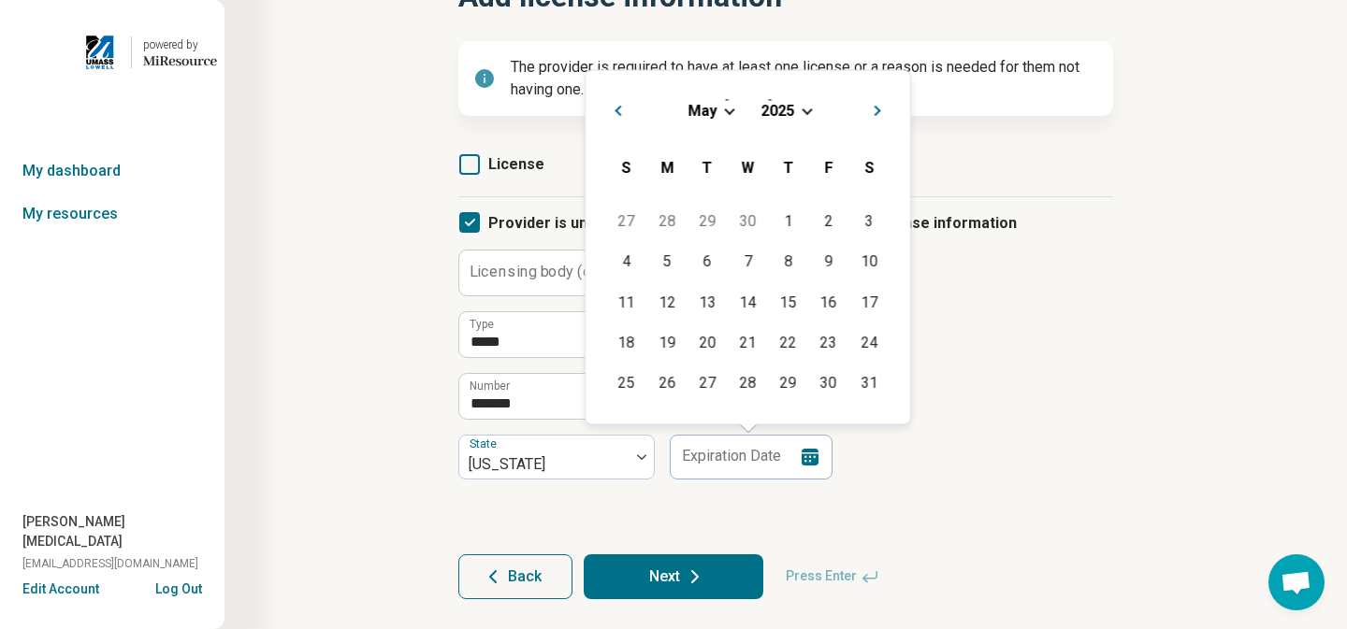
click at [806, 105] on span "Choose Date" at bounding box center [807, 109] width 10 height 10
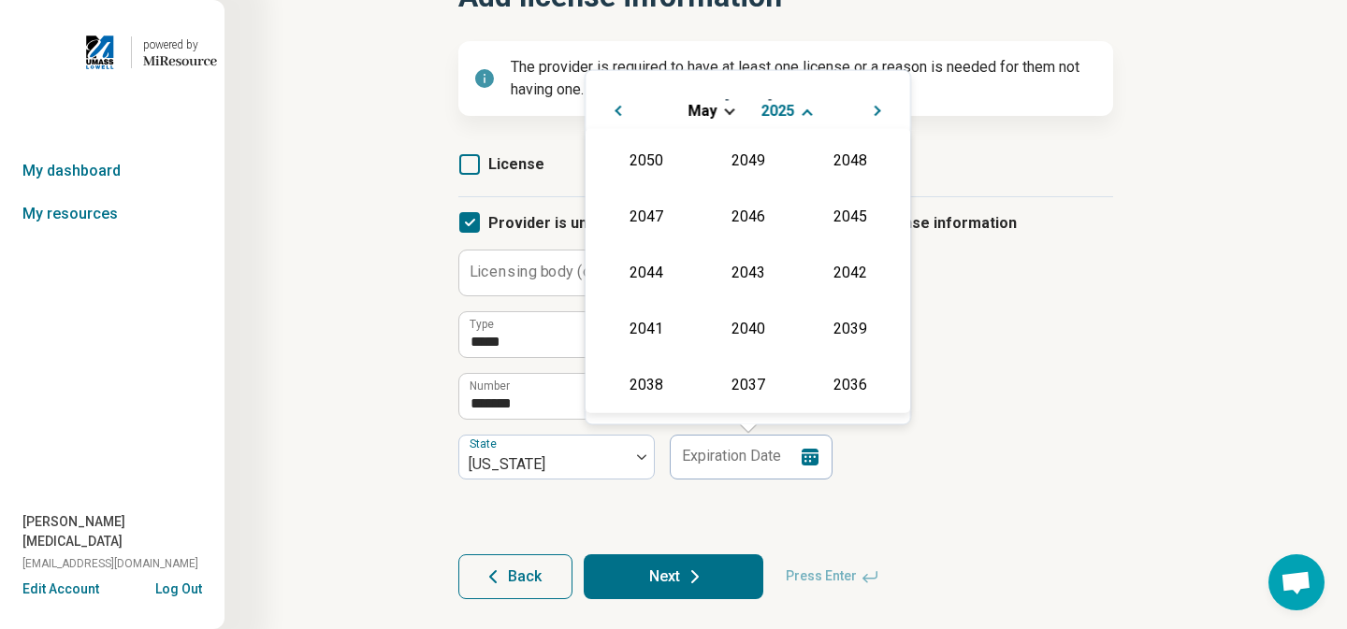
scroll to position [339, 0]
click at [838, 218] on div "2027" at bounding box center [849, 214] width 91 height 34
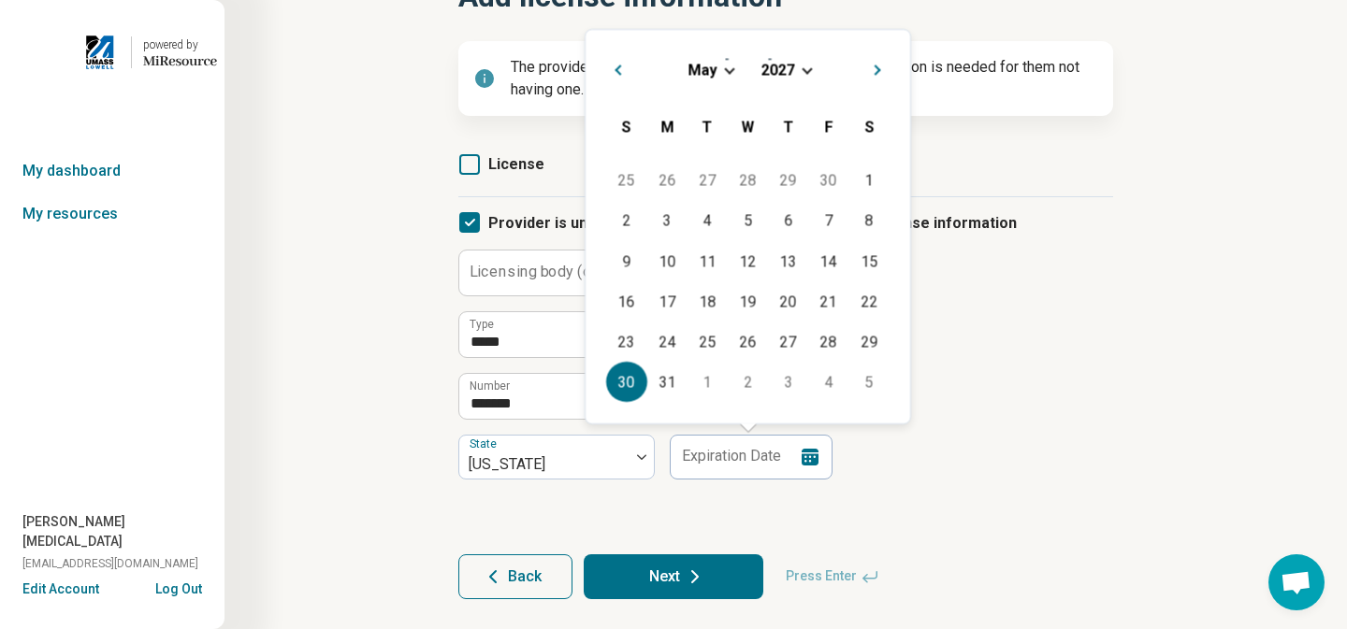
click at [632, 384] on div "30" at bounding box center [626, 382] width 40 height 40
type input "**********"
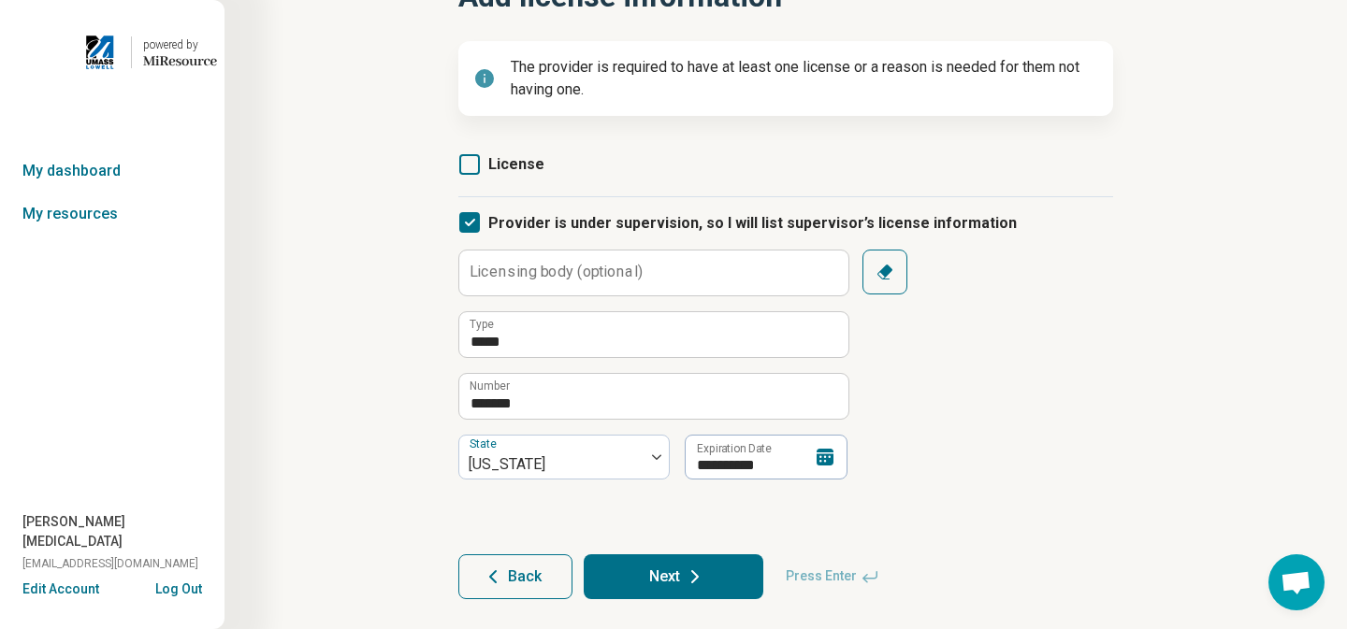
click at [1018, 398] on div "**********" at bounding box center [785, 365] width 655 height 230
click at [672, 585] on button "Next" at bounding box center [674, 577] width 180 height 45
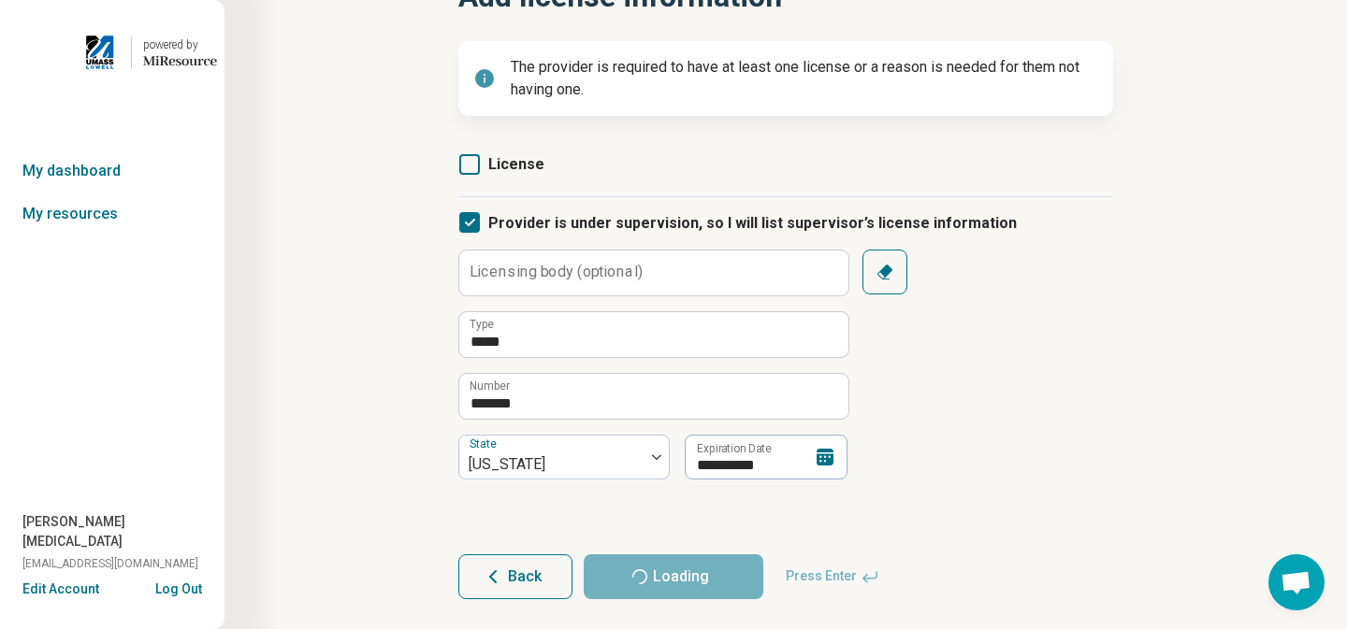
scroll to position [0, 0]
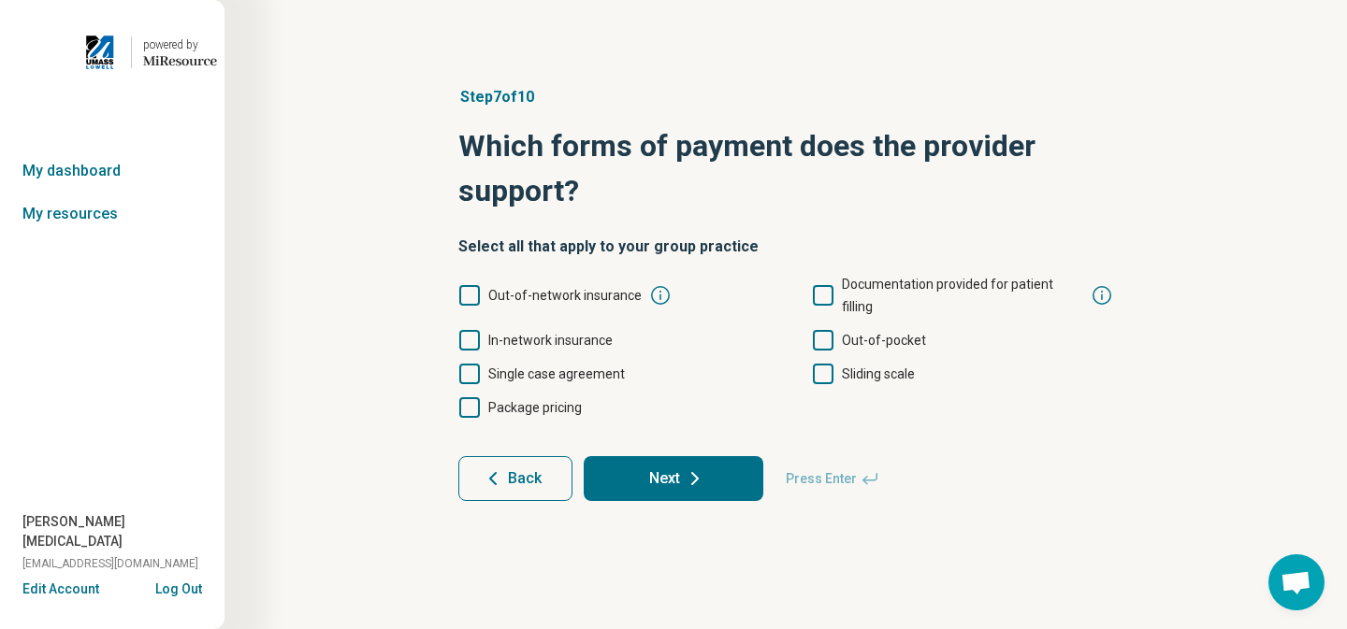
click at [470, 330] on icon at bounding box center [469, 340] width 21 height 21
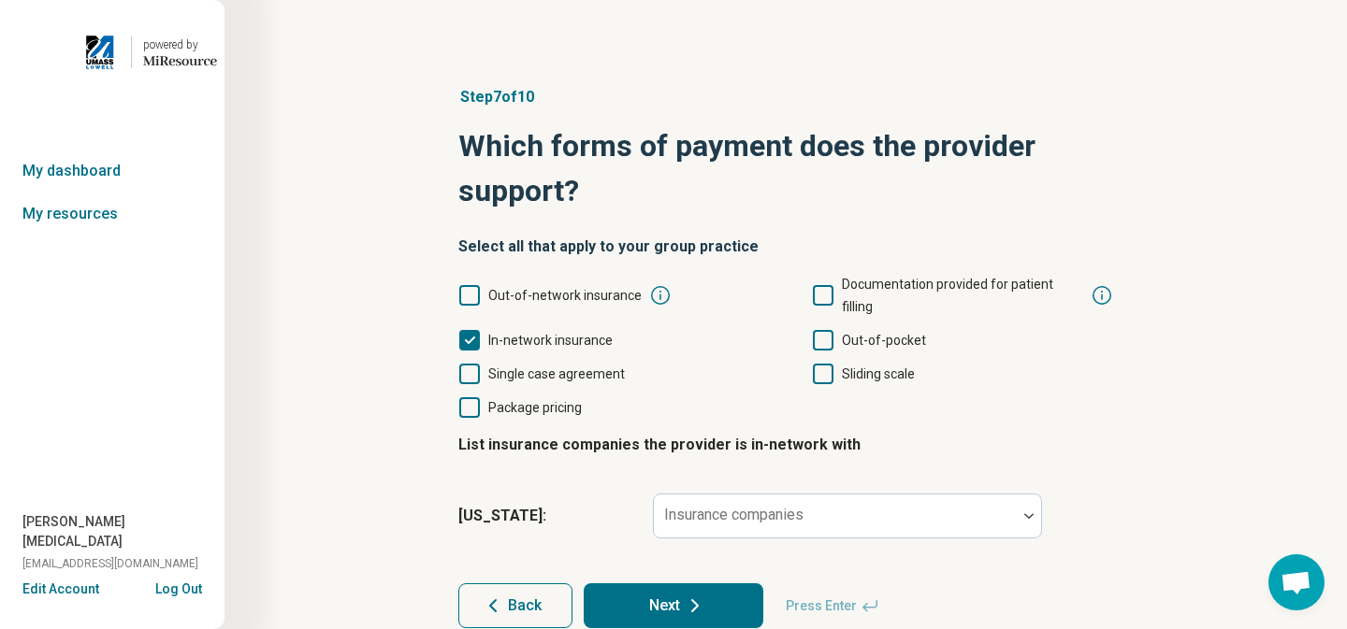
click at [467, 285] on icon at bounding box center [469, 295] width 21 height 21
click at [831, 330] on icon at bounding box center [823, 340] width 21 height 21
click at [828, 364] on icon at bounding box center [823, 374] width 21 height 21
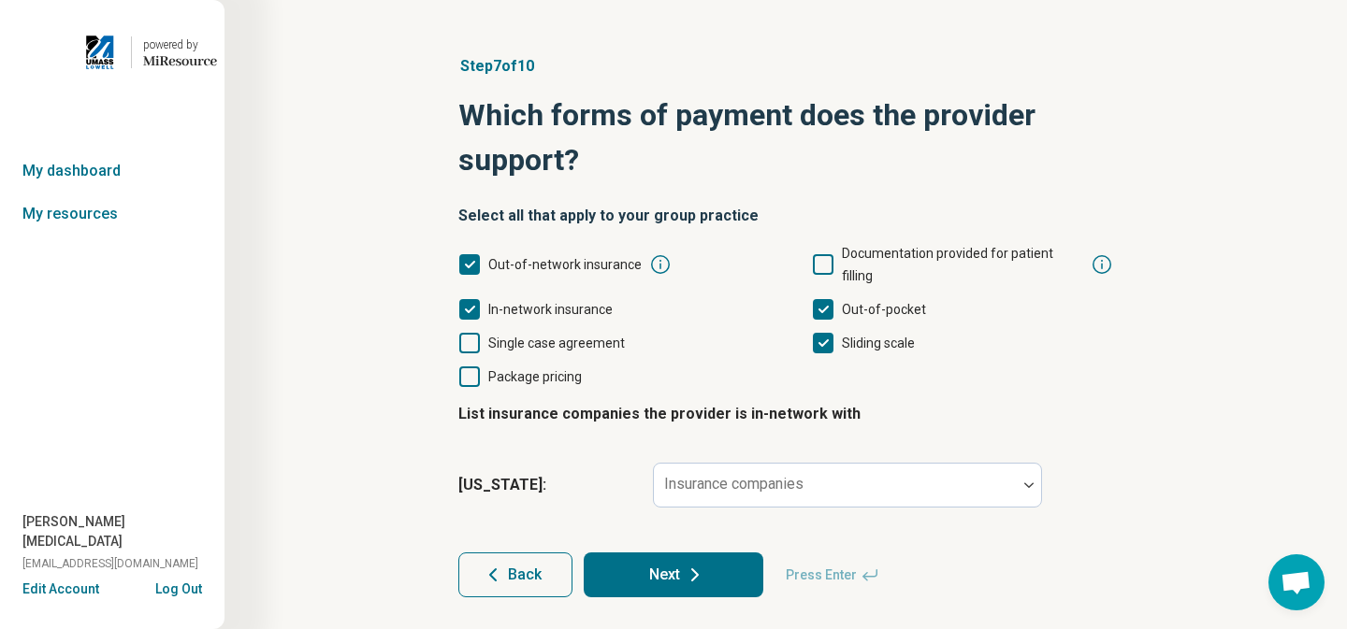
scroll to position [44, 0]
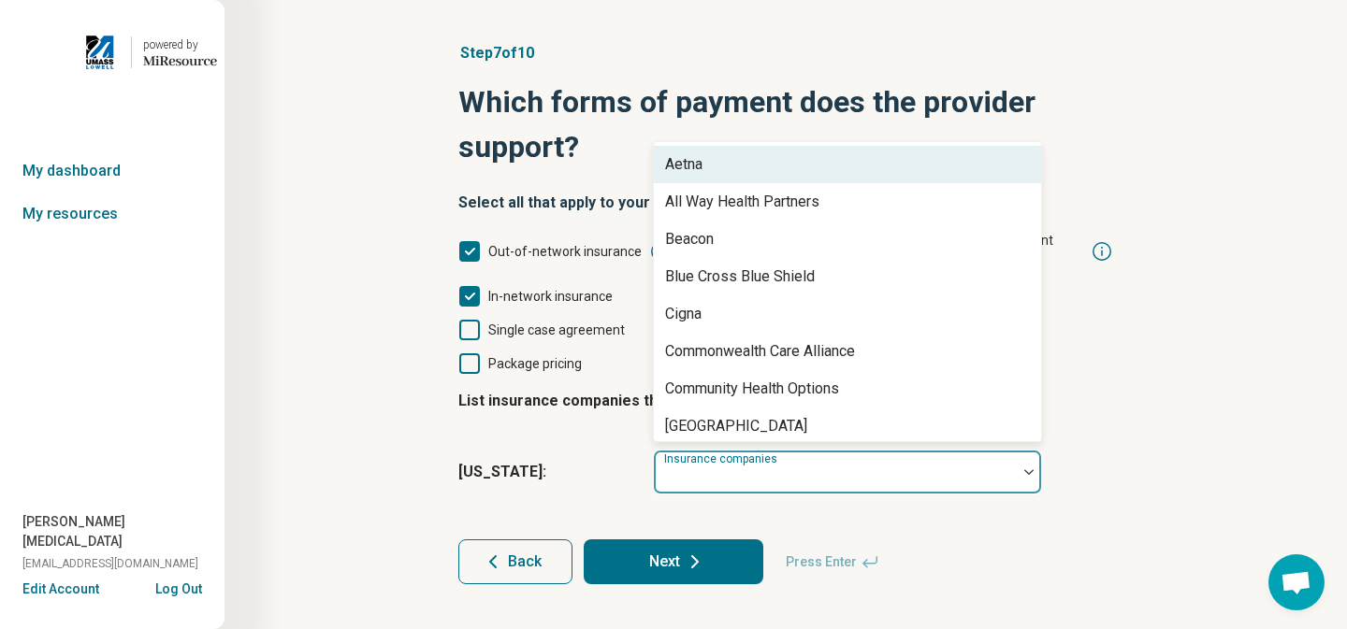
click at [971, 467] on div at bounding box center [835, 480] width 348 height 26
click at [874, 152] on div "Aetna" at bounding box center [847, 164] width 387 height 37
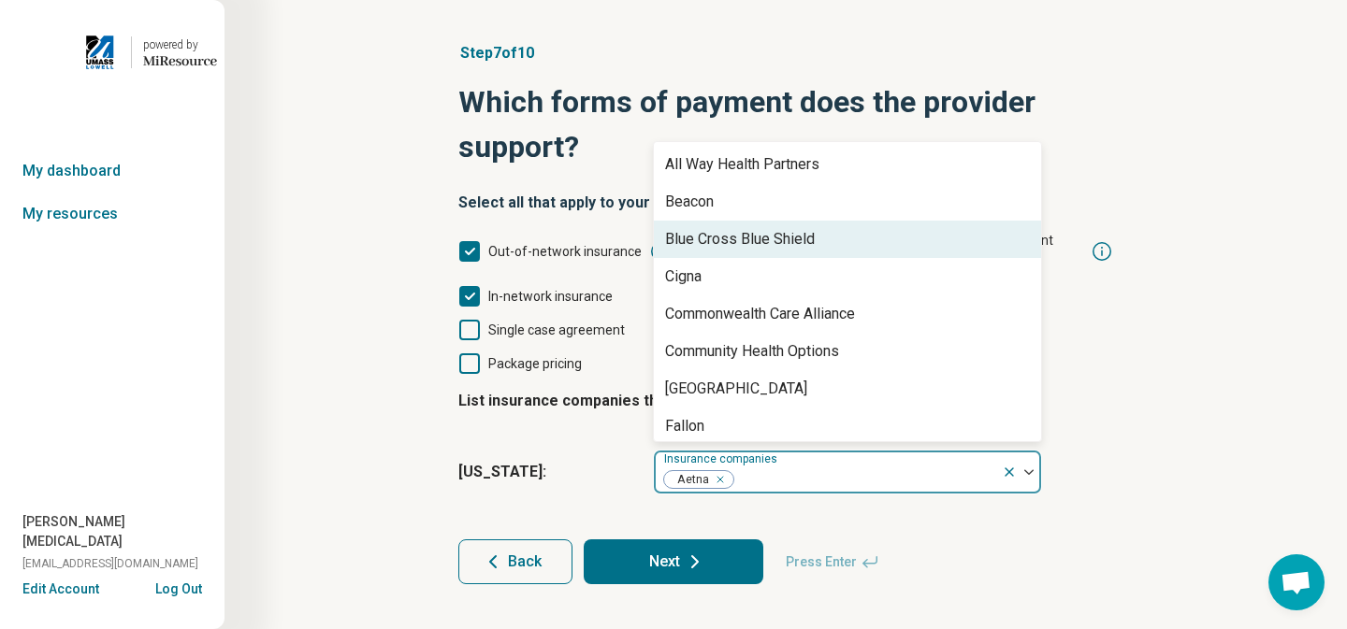
click at [846, 221] on div "Blue Cross Blue Shield" at bounding box center [847, 239] width 387 height 37
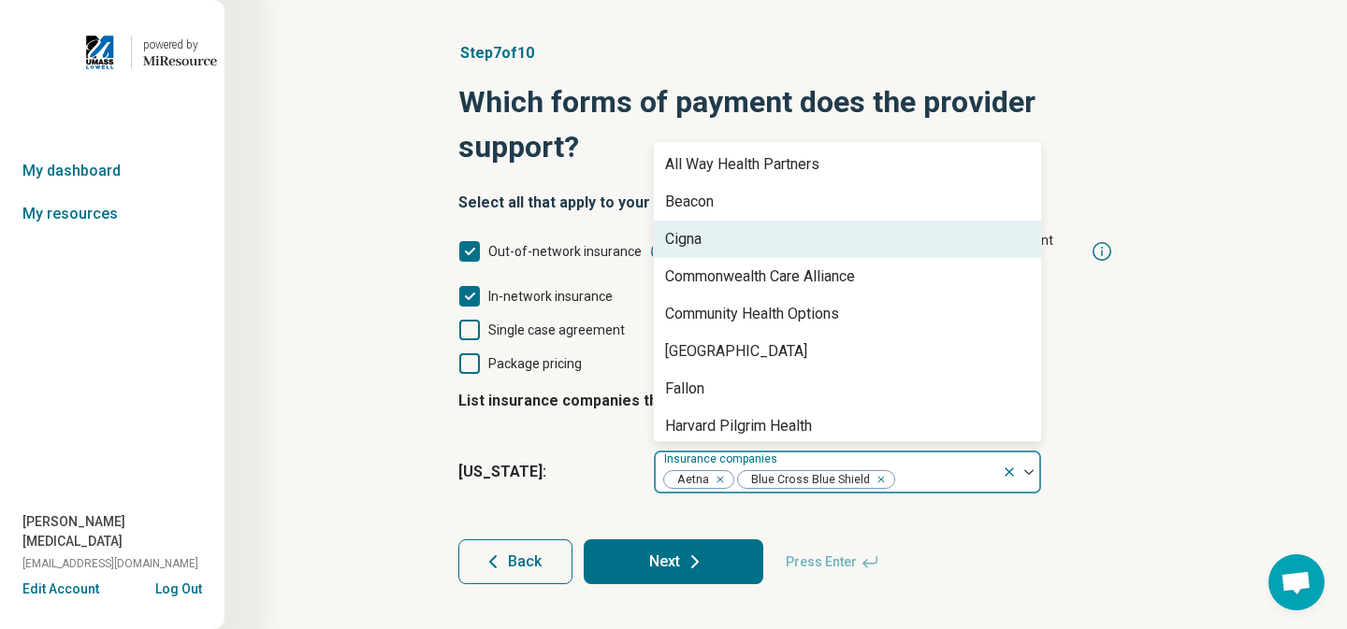
click at [832, 221] on div "Cigna" at bounding box center [847, 239] width 387 height 37
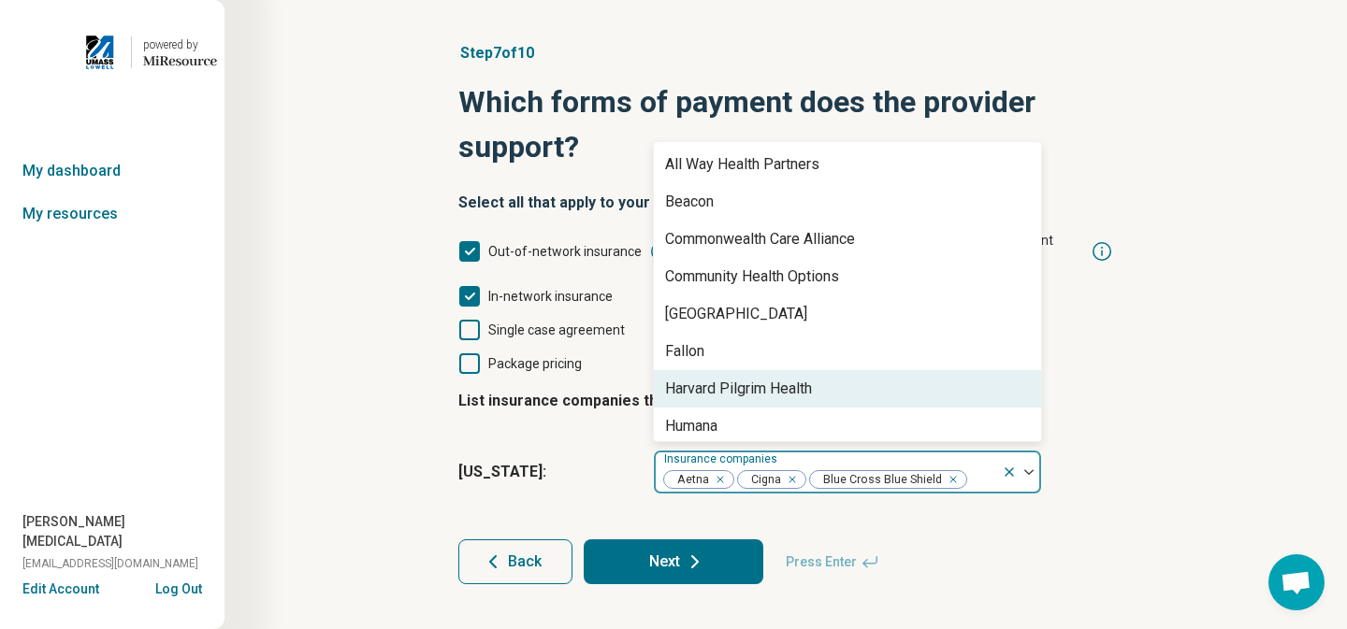
click at [850, 370] on div "Harvard Pilgrim Health" at bounding box center [847, 388] width 387 height 37
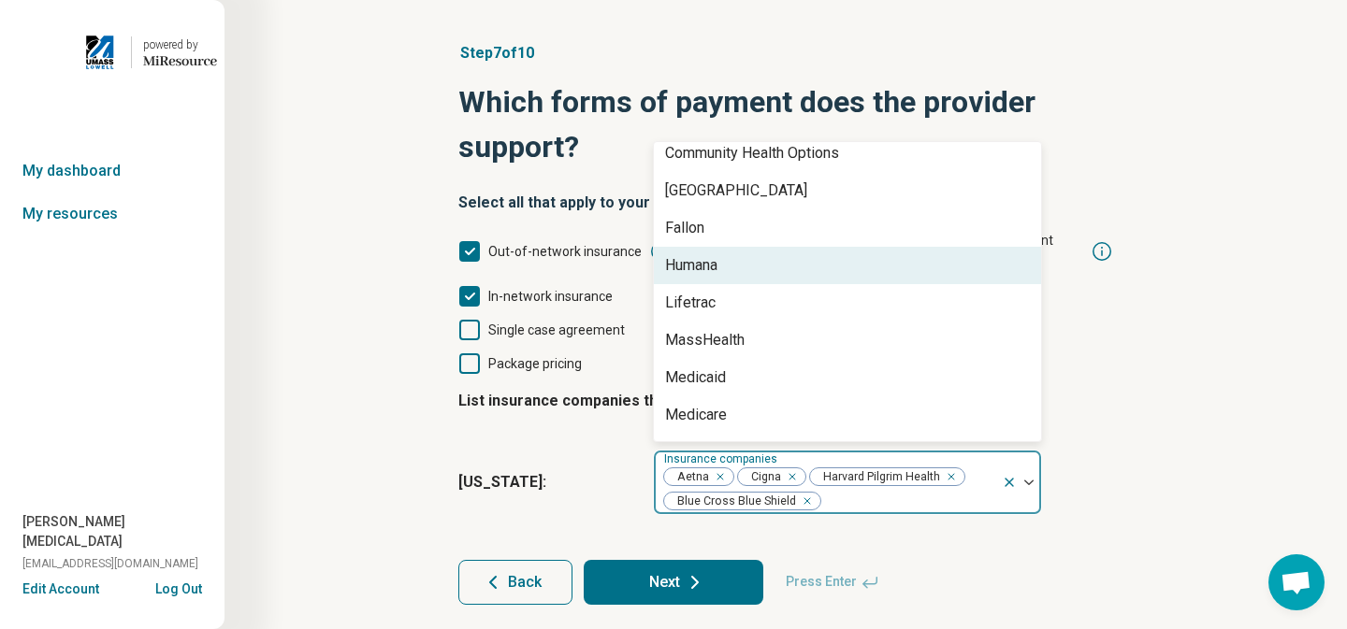
scroll to position [130, 0]
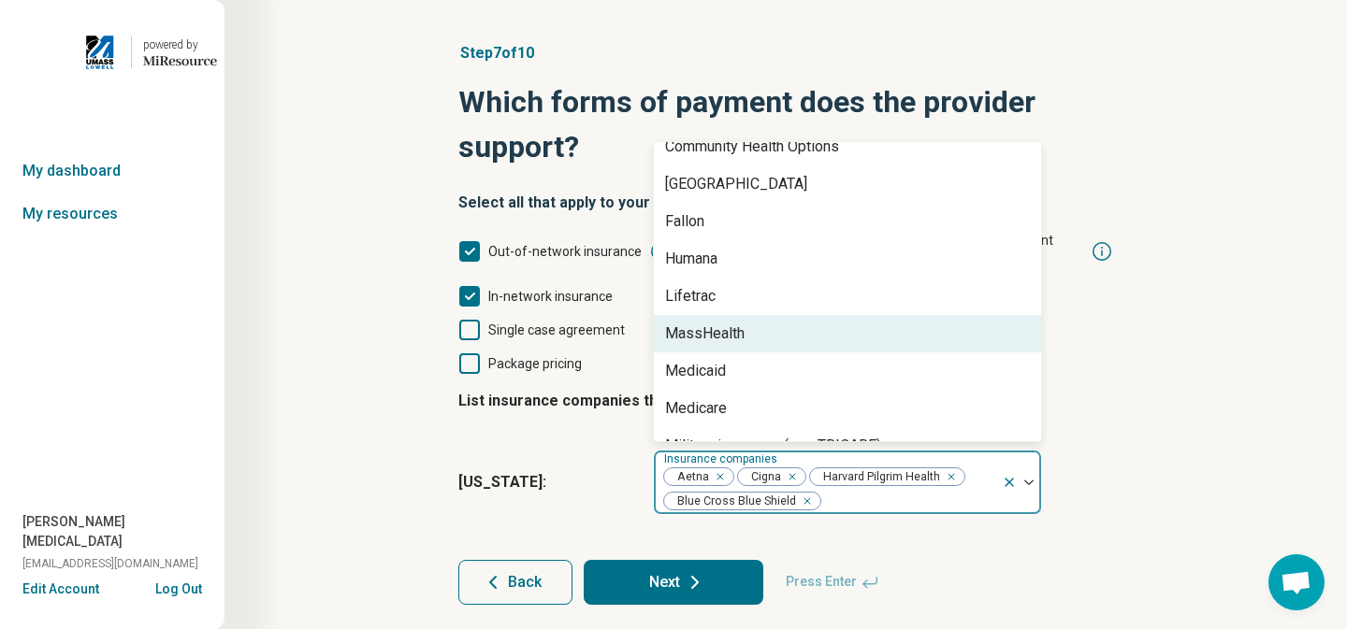
click at [836, 315] on div "MassHealth" at bounding box center [847, 333] width 387 height 37
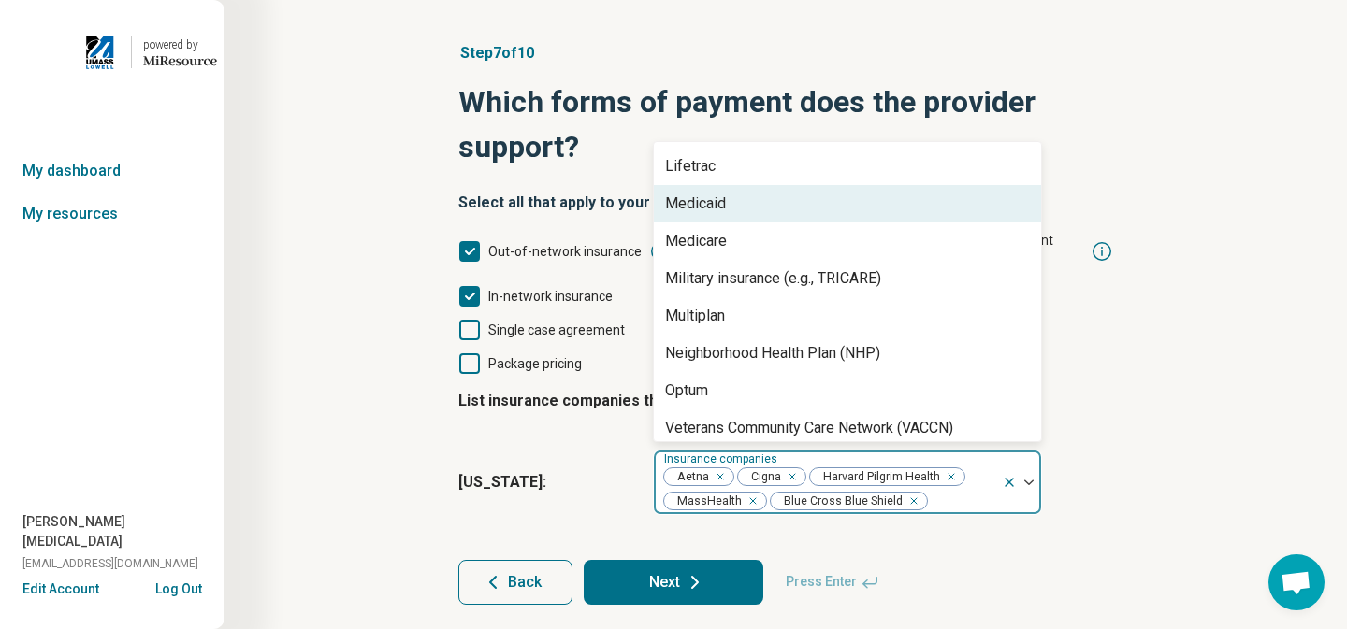
scroll to position [263, 0]
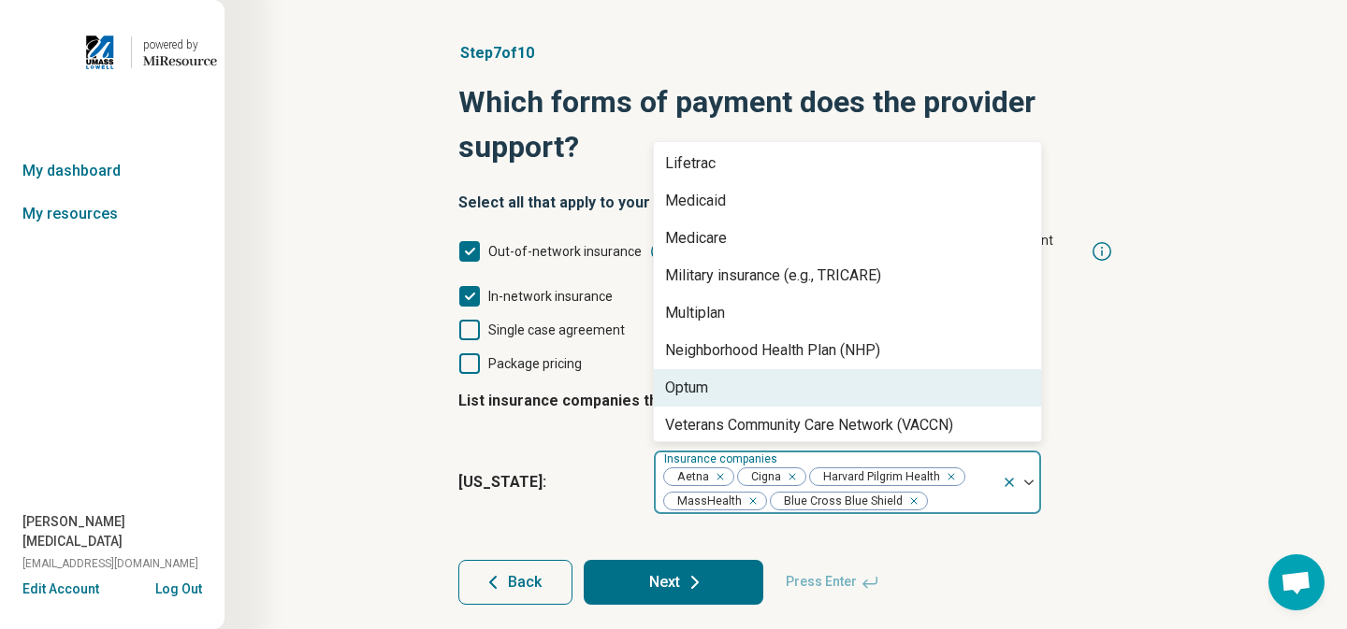
click at [796, 369] on div "Optum" at bounding box center [847, 387] width 387 height 37
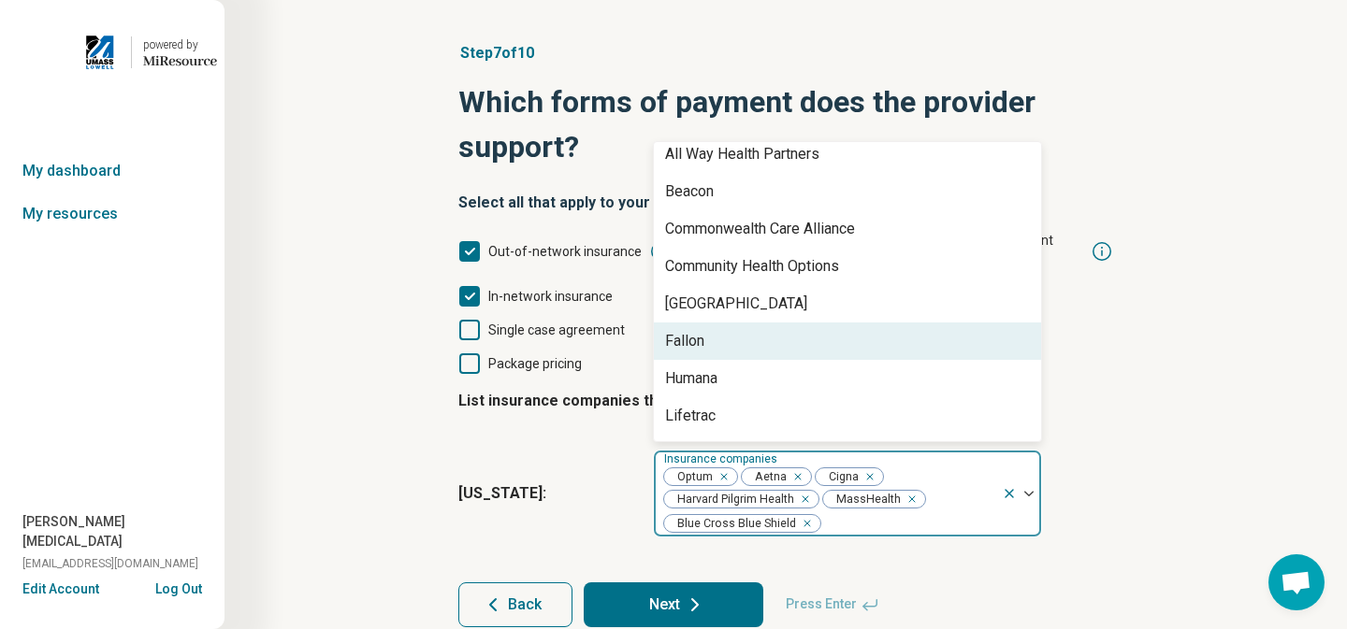
scroll to position [0, 0]
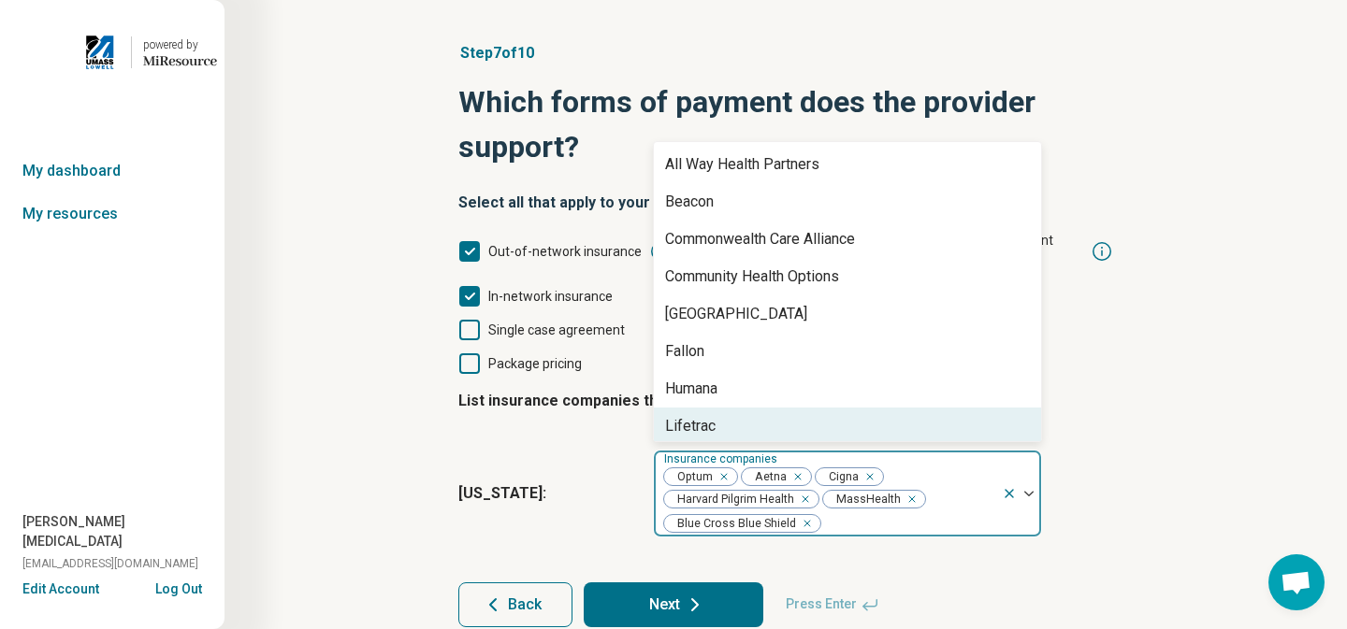
click at [720, 584] on button "Next" at bounding box center [674, 605] width 180 height 45
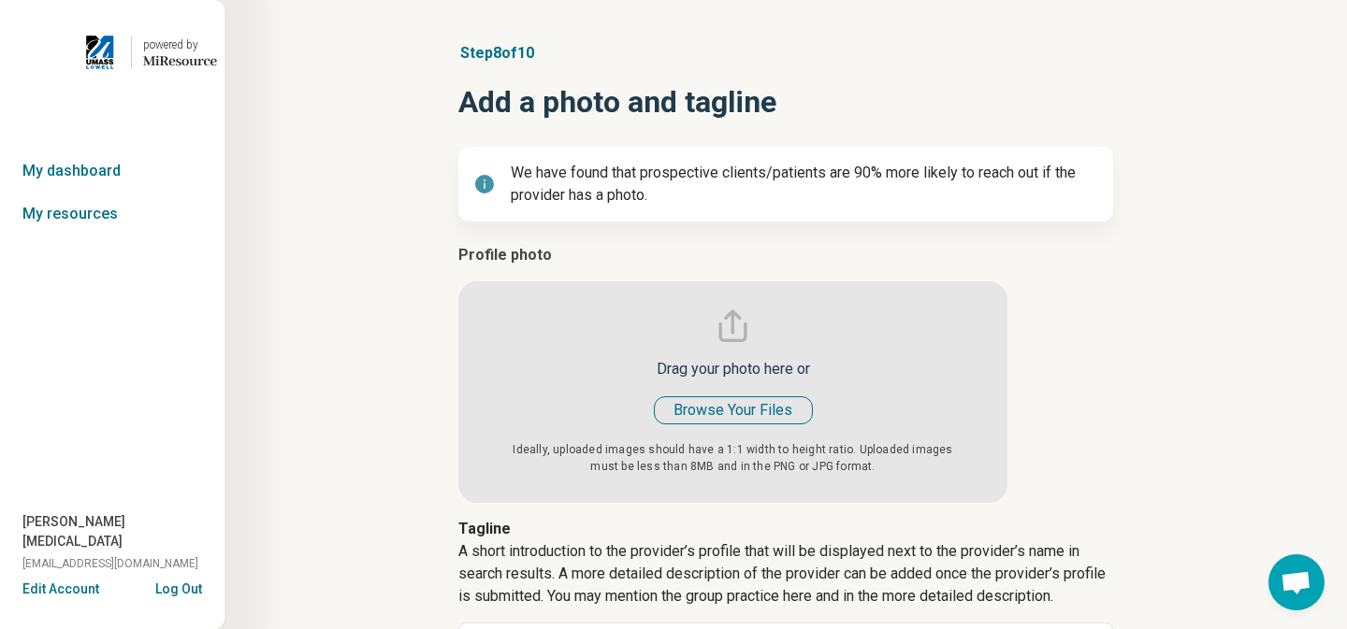
type textarea "*"
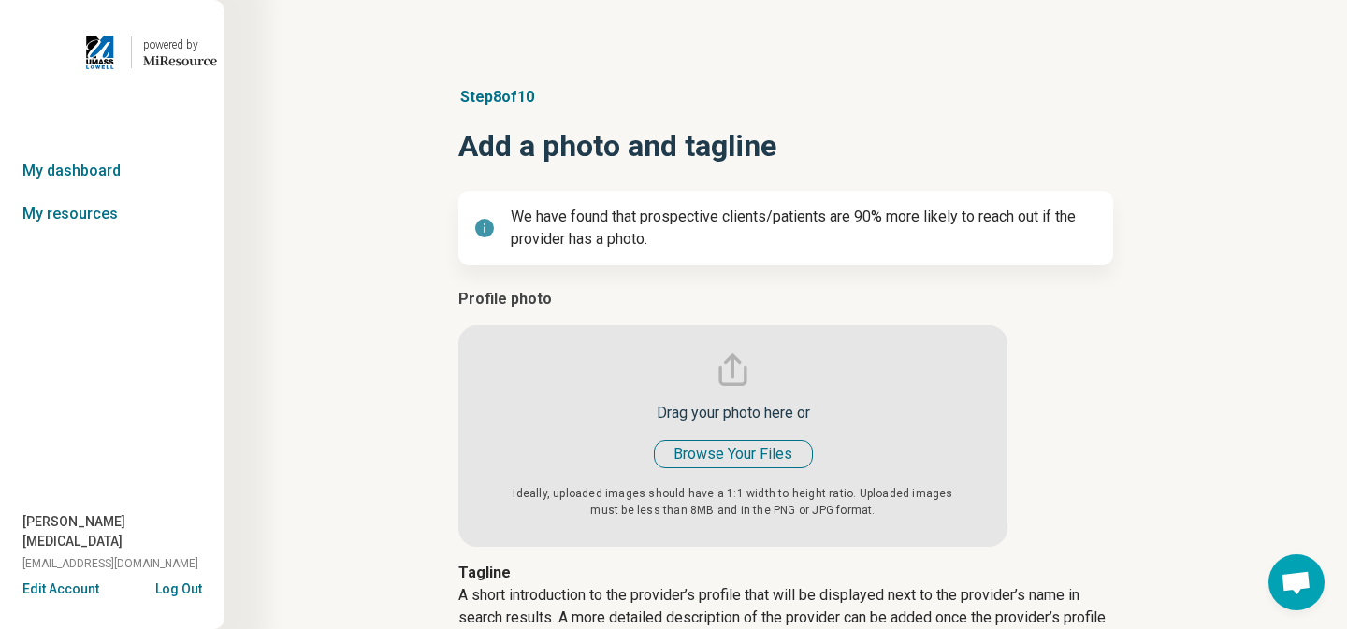
click at [716, 459] on input "file" at bounding box center [732, 417] width 549 height 259
type input "**********"
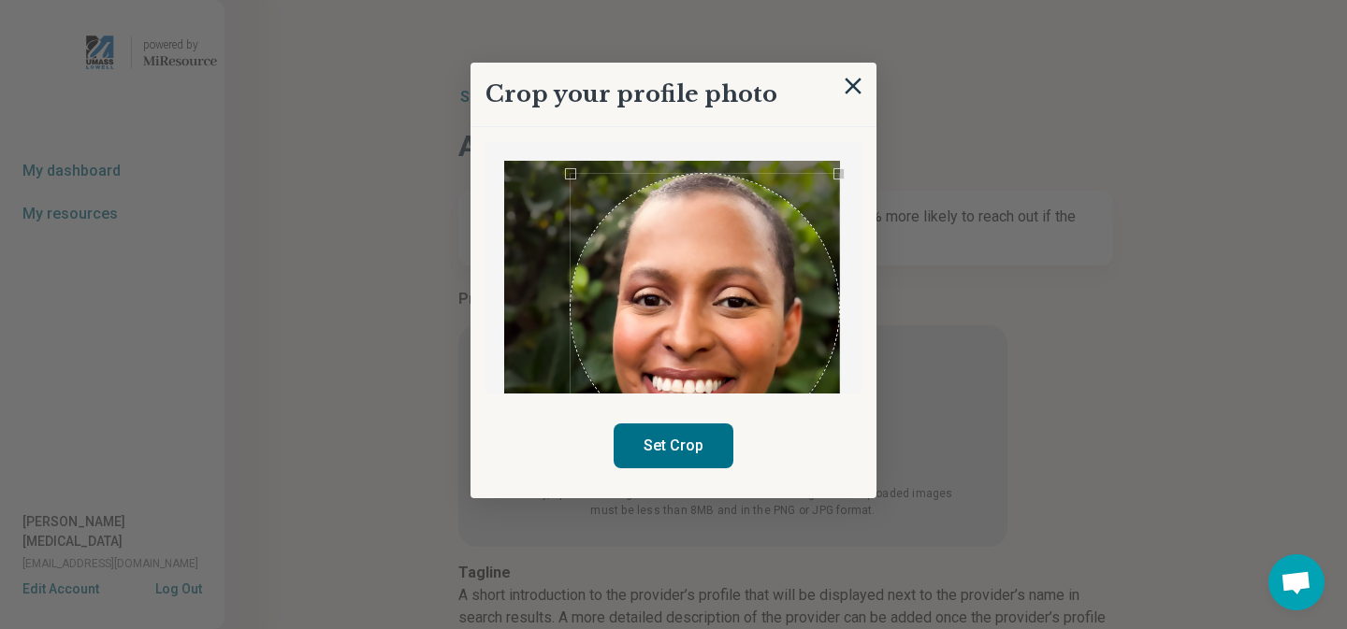
click at [717, 244] on div "Use the arrow keys to move the crop selection area" at bounding box center [705, 308] width 268 height 268
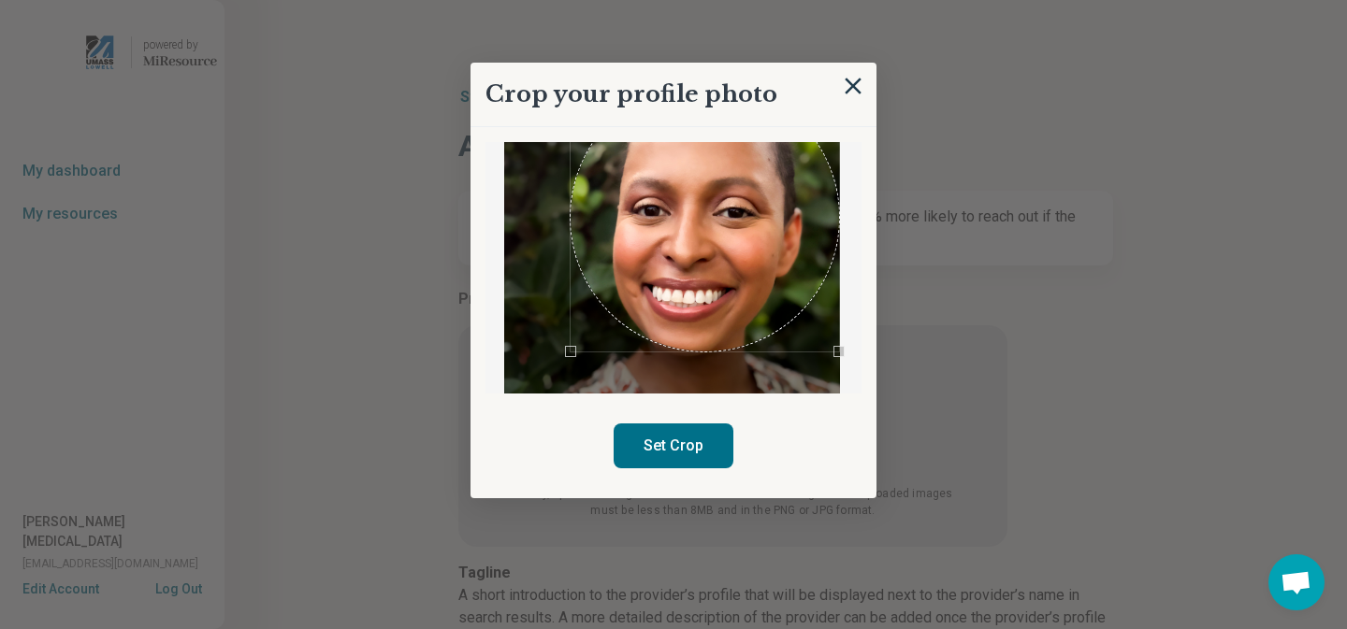
scroll to position [95, 0]
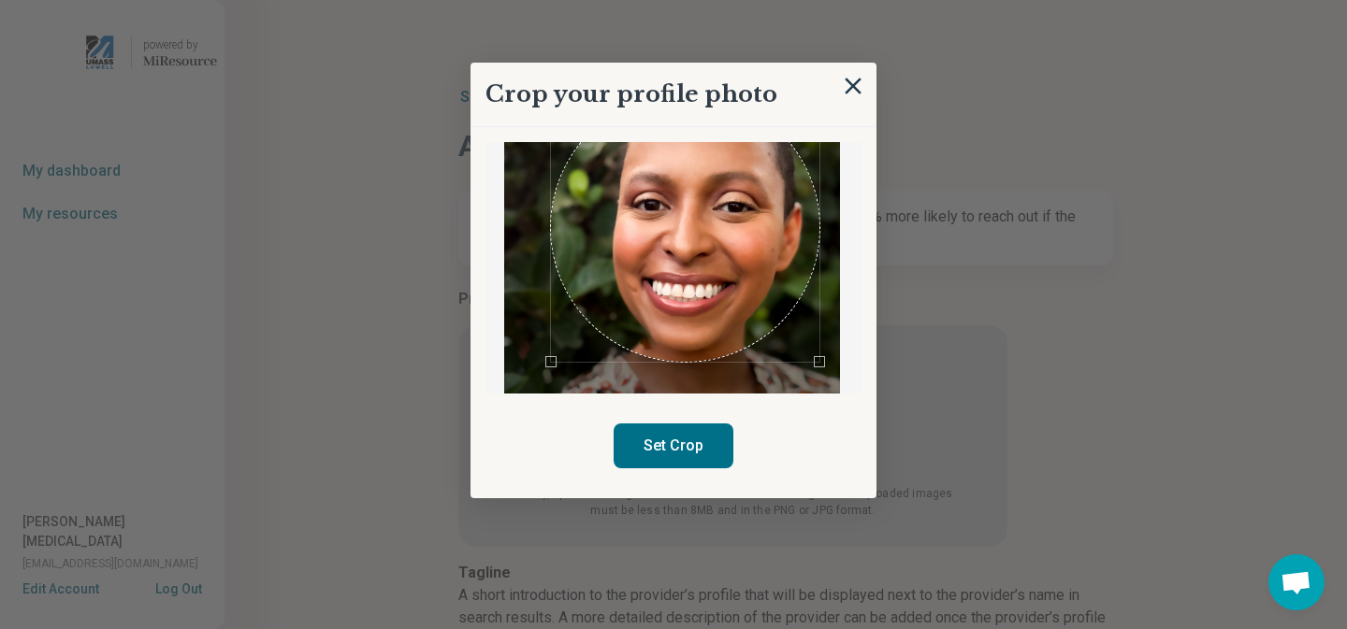
click at [686, 325] on div "Use the arrow keys to move the crop selection area" at bounding box center [685, 228] width 268 height 268
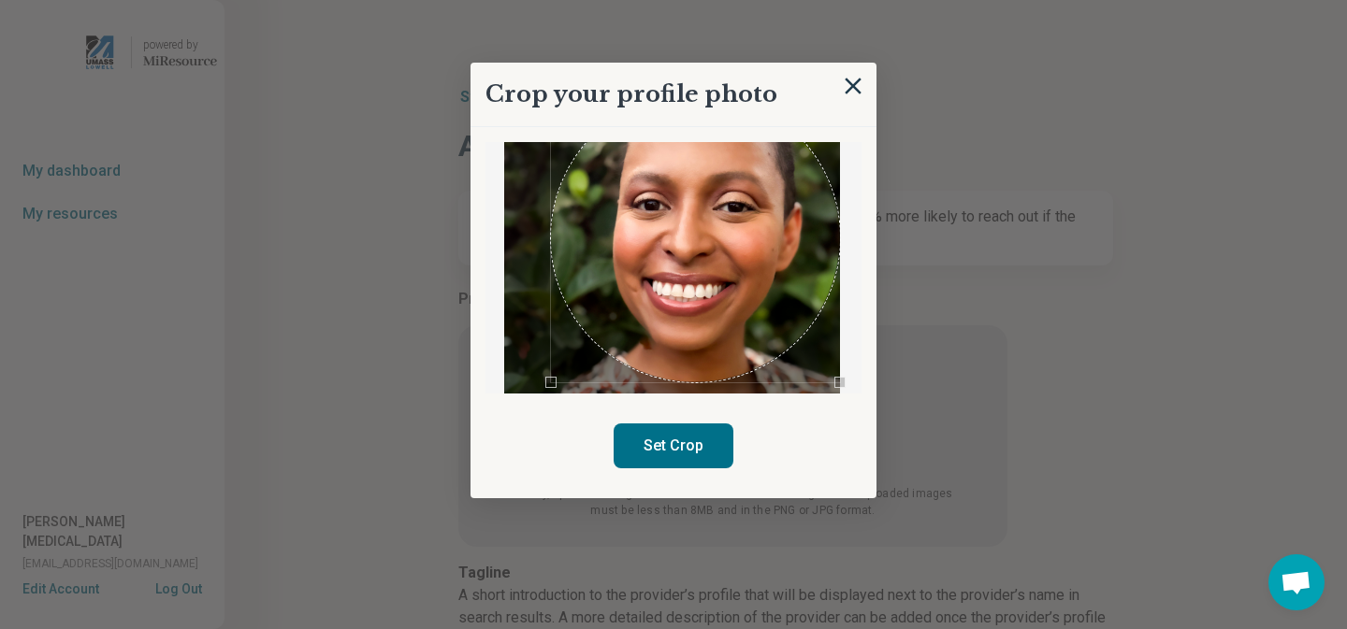
click at [861, 427] on div "Crop your profile photo Set Crop" at bounding box center [673, 281] width 406 height 436
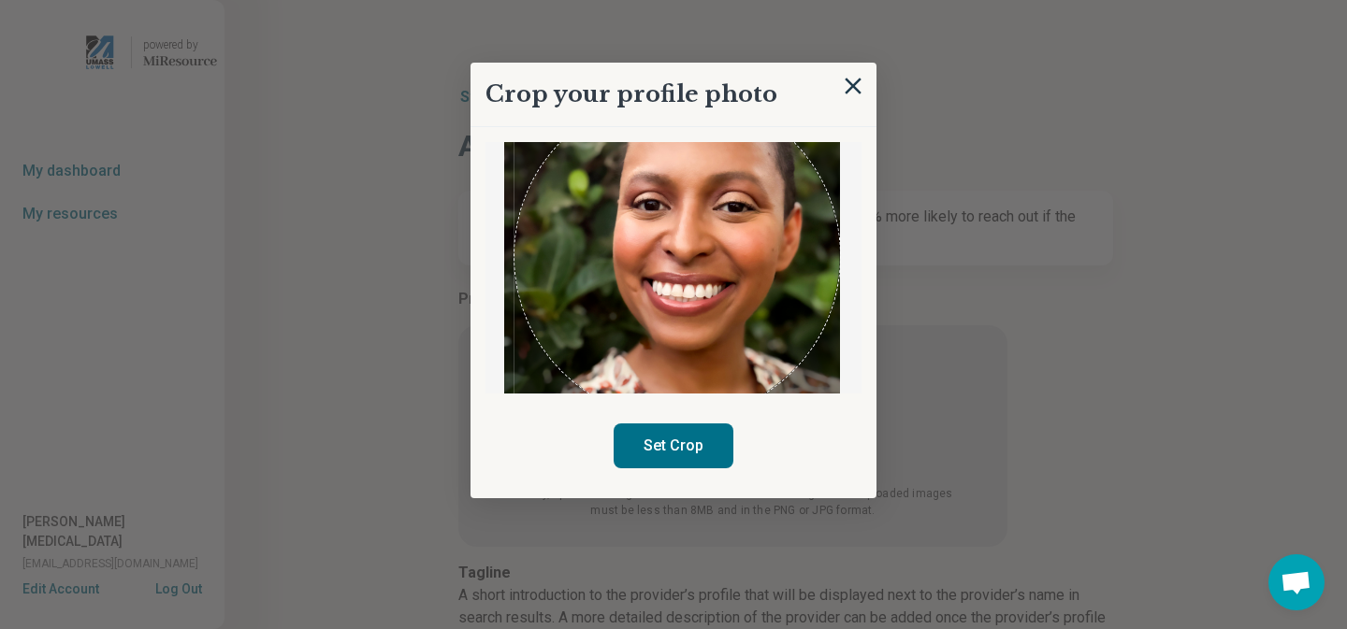
click at [513, 411] on div "Crop your profile photo Set Crop" at bounding box center [673, 281] width 406 height 436
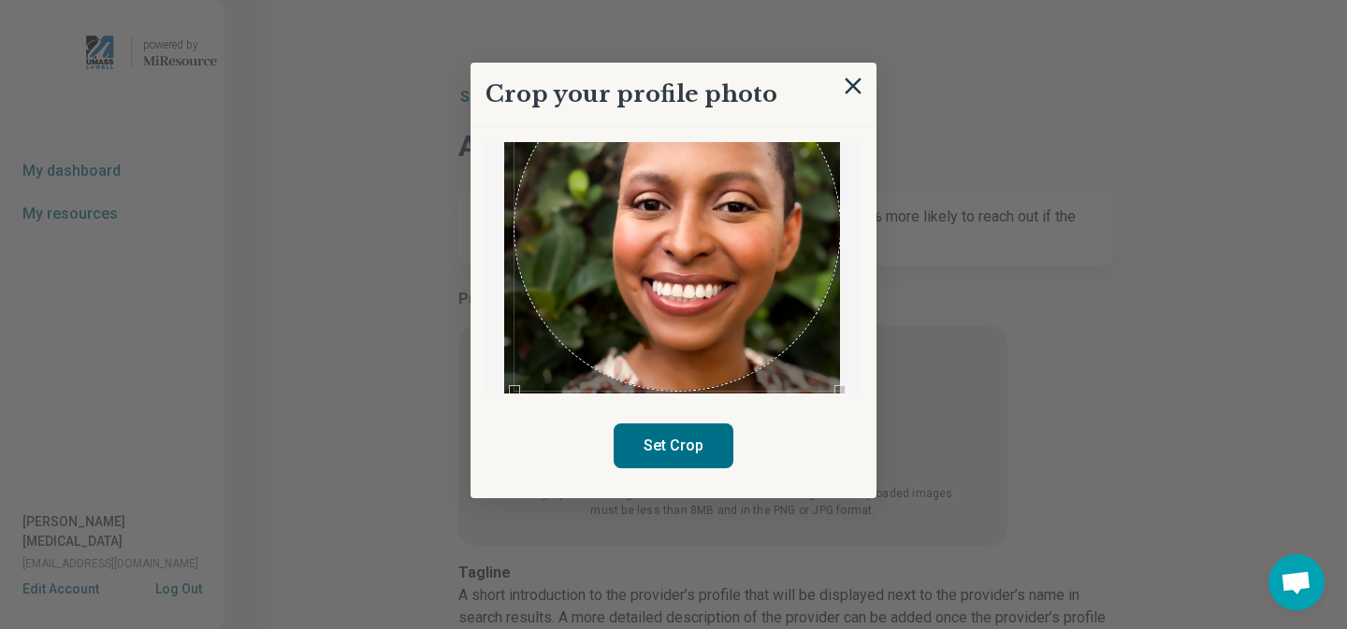
click at [685, 275] on div "Use the arrow keys to move the crop selection area" at bounding box center [676, 227] width 325 height 325
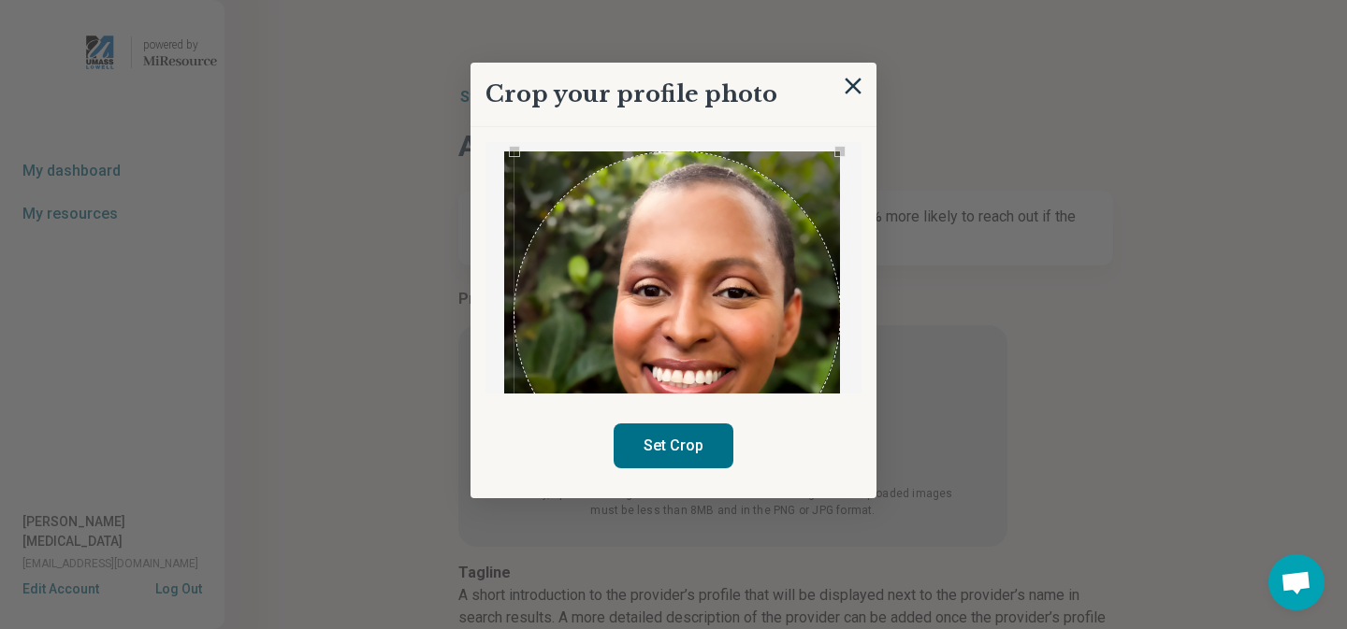
scroll to position [0, 0]
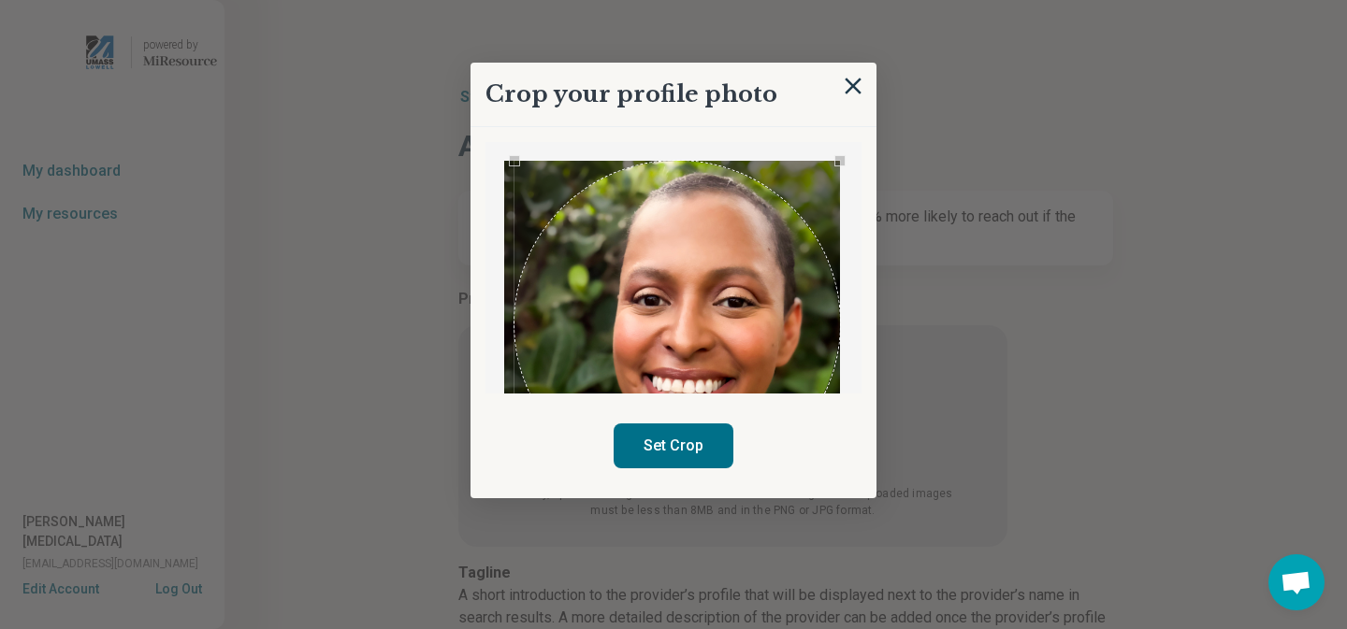
click at [687, 452] on button "Set Crop" at bounding box center [674, 446] width 120 height 45
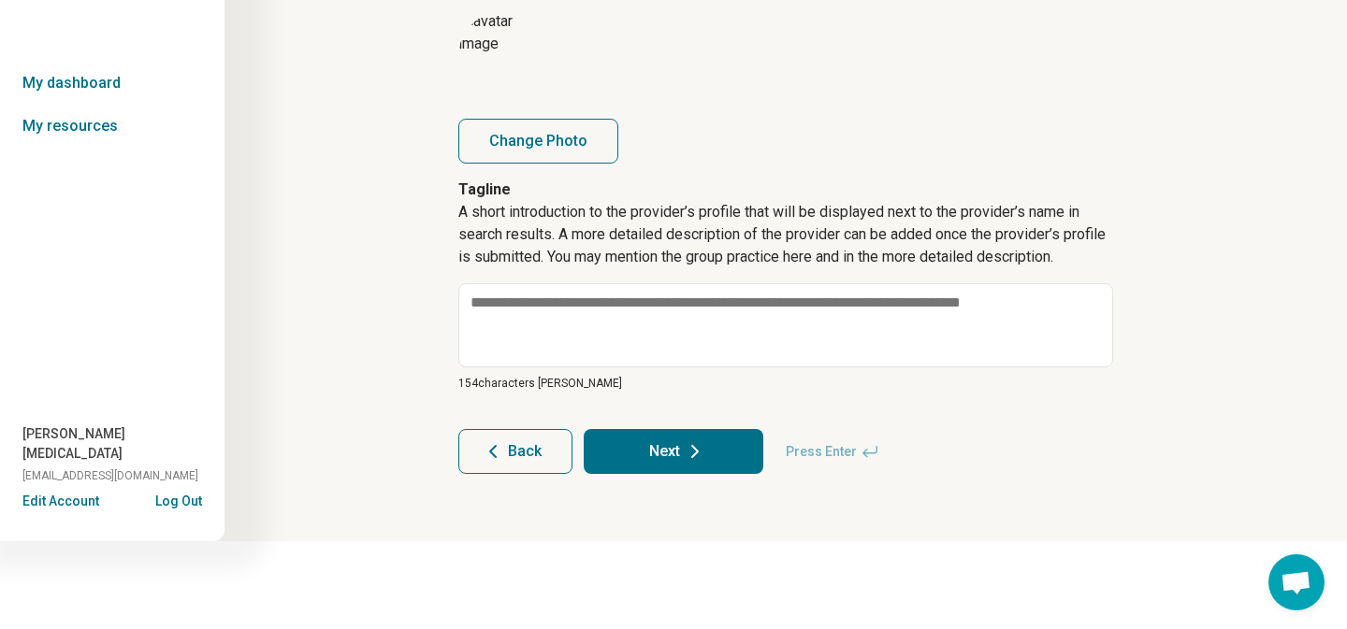
scroll to position [322, 0]
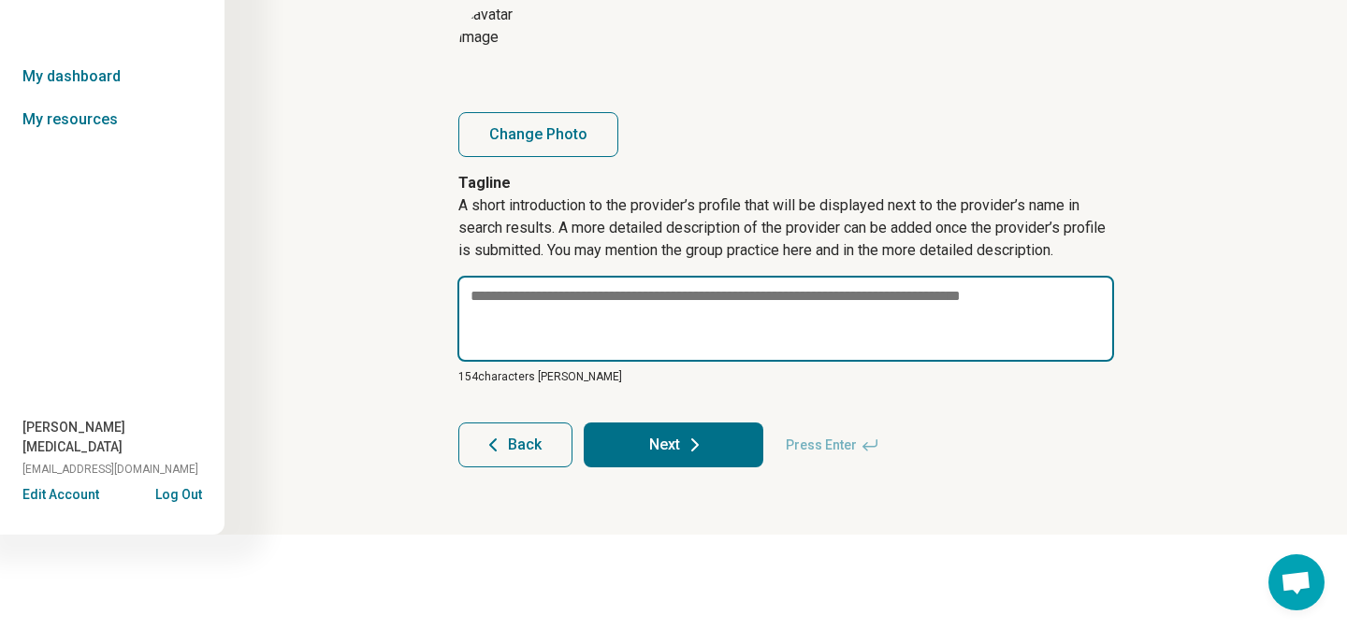
click at [493, 296] on textarea at bounding box center [785, 319] width 657 height 86
paste textarea "**********"
type textarea "*"
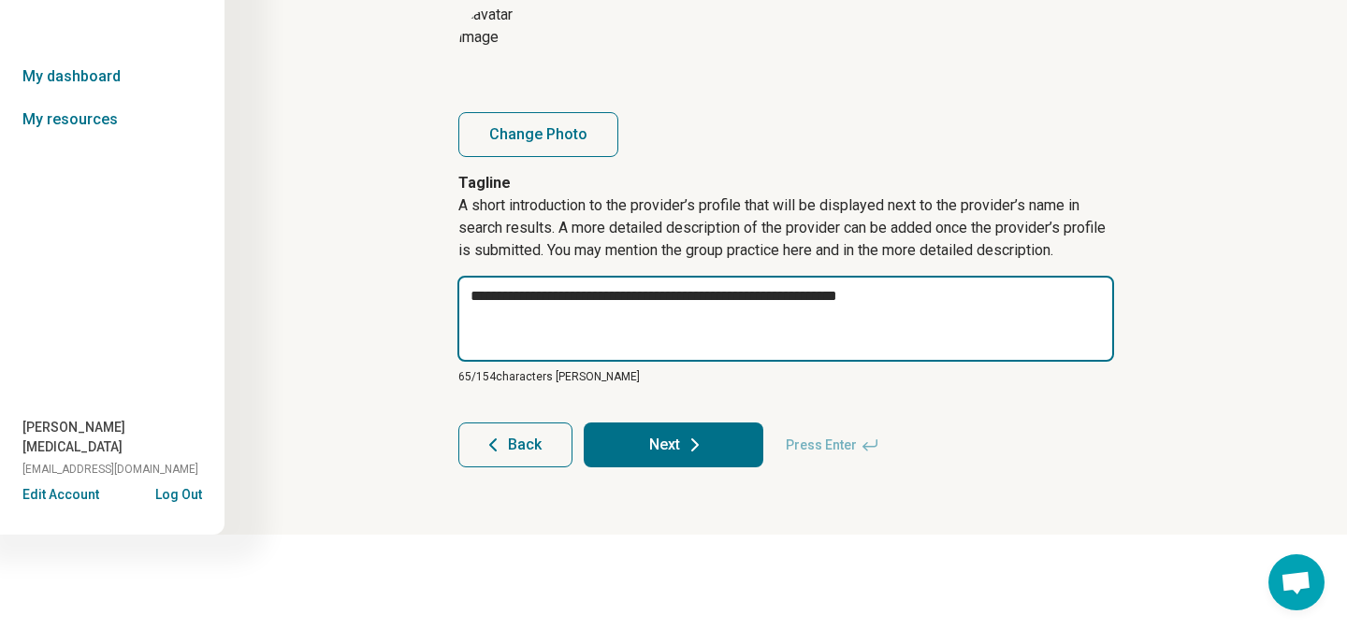
type textarea "**********"
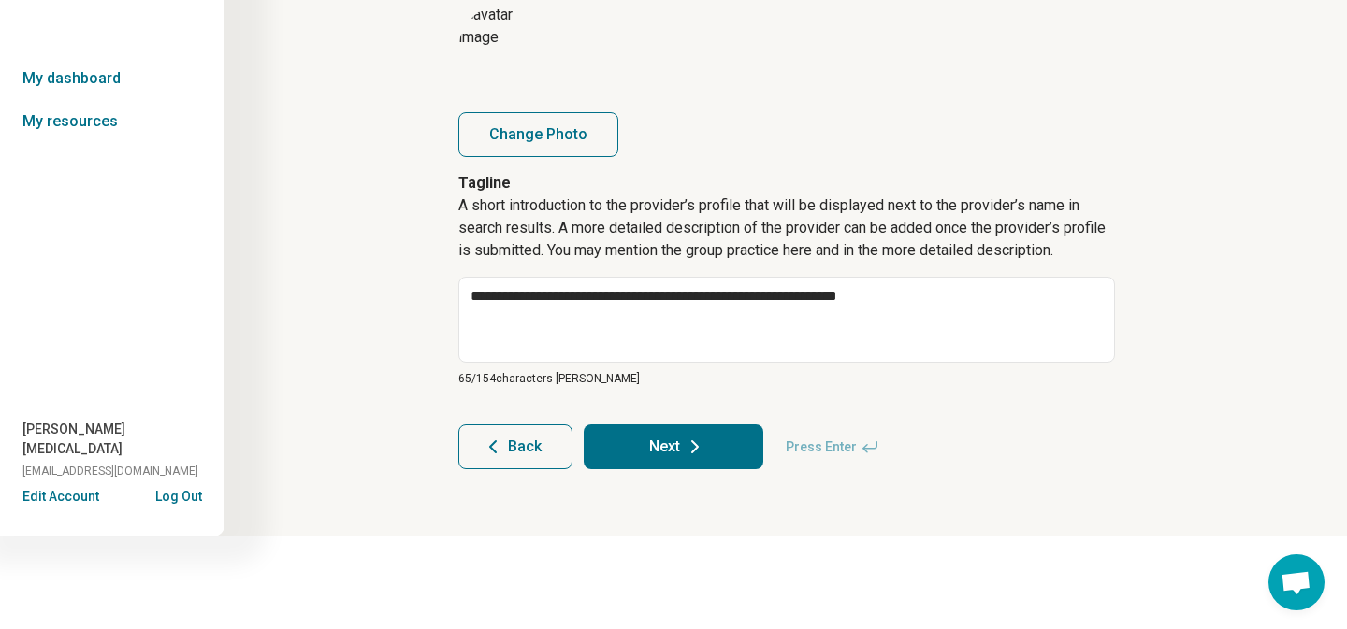
click at [661, 452] on button "Next" at bounding box center [674, 447] width 180 height 45
type textarea "*"
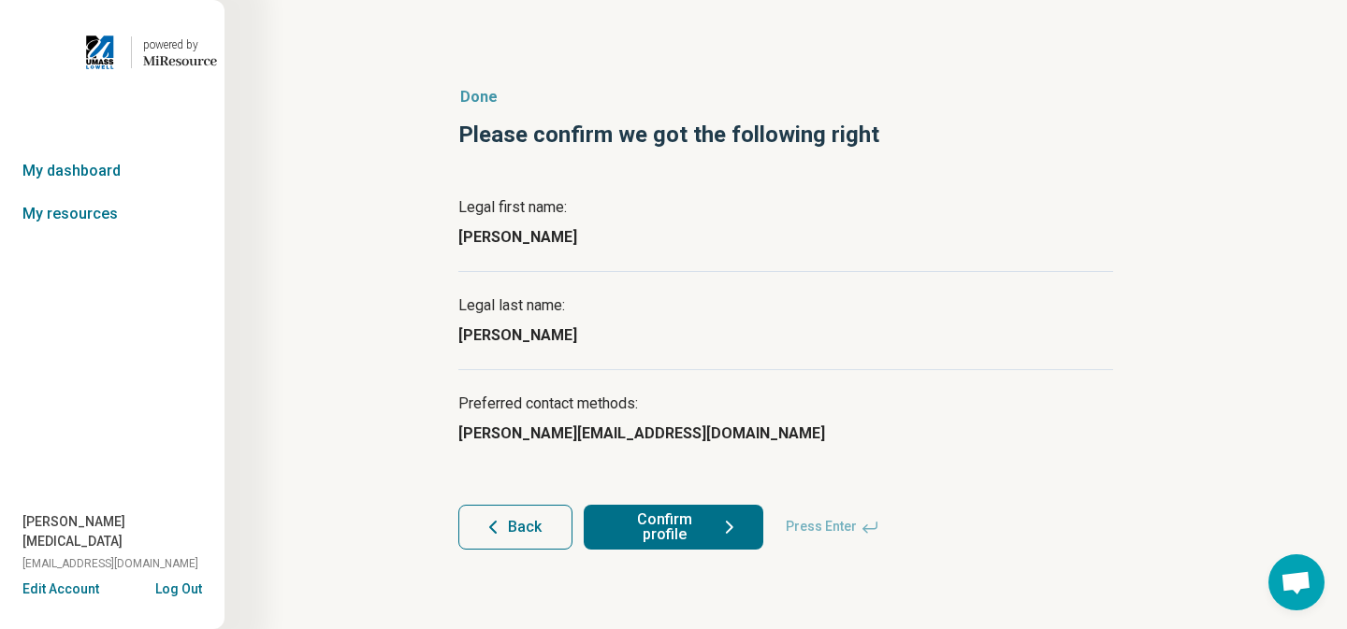
scroll to position [0, 0]
click at [656, 535] on button "Confirm profile" at bounding box center [674, 527] width 180 height 45
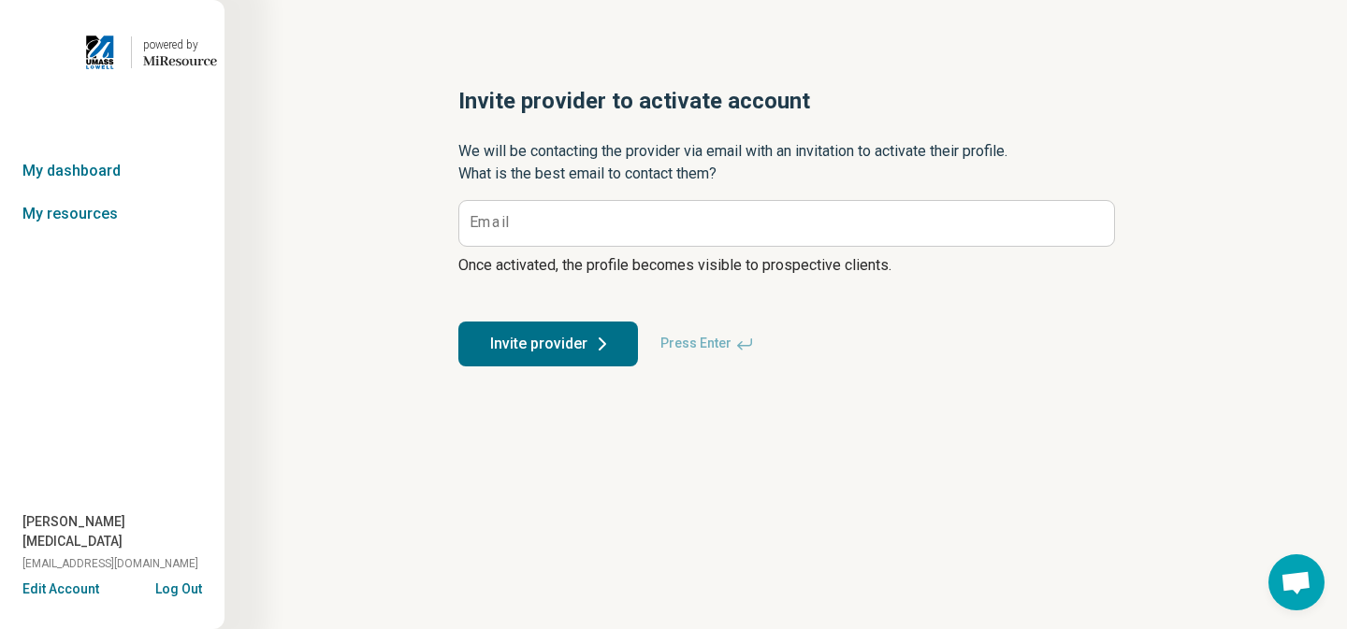
click at [497, 224] on label "Email" at bounding box center [489, 222] width 39 height 15
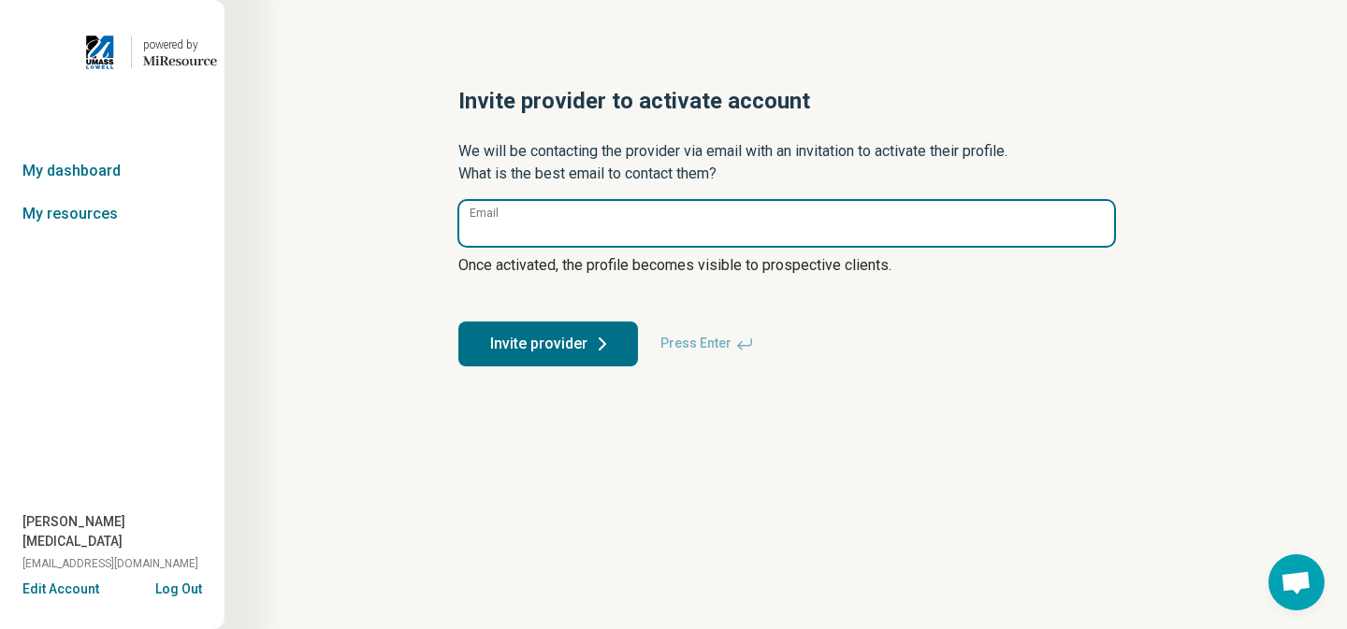
click at [497, 224] on input "Email" at bounding box center [786, 223] width 655 height 45
type input "**********"
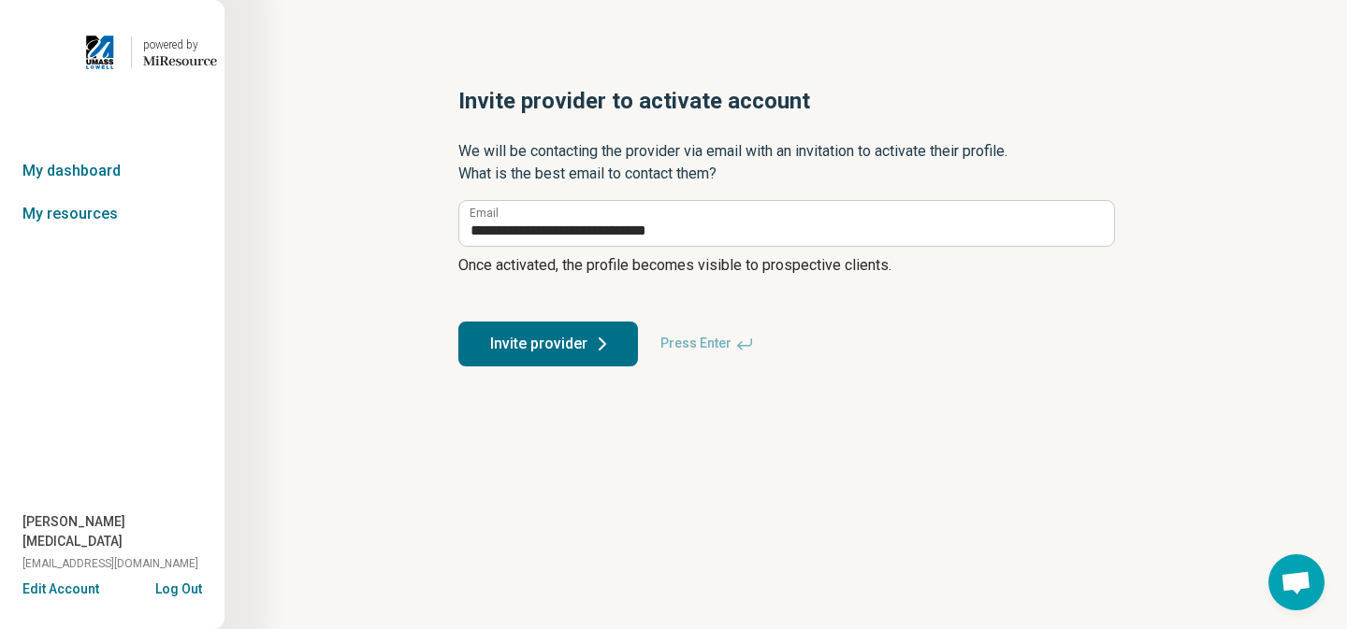
click at [585, 352] on button "Invite provider" at bounding box center [548, 344] width 180 height 45
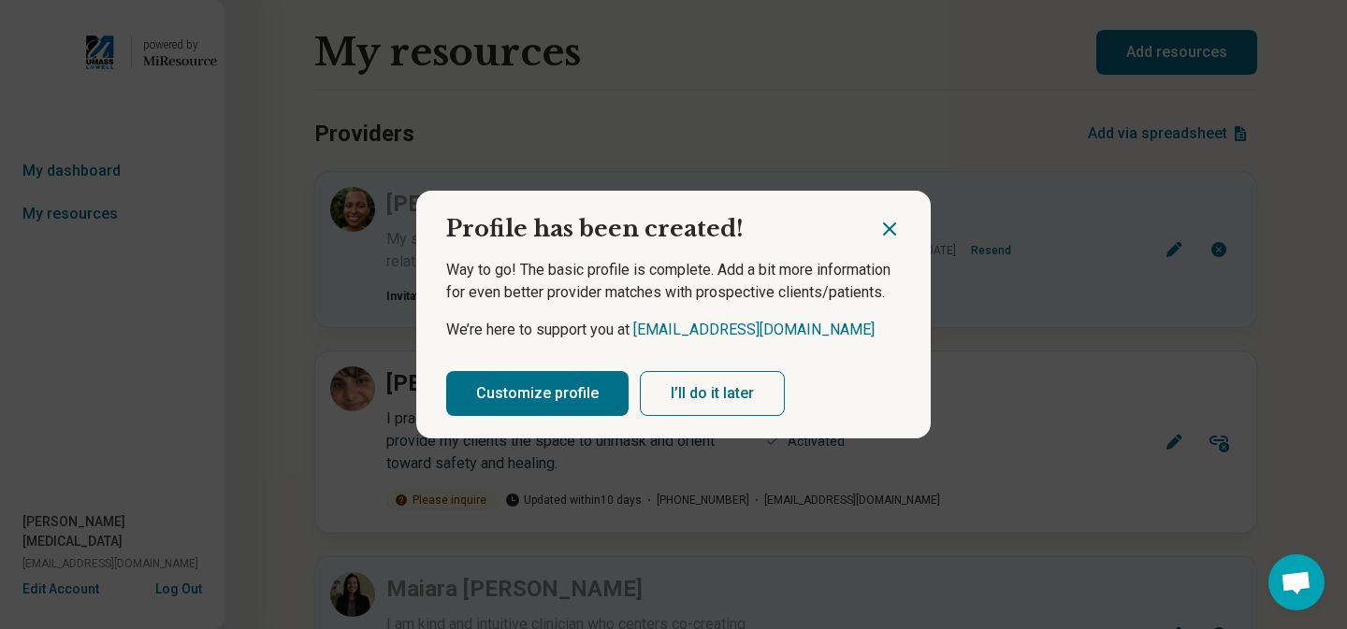
click at [884, 233] on icon "Close dialog" at bounding box center [889, 229] width 11 height 11
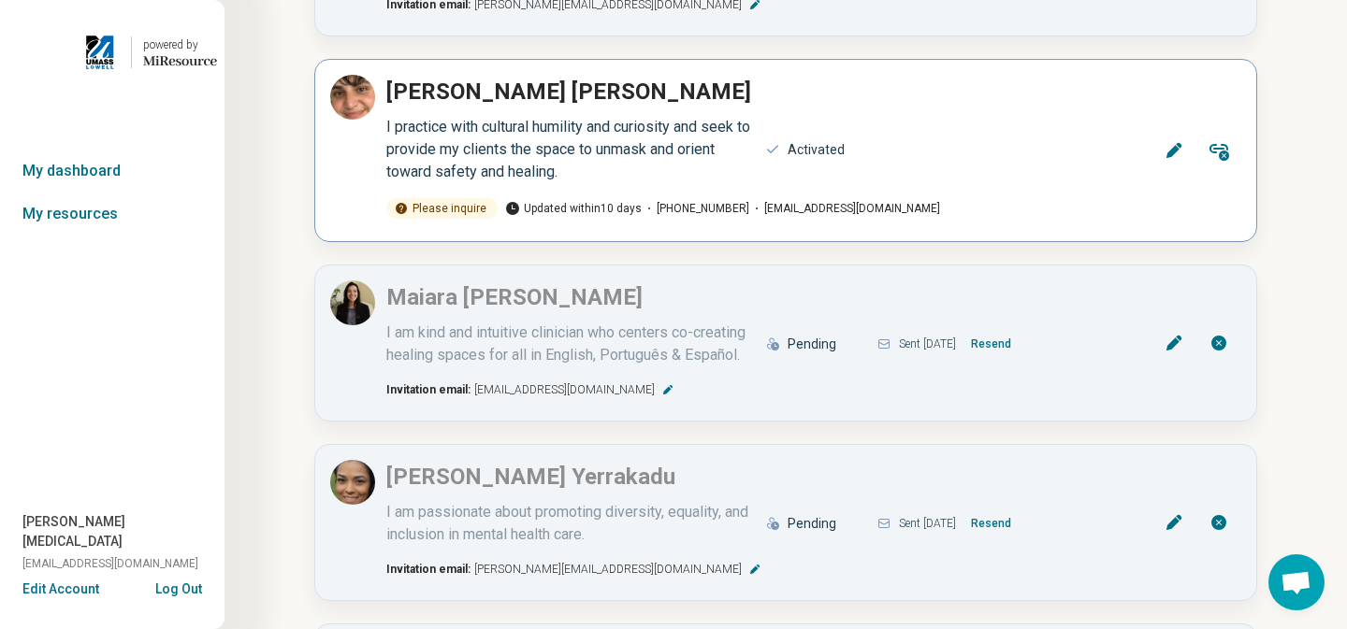
scroll to position [294, 0]
click at [1003, 337] on button "Resend" at bounding box center [990, 342] width 55 height 30
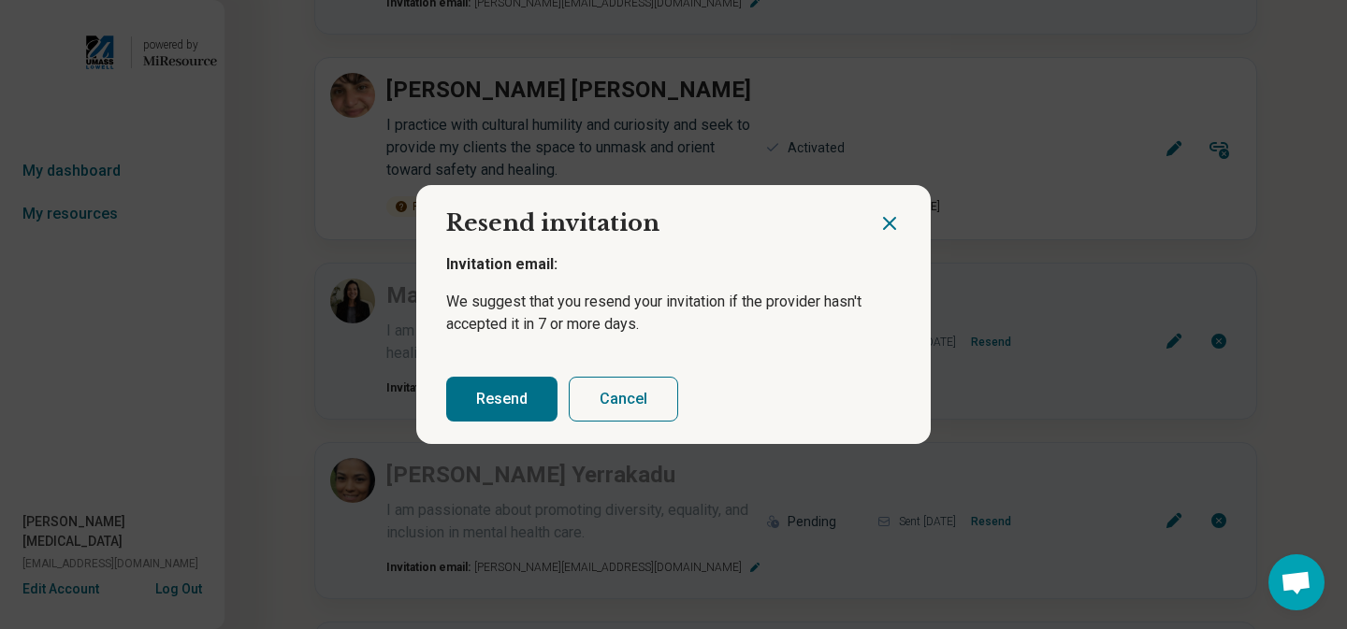
click at [530, 397] on button "Resend" at bounding box center [501, 399] width 111 height 45
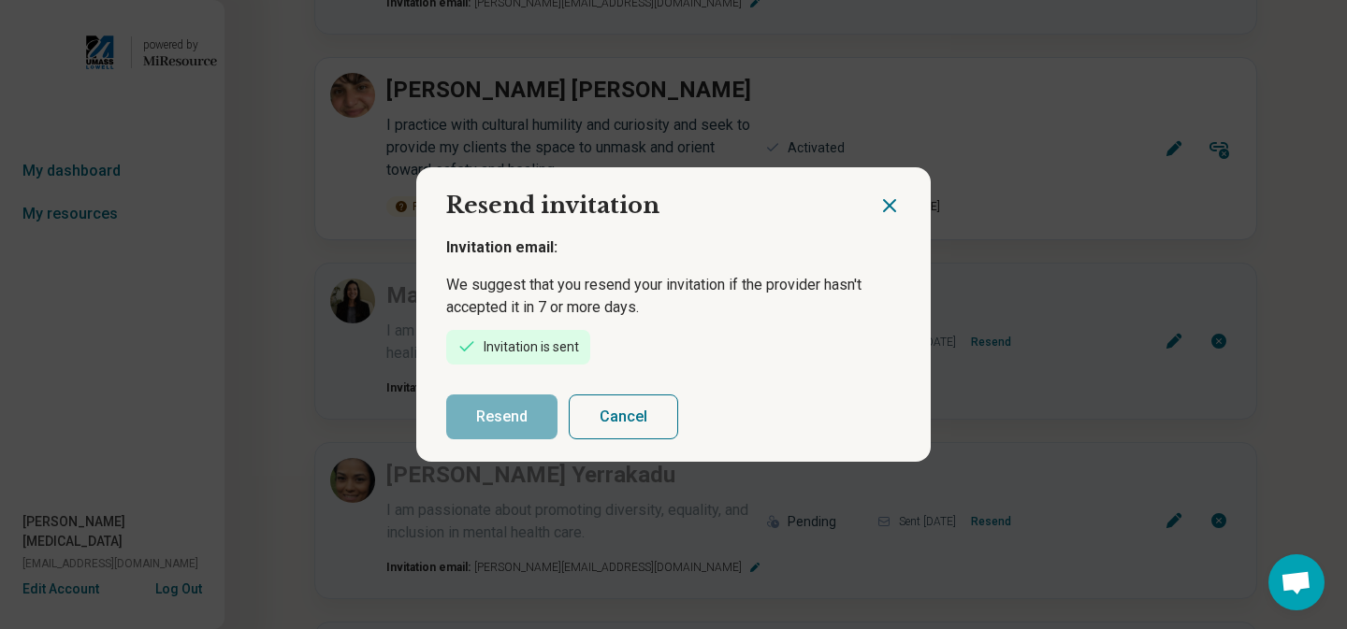
click at [886, 202] on icon "Close dialog" at bounding box center [889, 205] width 11 height 11
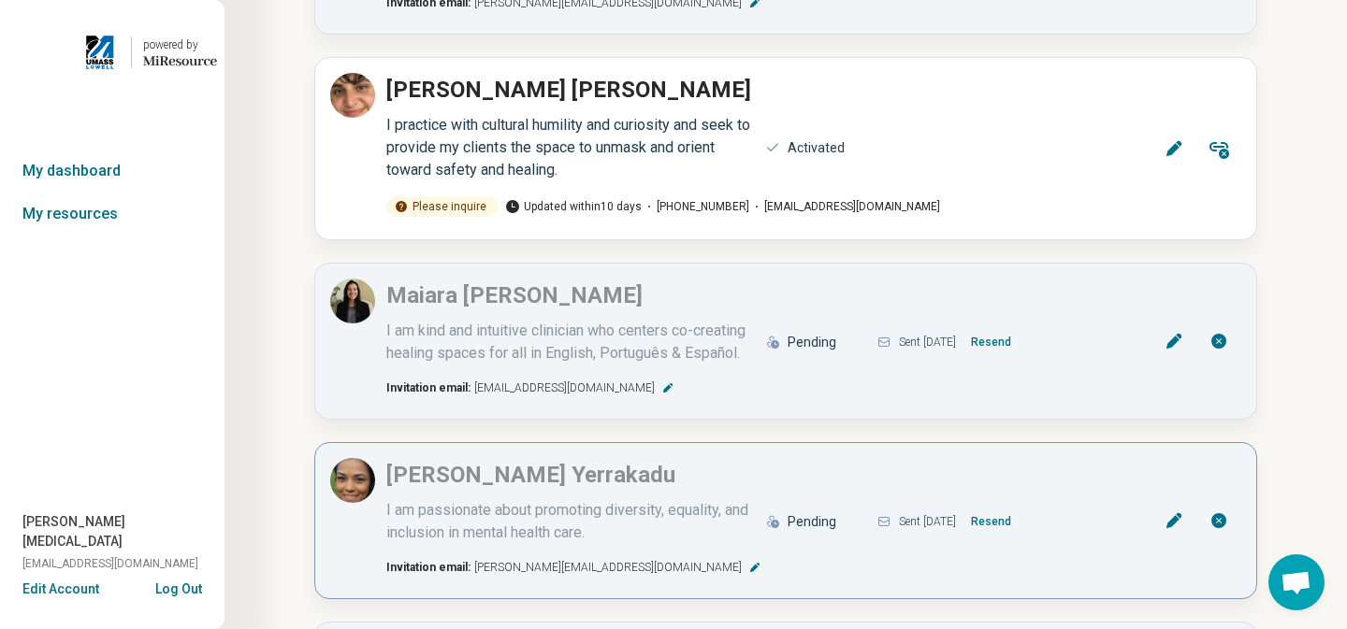
click at [1018, 520] on button "Resend" at bounding box center [990, 522] width 55 height 30
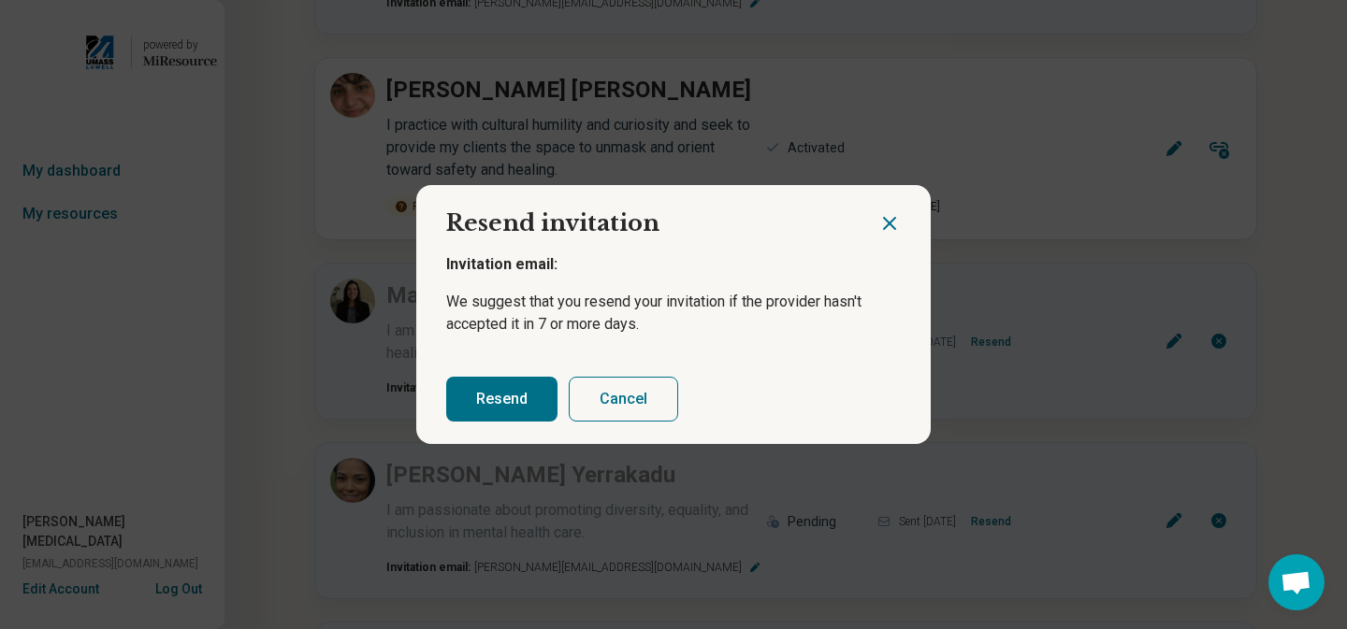
click at [489, 389] on button "Resend" at bounding box center [501, 399] width 111 height 45
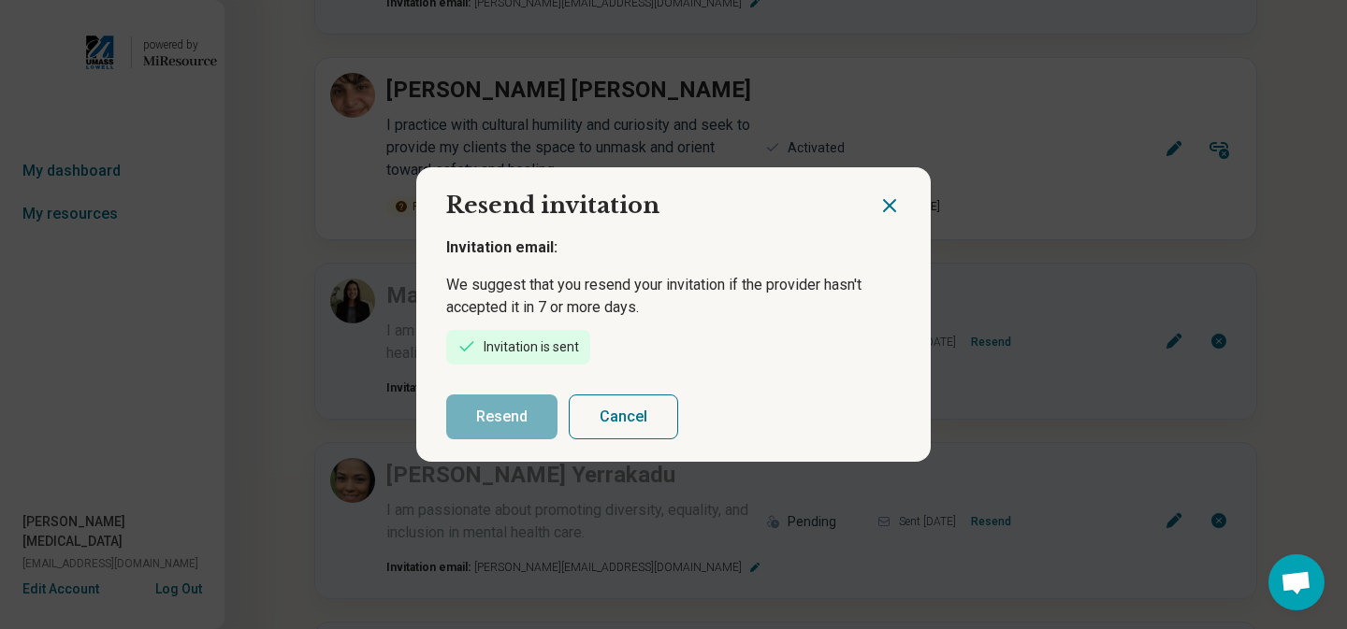
click at [1019, 415] on div "Resend invitation Invitation email: We suggest that you resend your invitation …" at bounding box center [673, 314] width 1347 height 629
click at [890, 205] on icon "Close dialog" at bounding box center [889, 205] width 11 height 11
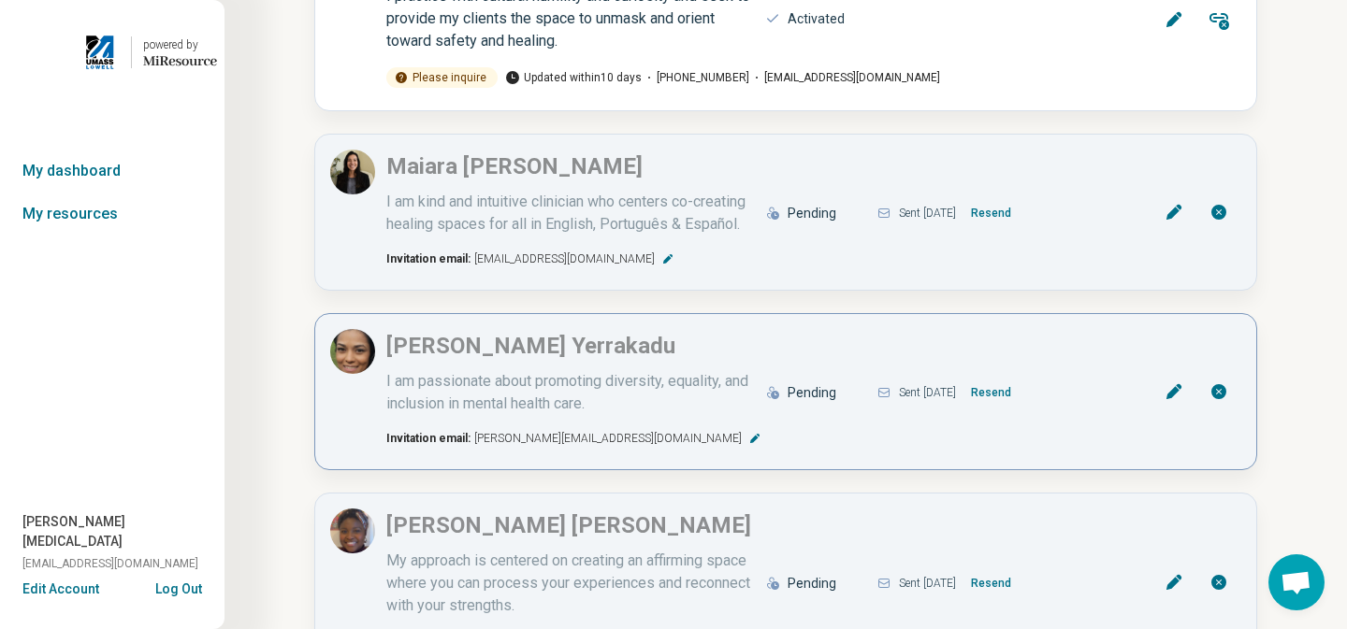
scroll to position [518, 0]
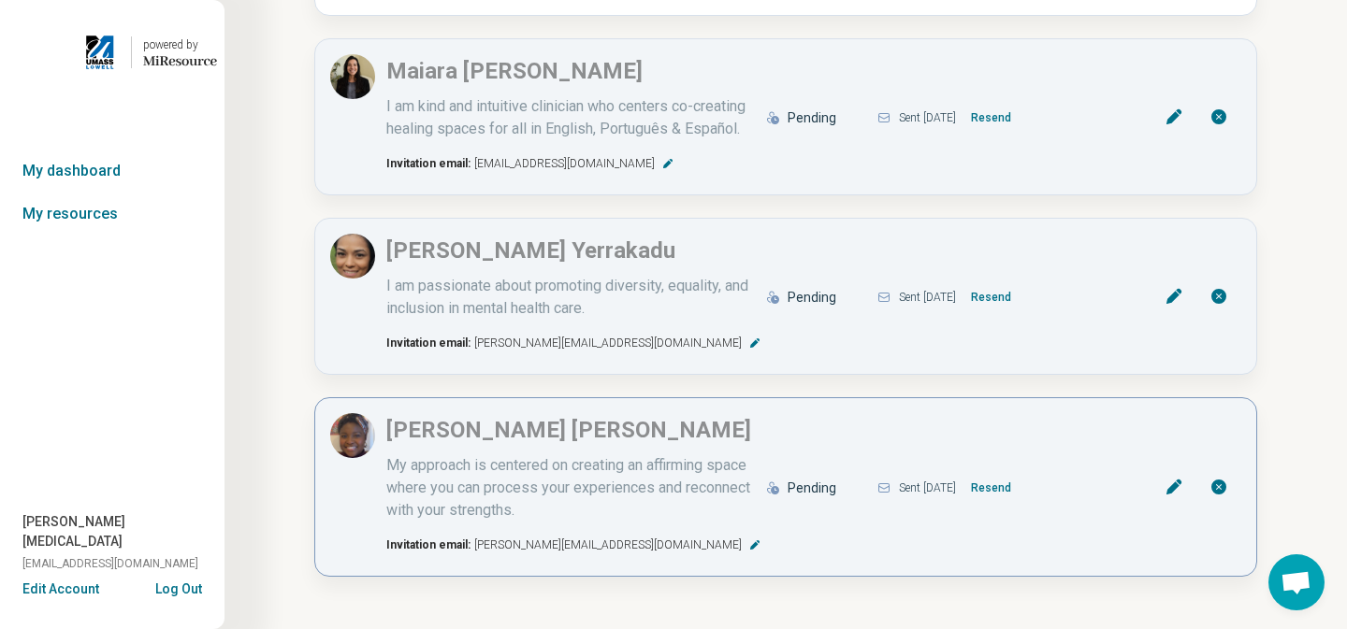
click at [1019, 489] on button "Resend" at bounding box center [990, 488] width 55 height 30
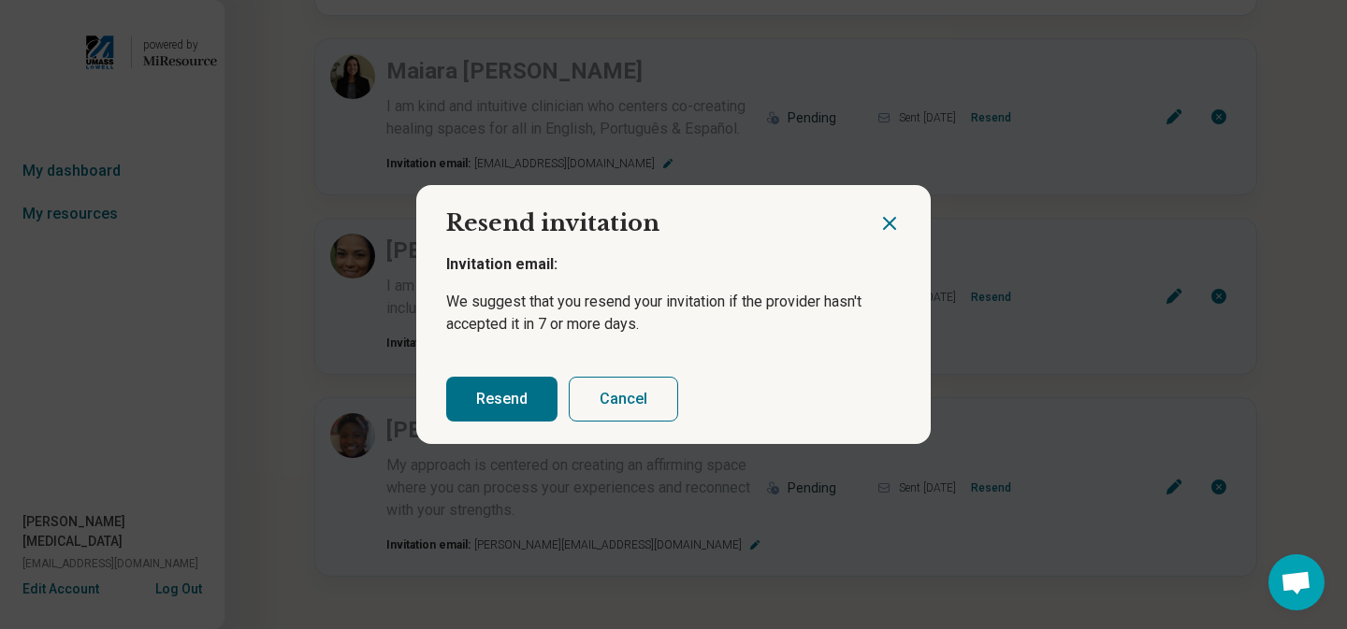
click at [497, 401] on button "Resend" at bounding box center [501, 399] width 111 height 45
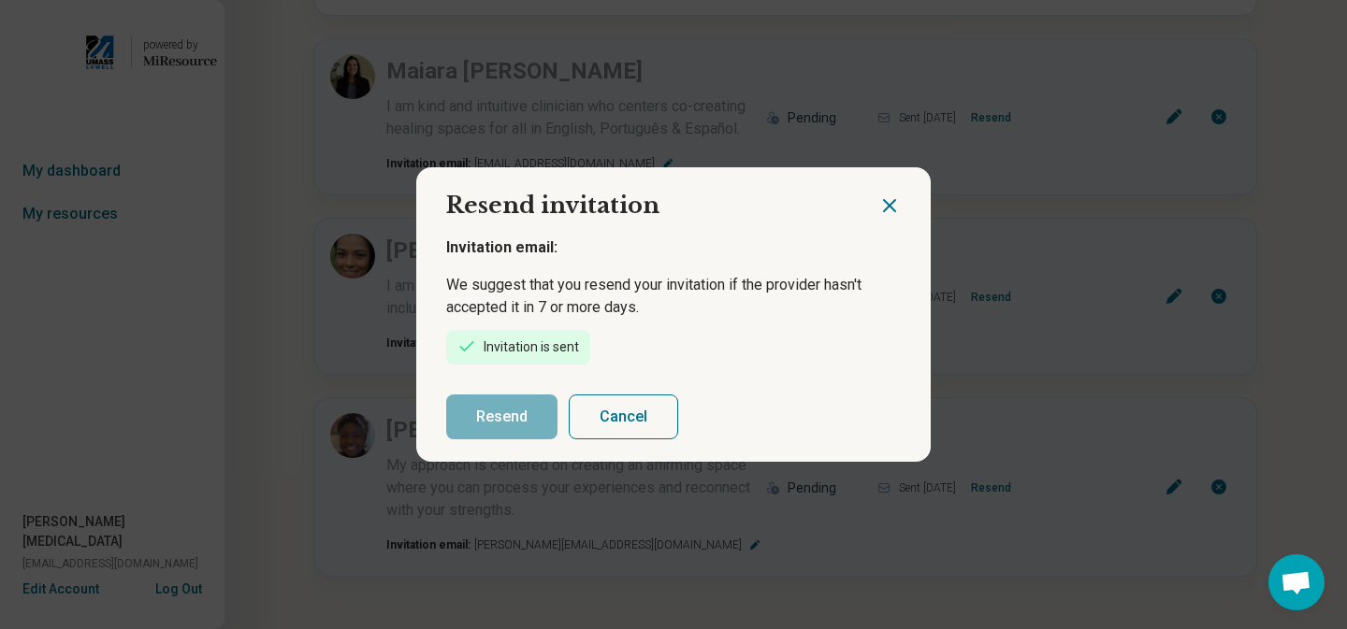
click at [890, 205] on icon "Close dialog" at bounding box center [889, 205] width 11 height 11
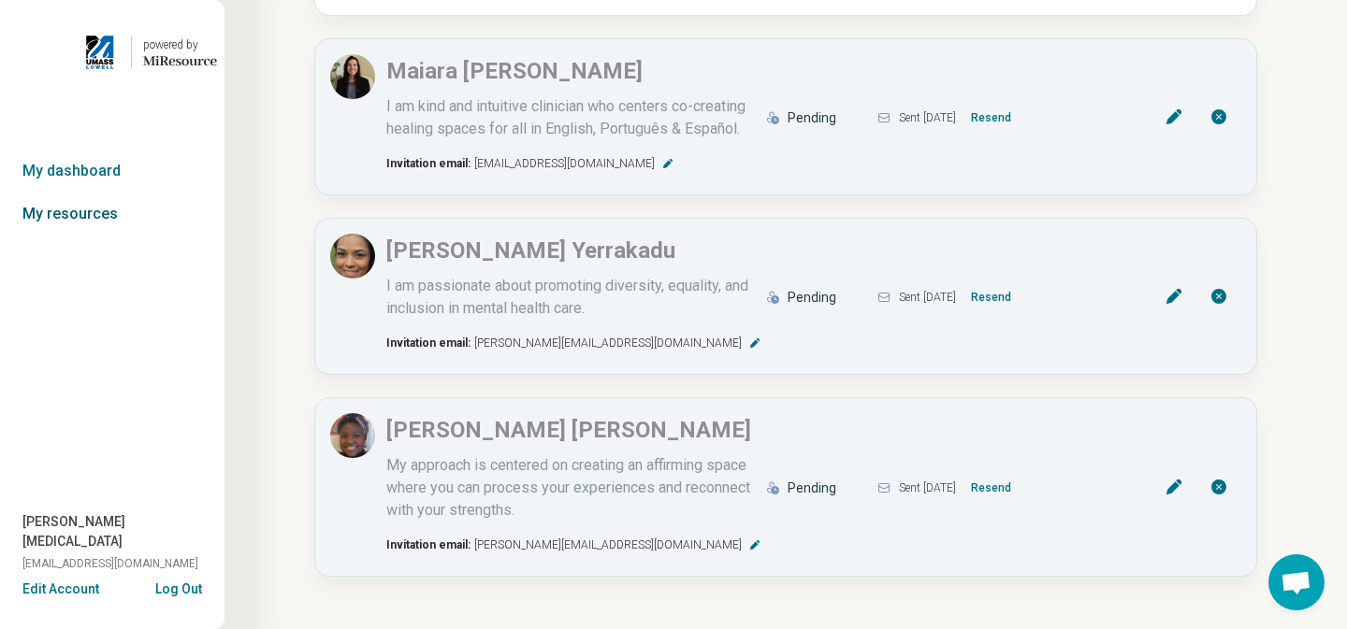
click at [102, 203] on link "My resources" at bounding box center [112, 214] width 224 height 43
click at [85, 172] on link "My dashboard" at bounding box center [112, 171] width 224 height 43
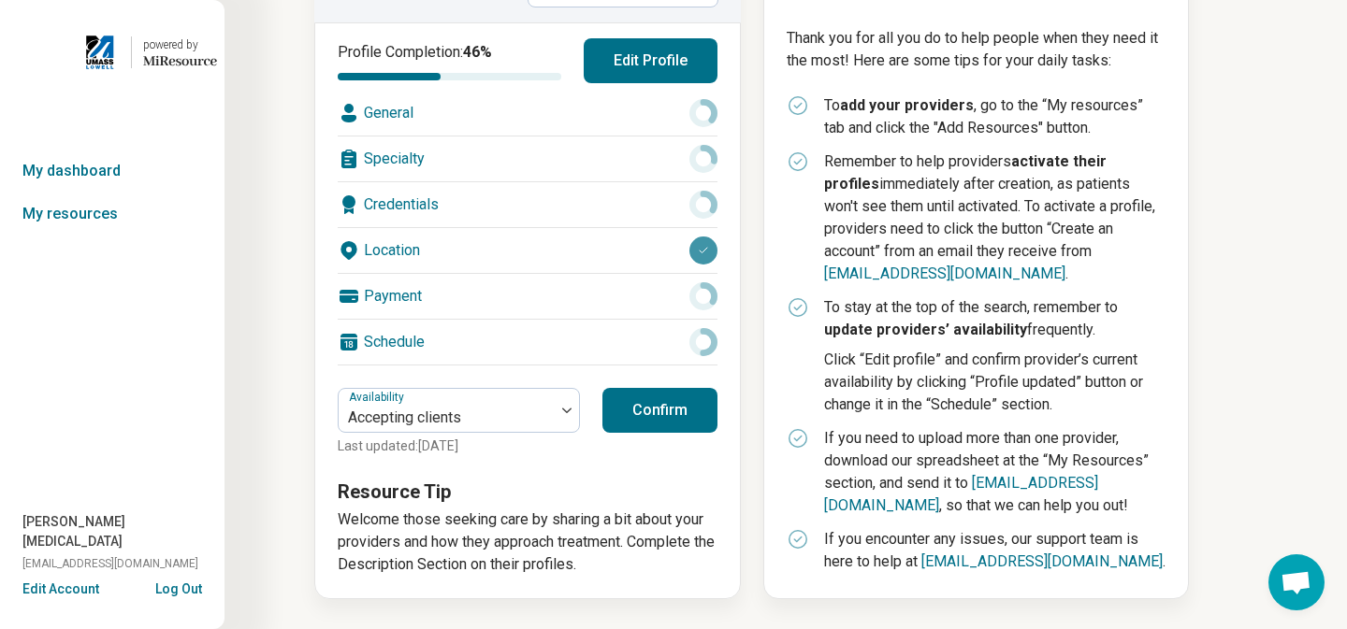
scroll to position [0, 0]
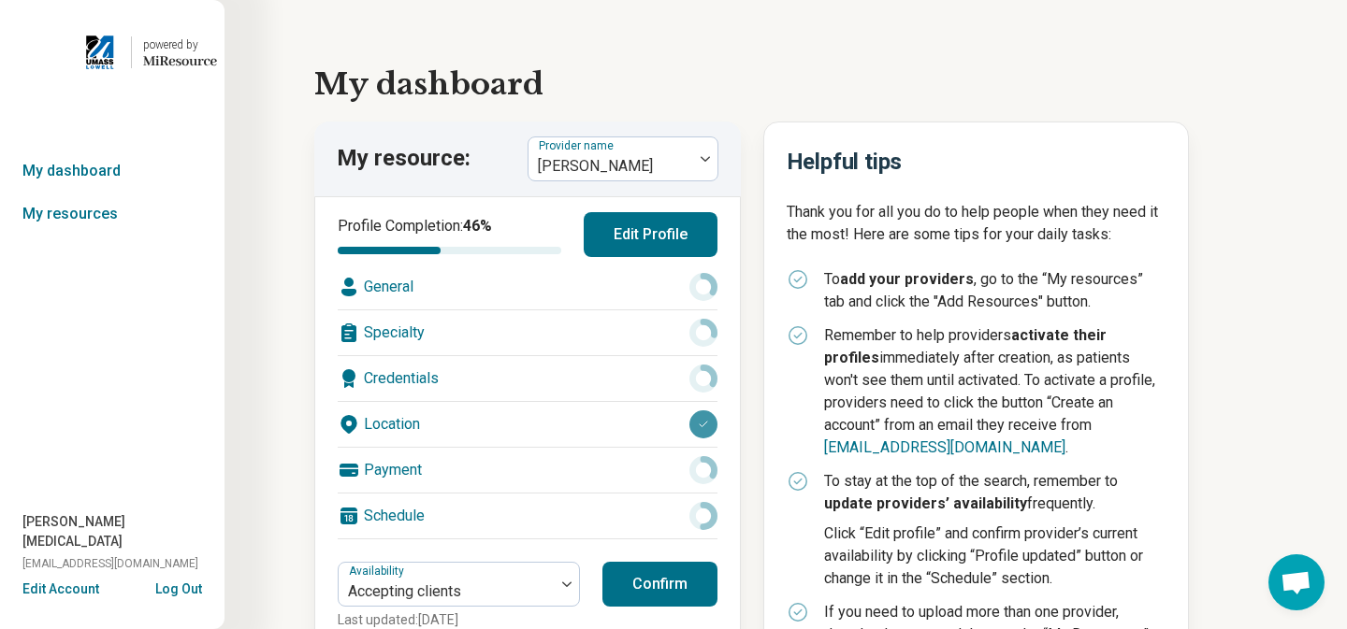
click at [1196, 50] on div "My dashboard My resource: Provider name [PERSON_NAME] Profile Completion: 46 % …" at bounding box center [785, 402] width 943 height 744
